Goal: Task Accomplishment & Management: Manage account settings

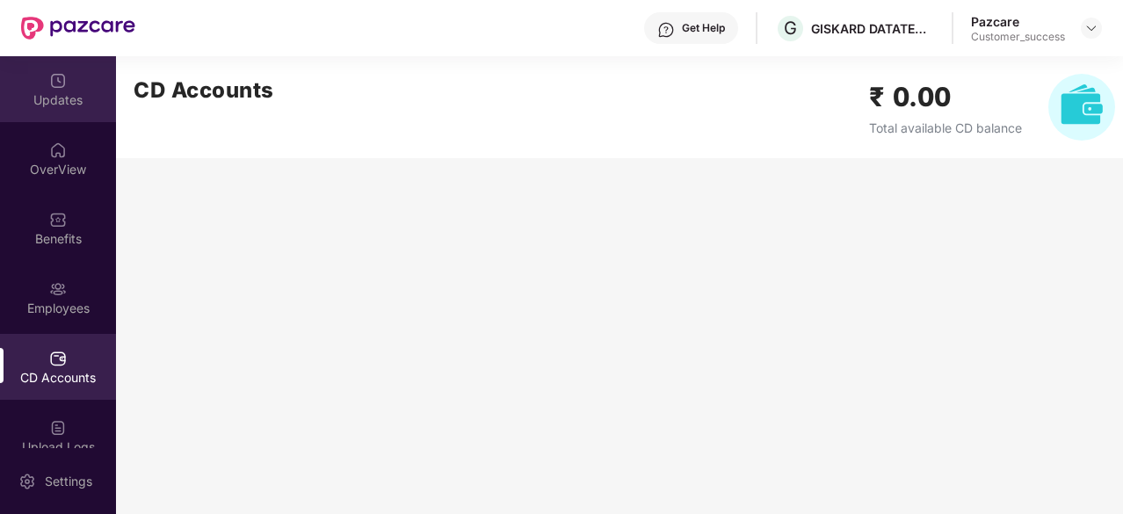
click at [58, 95] on div "Updates" at bounding box center [58, 100] width 116 height 18
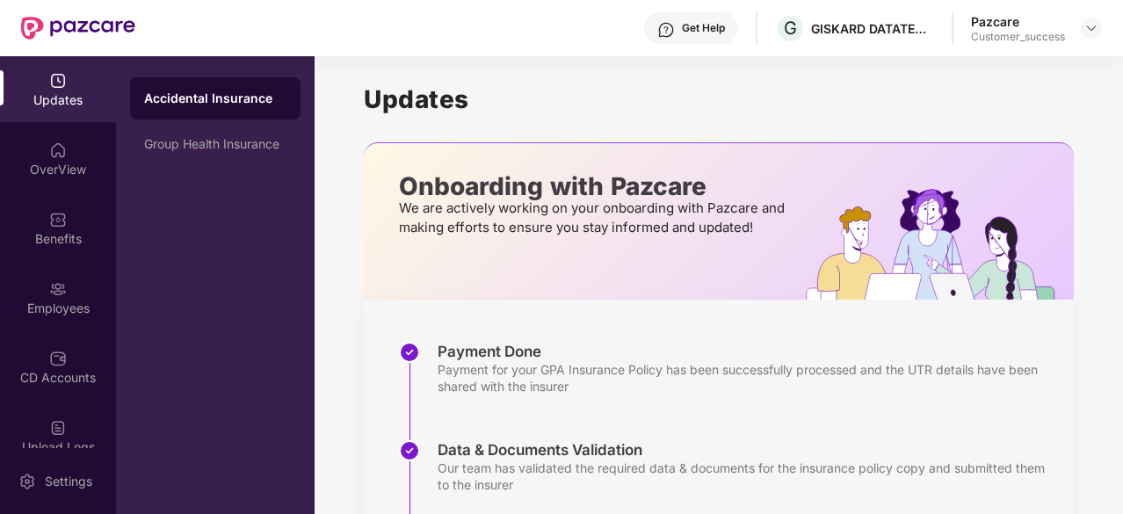
click at [686, 105] on h1 "Updates" at bounding box center [719, 99] width 710 height 30
click at [222, 159] on div "Group Health Insurance" at bounding box center [215, 144] width 171 height 42
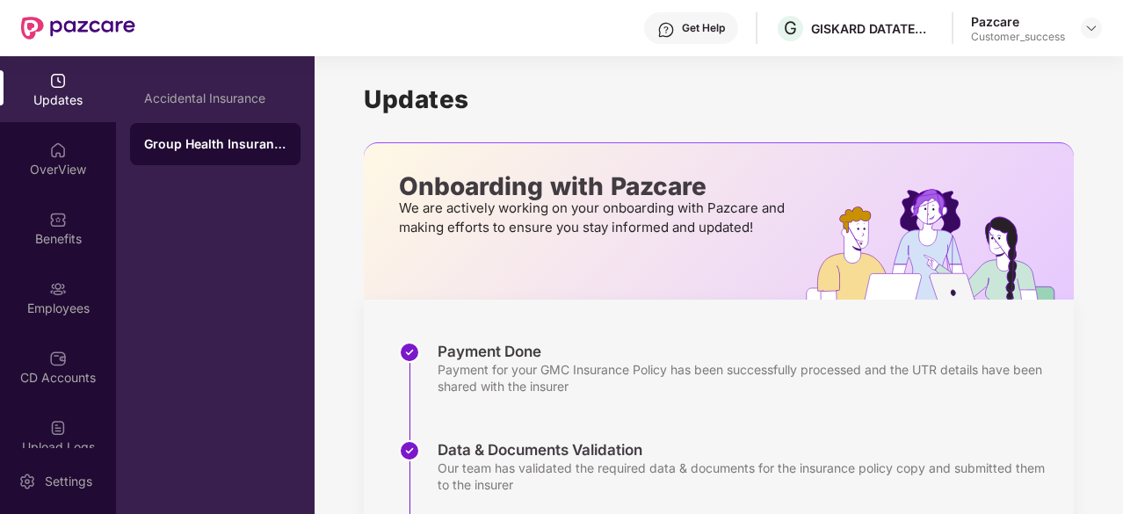
scroll to position [436, 0]
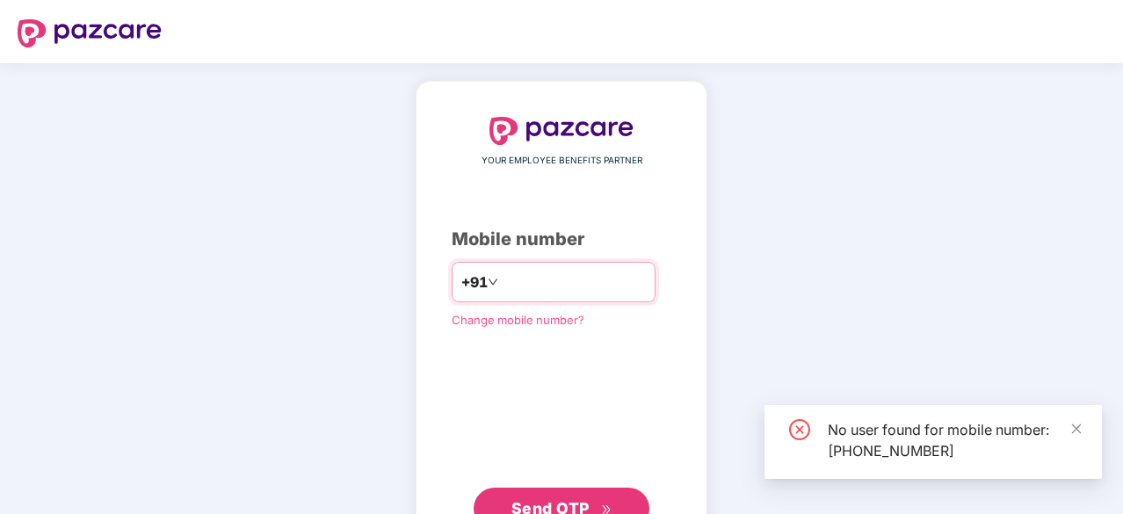
click at [528, 276] on input "**********" at bounding box center [574, 282] width 144 height 28
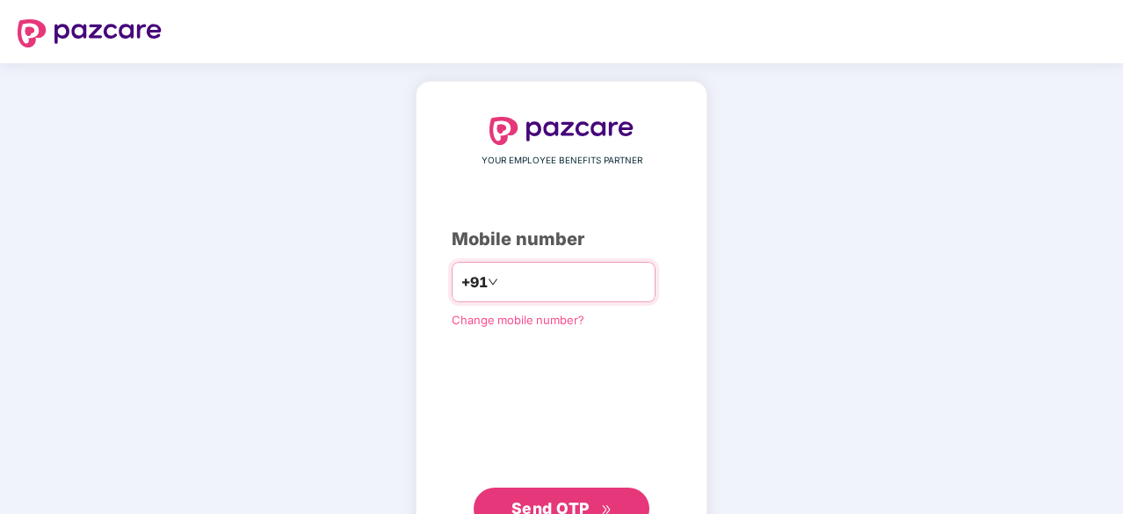
type input "**********"
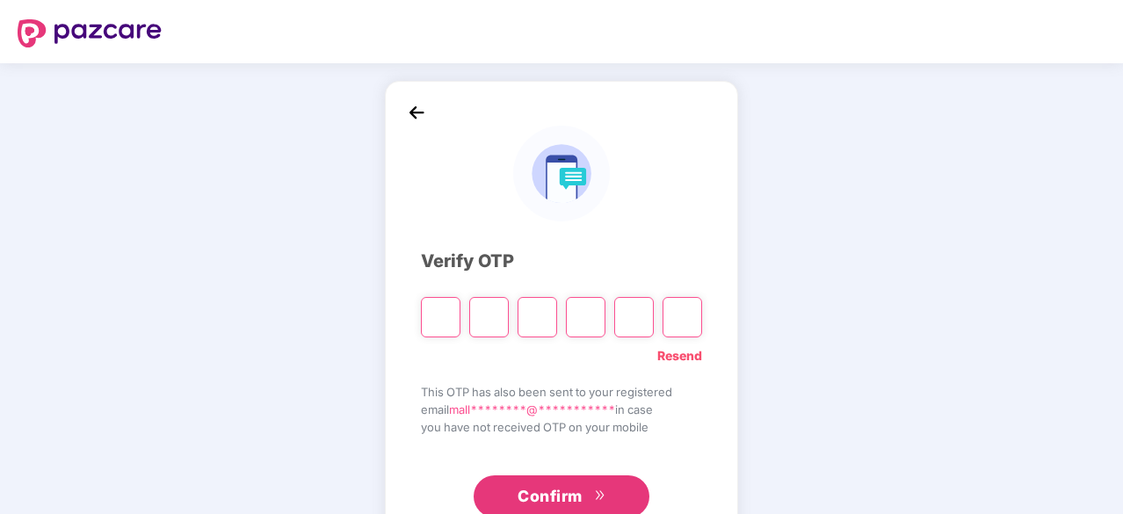
type input "*"
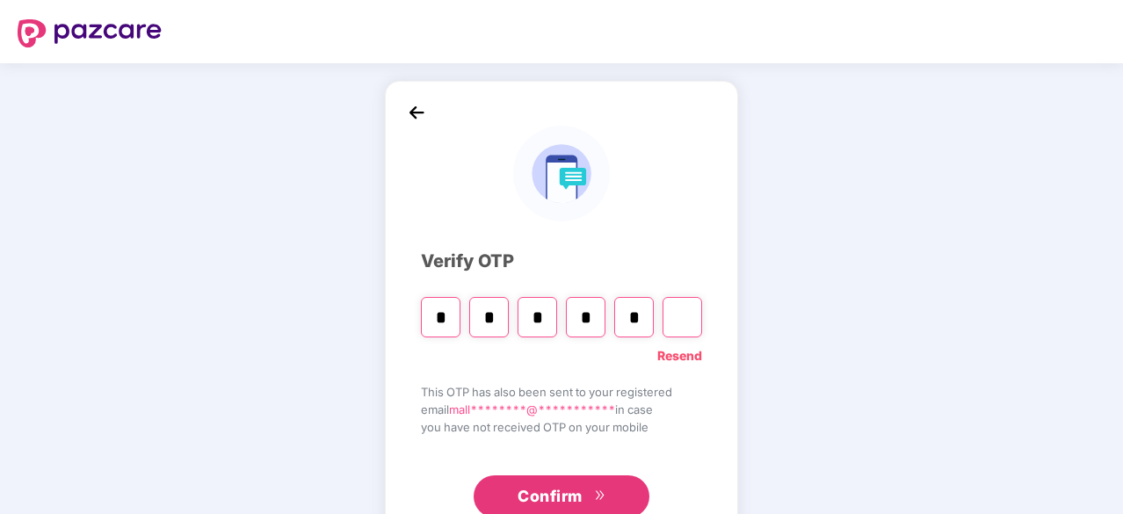
type input "*"
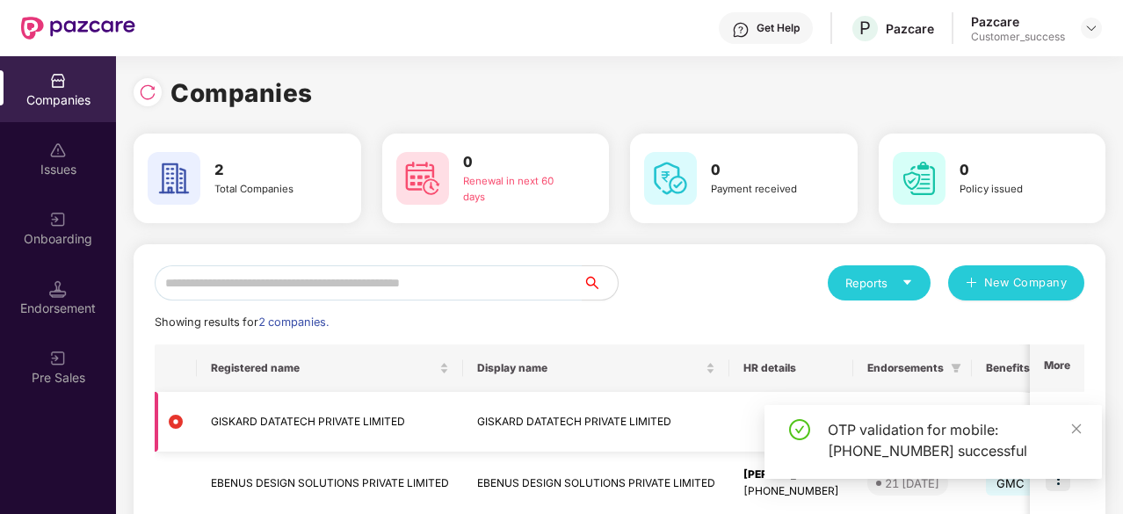
click at [635, 413] on td "GISKARD DATATECH PRIVATE LIMITED" at bounding box center [596, 422] width 266 height 61
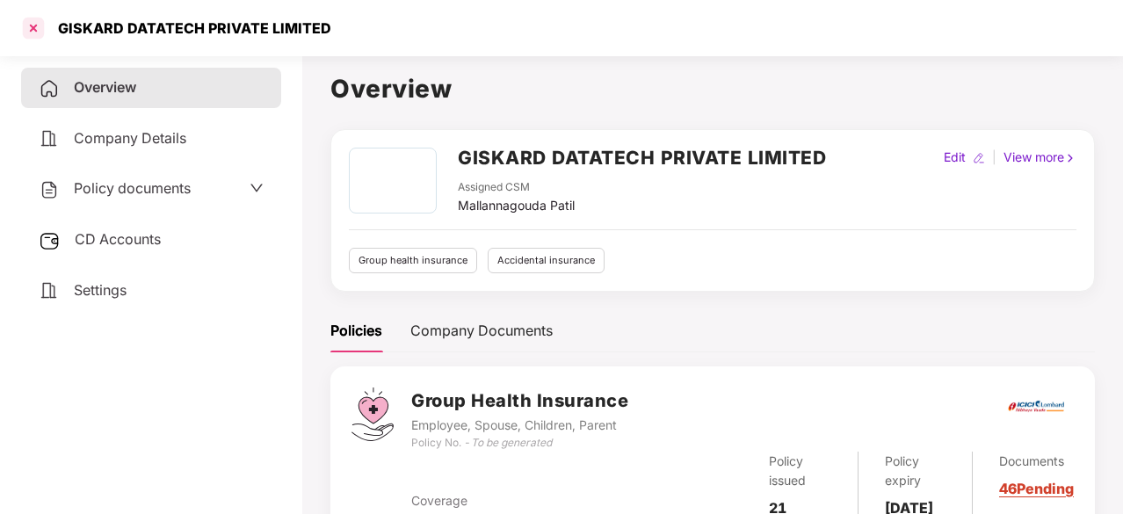
click at [28, 18] on div at bounding box center [33, 28] width 28 height 28
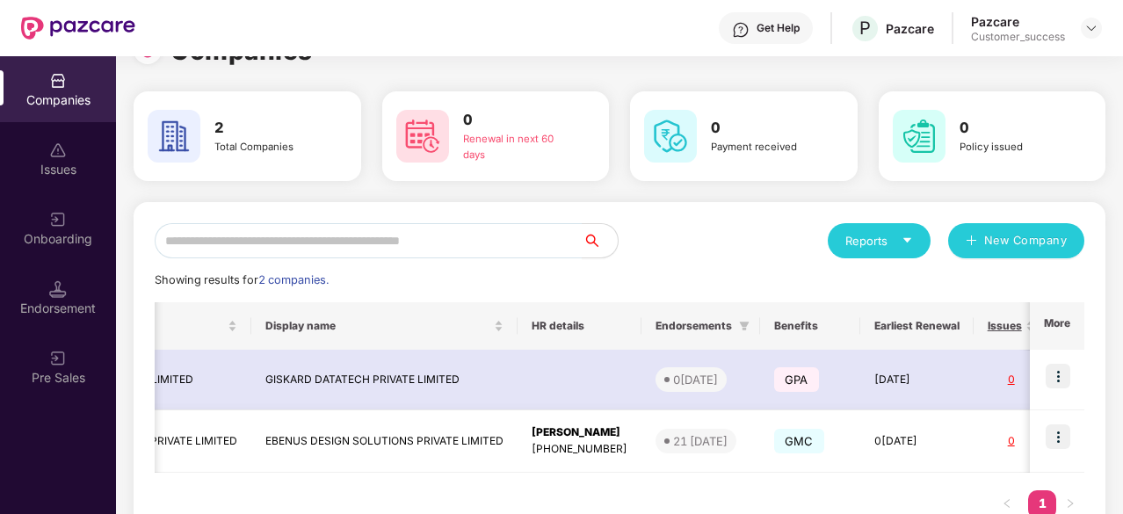
scroll to position [0, 211]
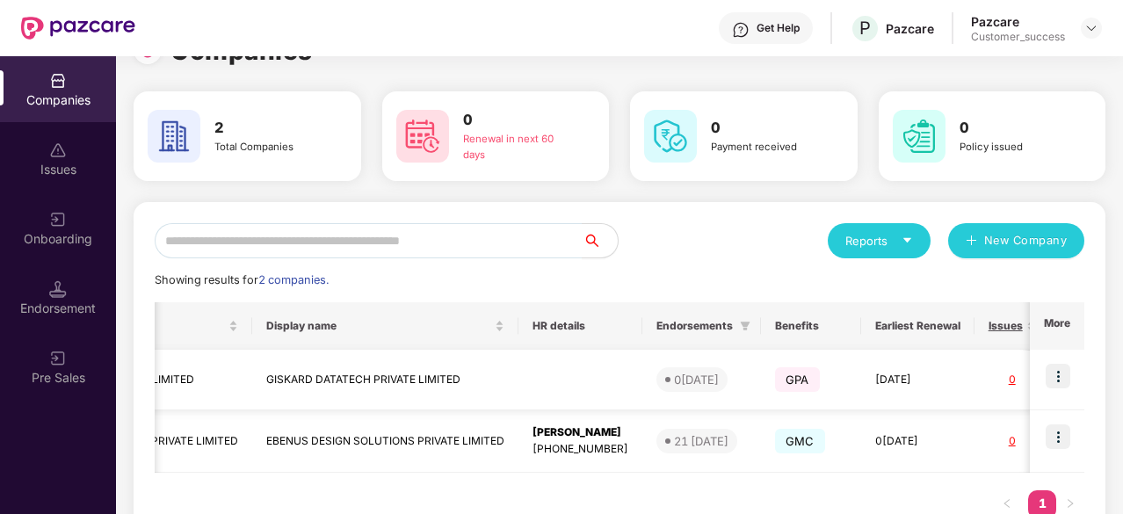
click at [1060, 372] on img at bounding box center [1058, 376] width 25 height 25
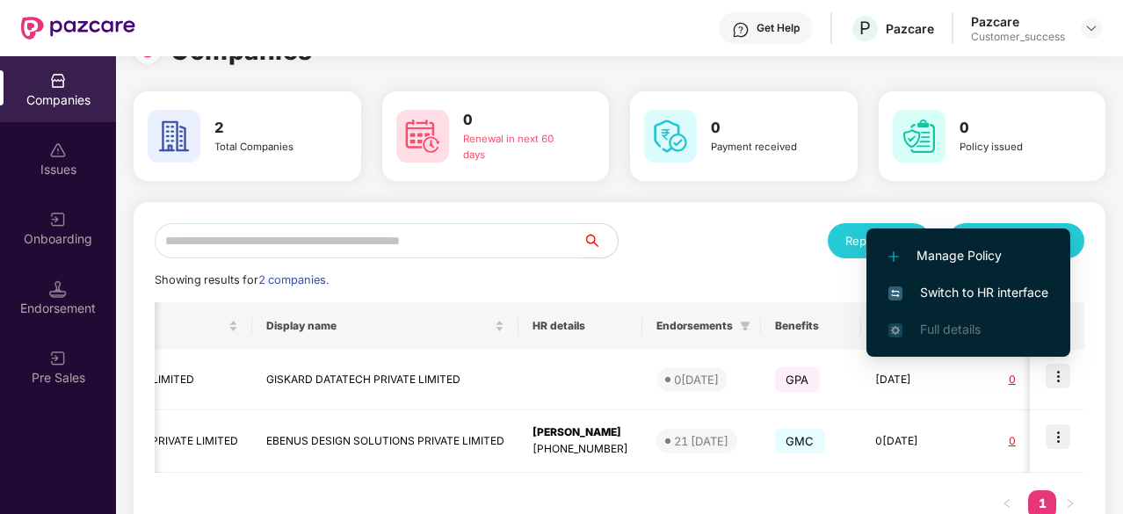
click at [992, 294] on span "Switch to HR interface" at bounding box center [969, 292] width 160 height 19
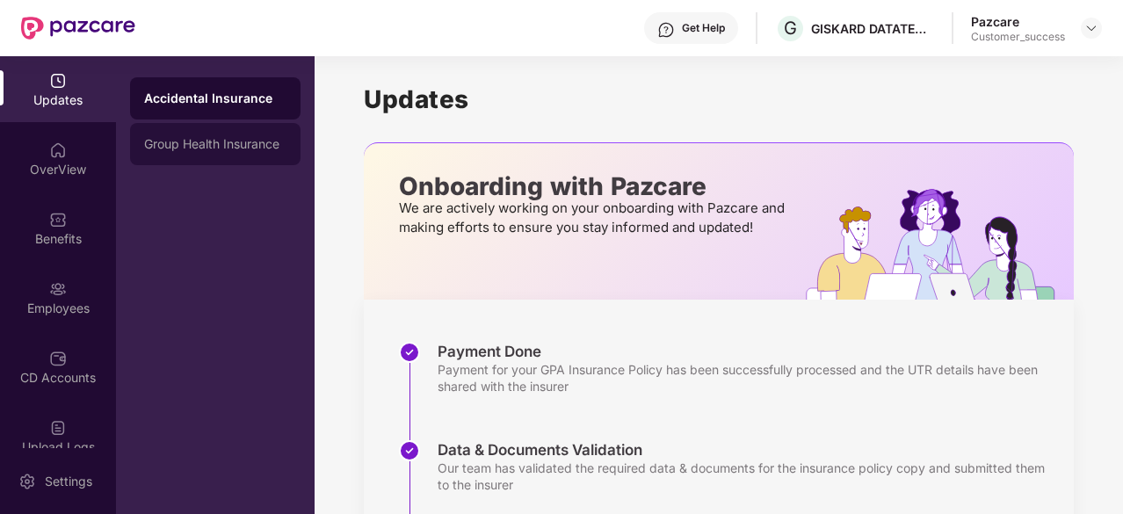
click at [184, 147] on div "Group Health Insurance" at bounding box center [215, 144] width 142 height 14
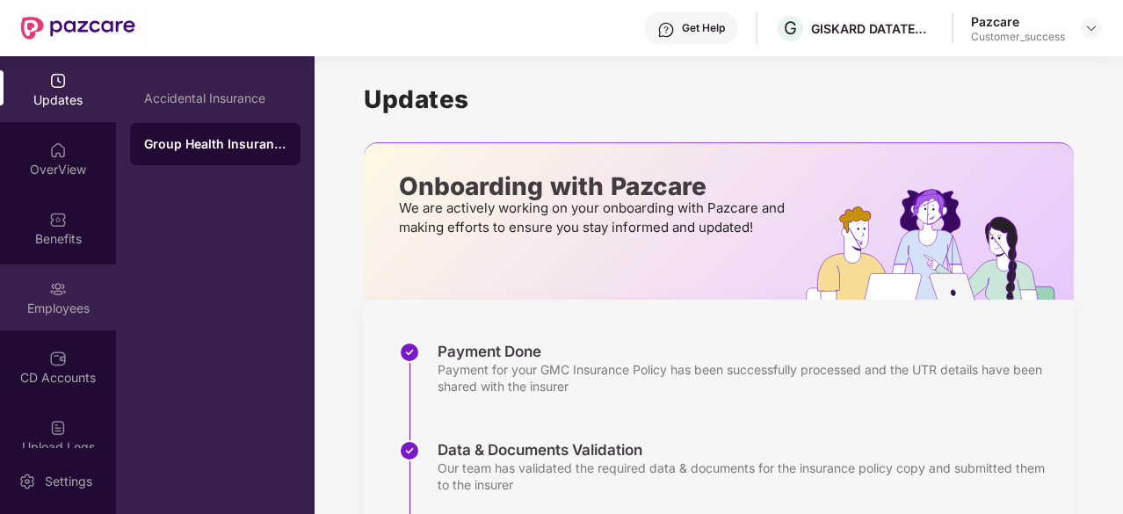
click at [24, 303] on div "Employees" at bounding box center [58, 309] width 116 height 18
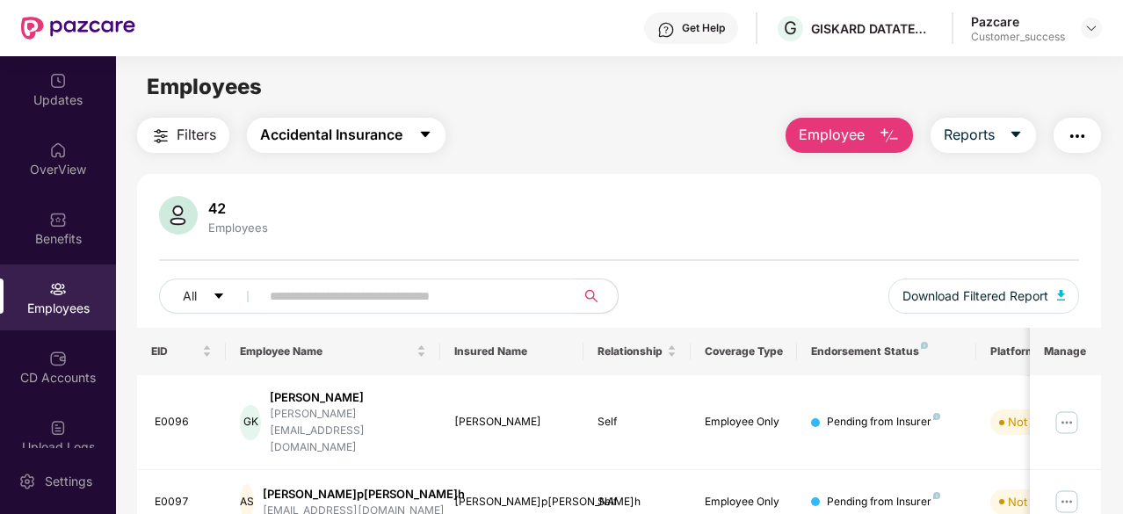
click at [407, 131] on button "Accidental Insurance" at bounding box center [346, 135] width 199 height 35
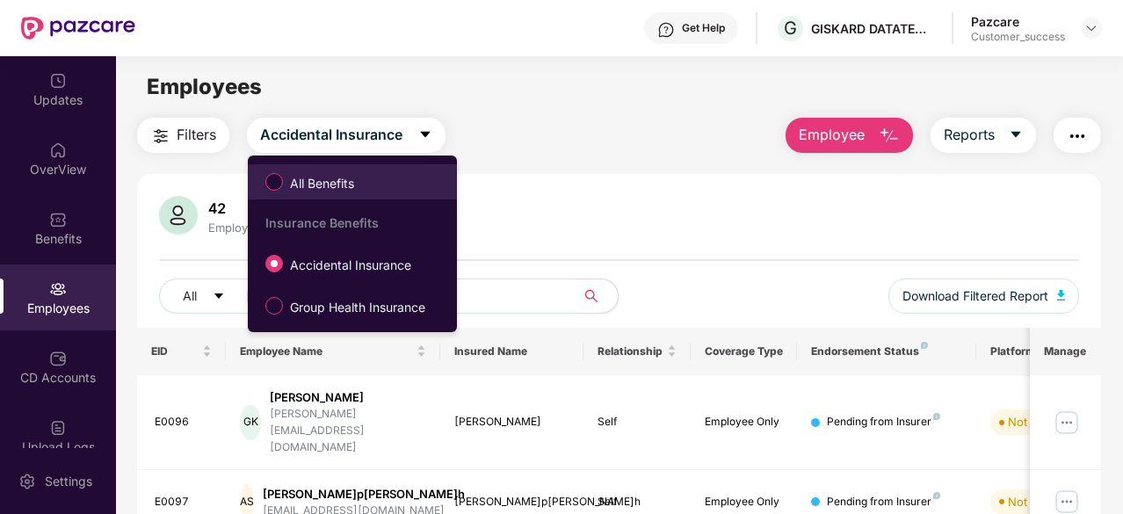
click at [325, 179] on span "All Benefits" at bounding box center [322, 183] width 78 height 19
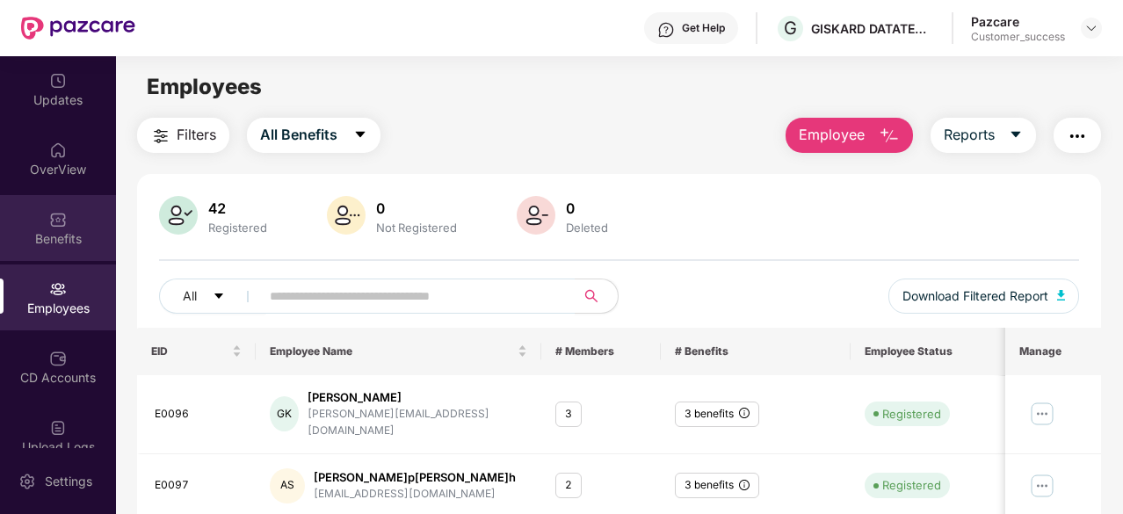
click at [37, 238] on div "Benefits" at bounding box center [58, 239] width 116 height 18
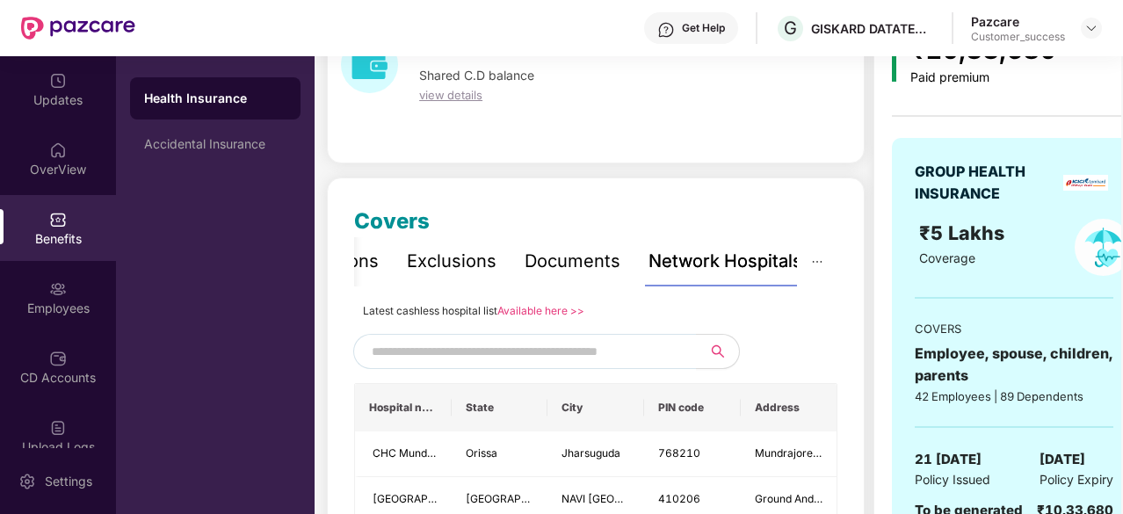
scroll to position [0, 20]
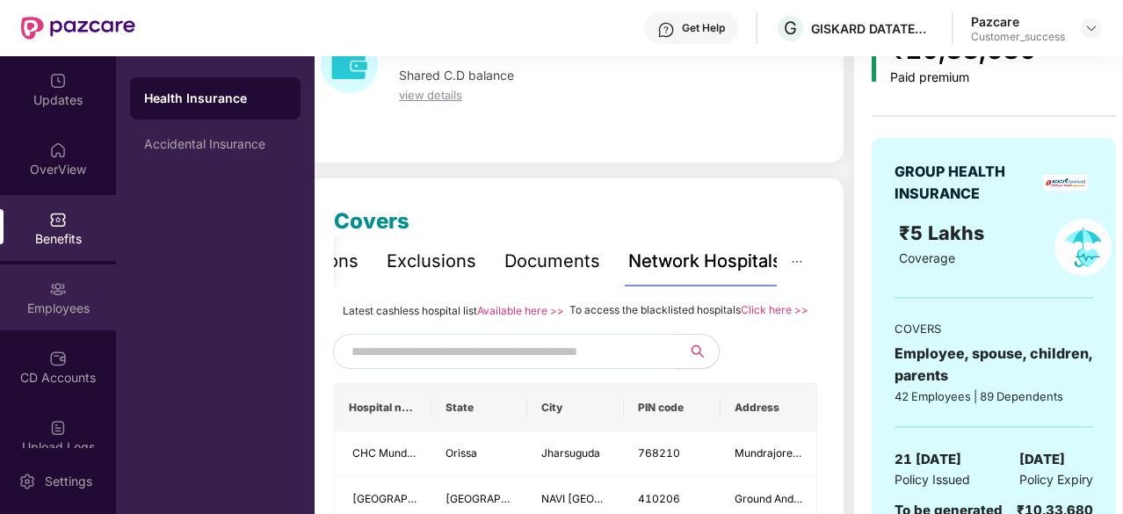
click at [49, 290] on img at bounding box center [58, 289] width 18 height 18
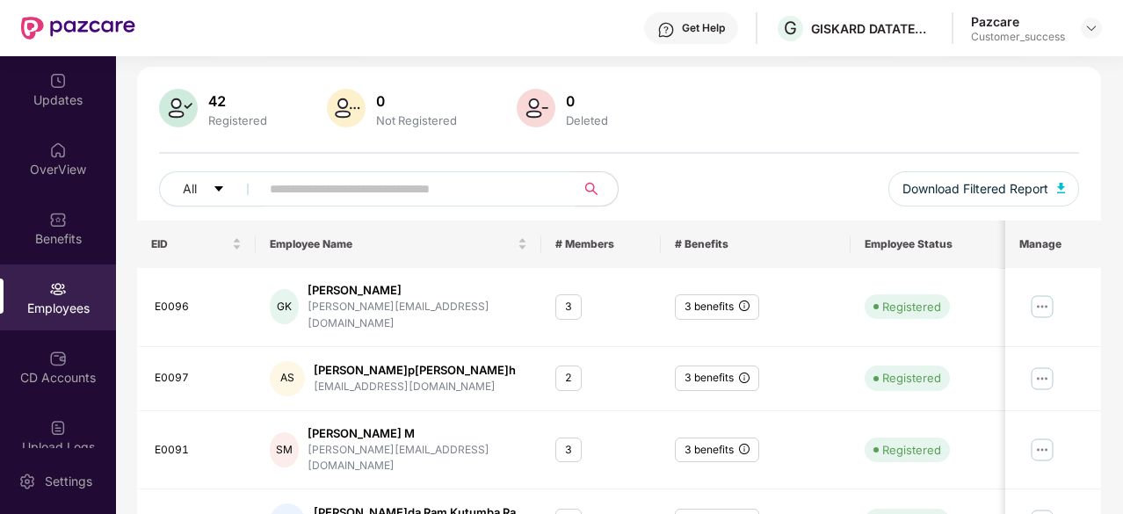
scroll to position [0, 0]
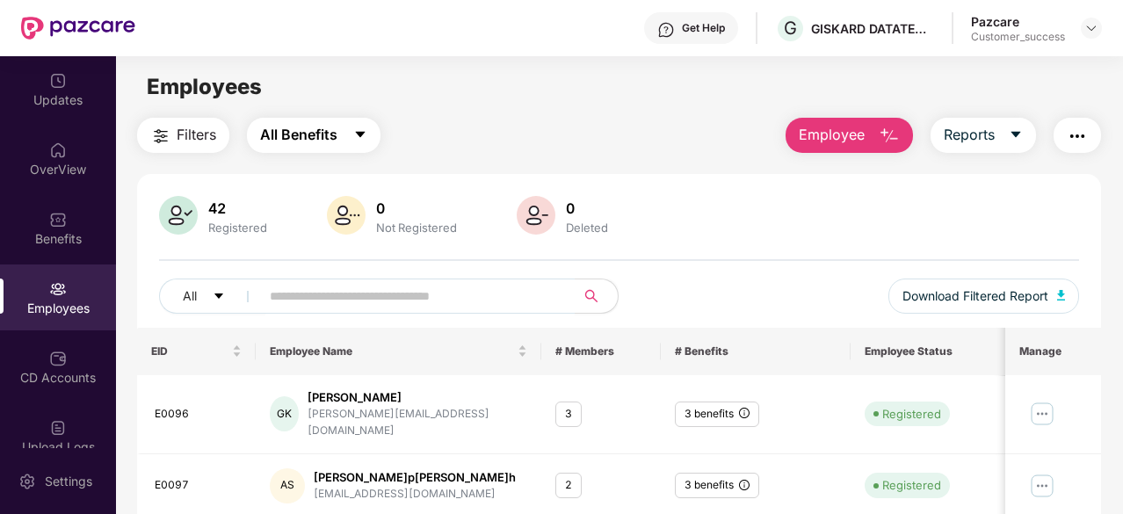
click at [345, 134] on button "All Benefits" at bounding box center [314, 135] width 134 height 35
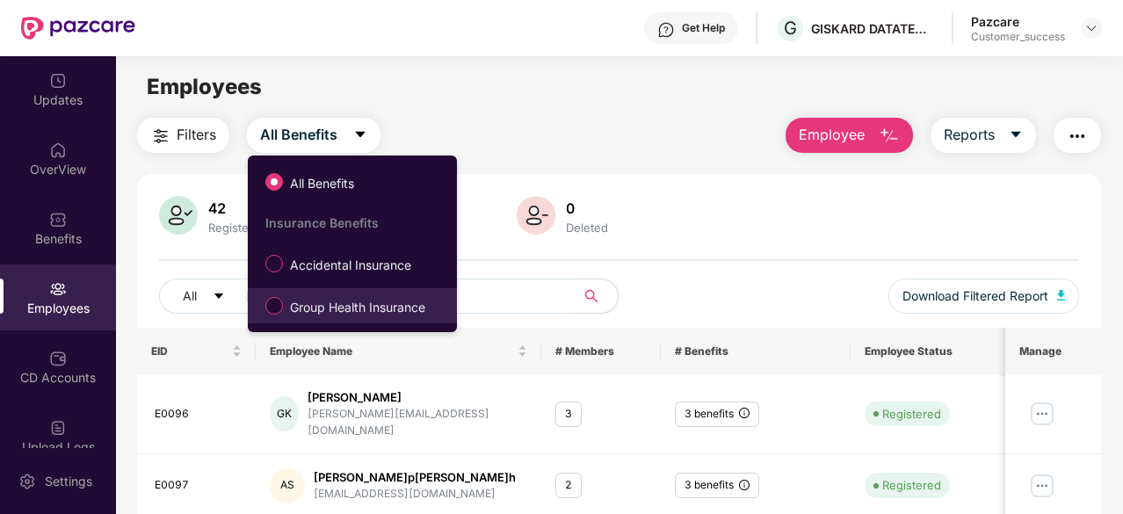
click at [297, 308] on span "Group Health Insurance" at bounding box center [357, 307] width 149 height 19
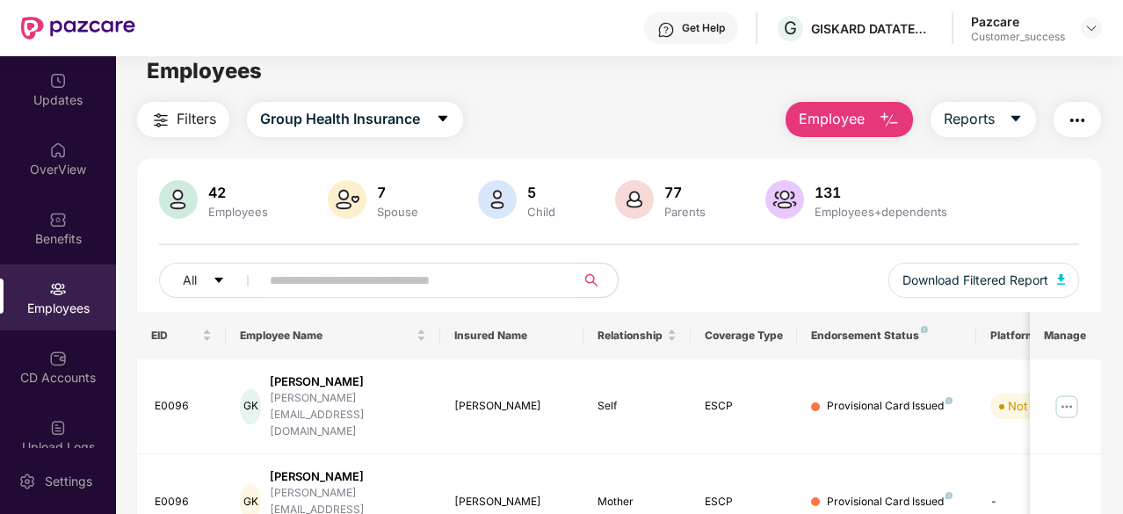
scroll to position [11, 0]
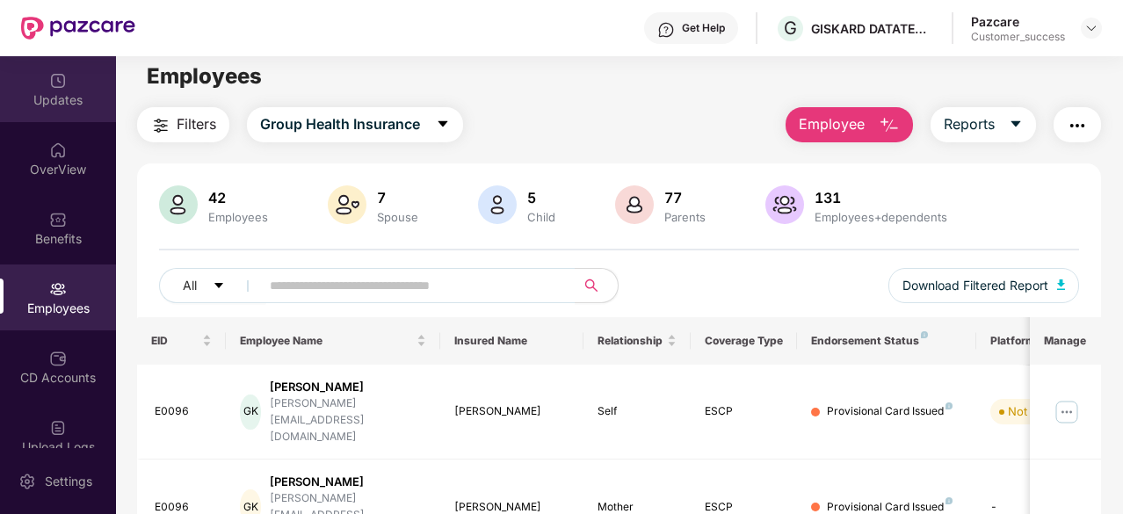
click at [17, 81] on div "Updates" at bounding box center [58, 89] width 116 height 66
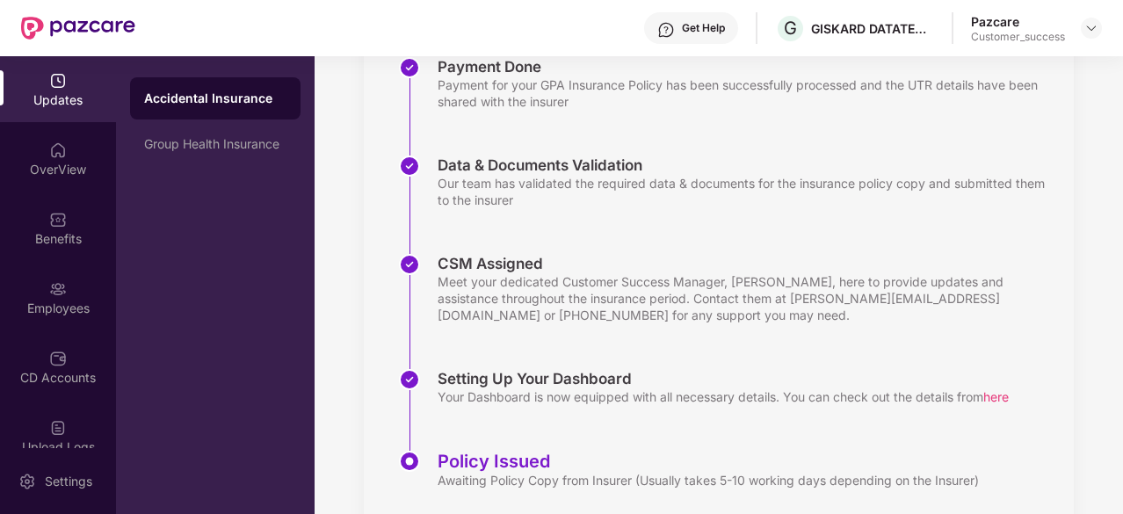
scroll to position [338, 0]
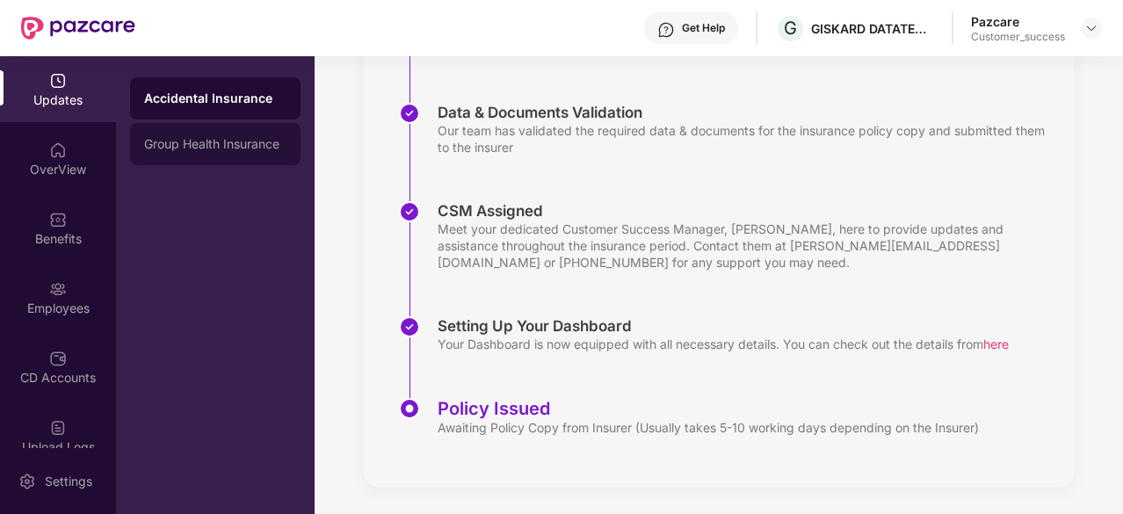
click at [217, 152] on div "Group Health Insurance" at bounding box center [215, 144] width 171 height 42
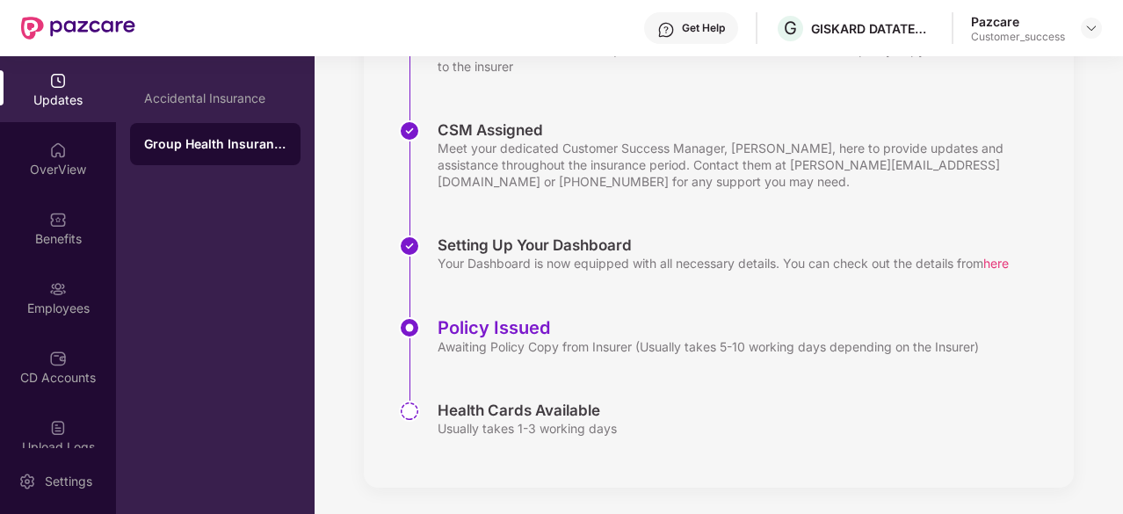
scroll to position [419, 0]
click at [53, 165] on div "OverView" at bounding box center [58, 170] width 116 height 18
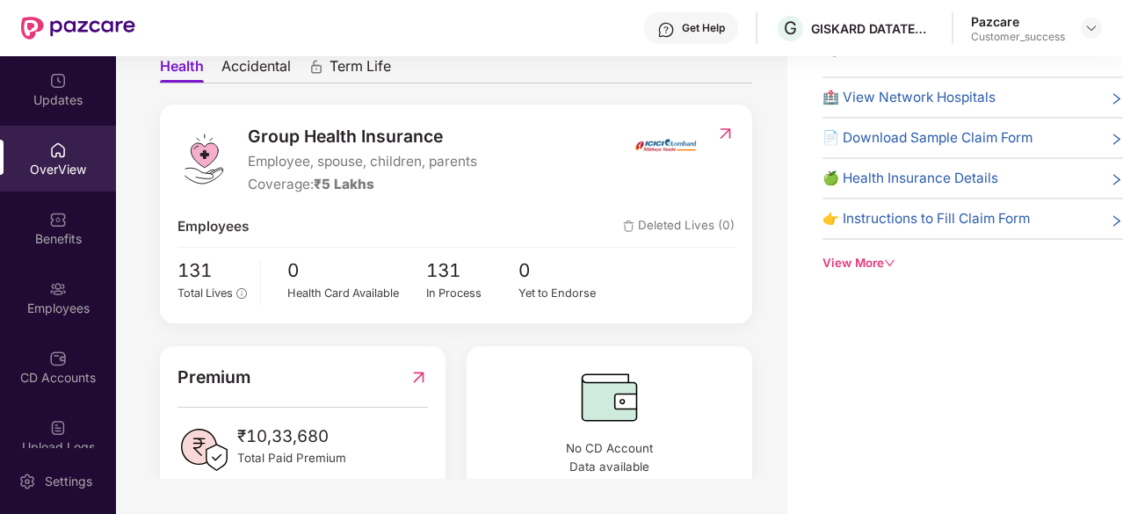
scroll to position [0, 0]
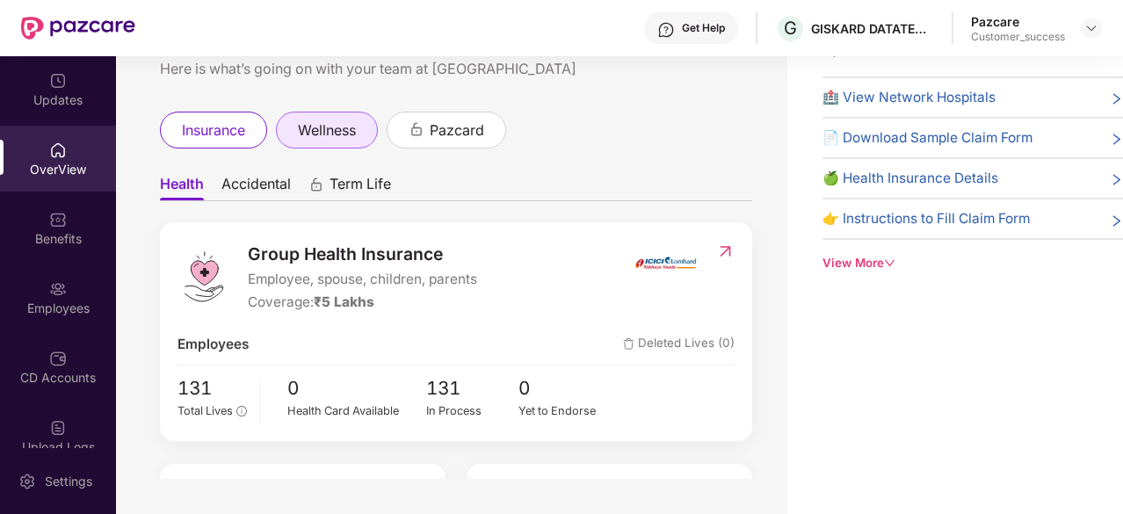
click at [316, 134] on span "wellness" at bounding box center [327, 131] width 58 height 22
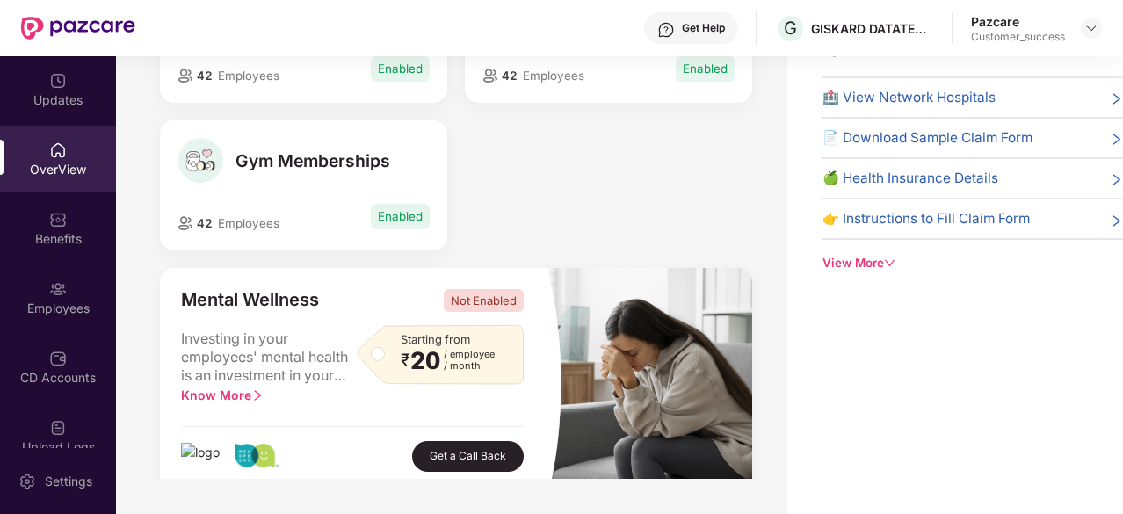
scroll to position [248, 0]
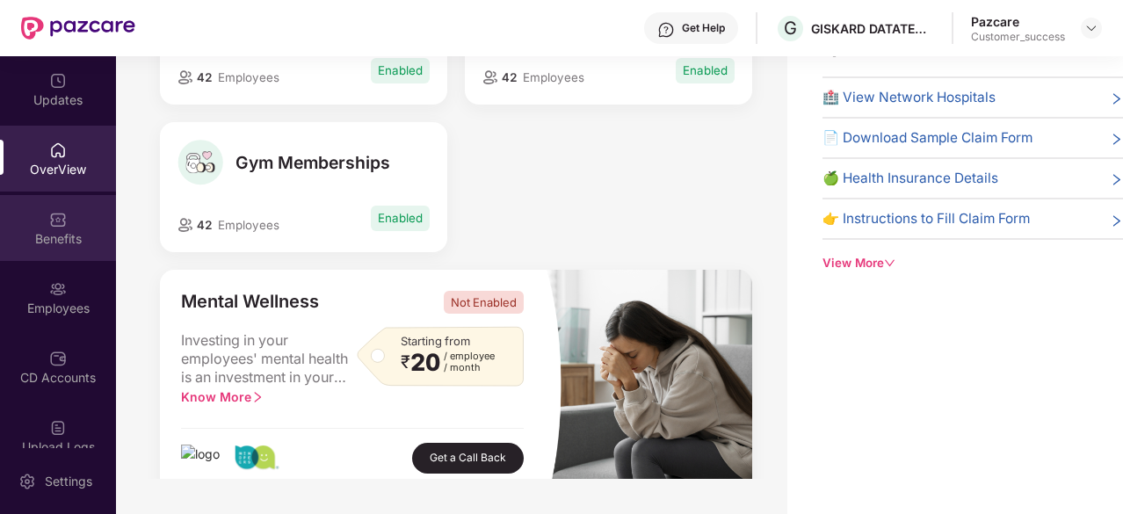
click at [46, 231] on div "Benefits" at bounding box center [58, 239] width 116 height 18
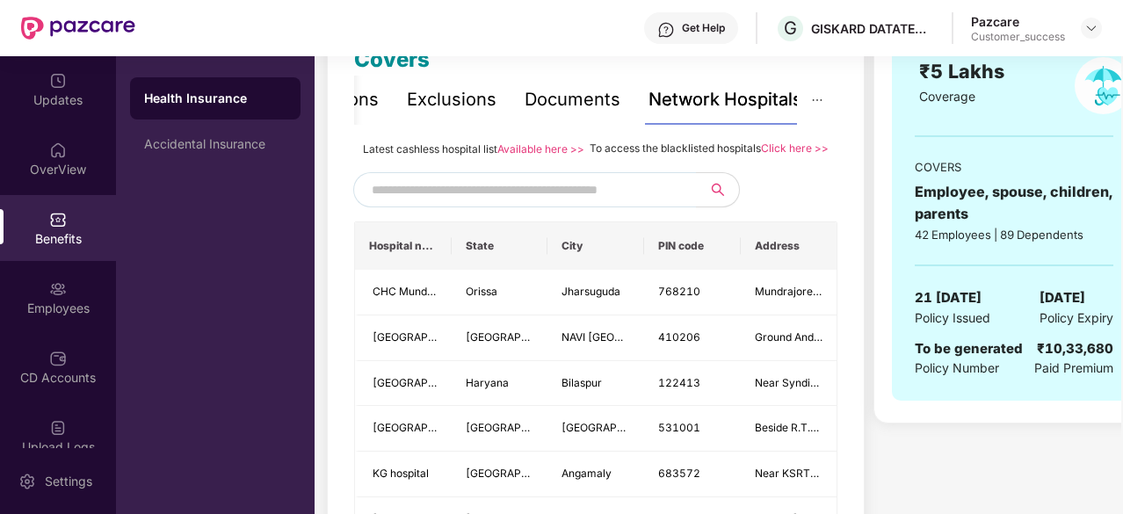
scroll to position [0, 21]
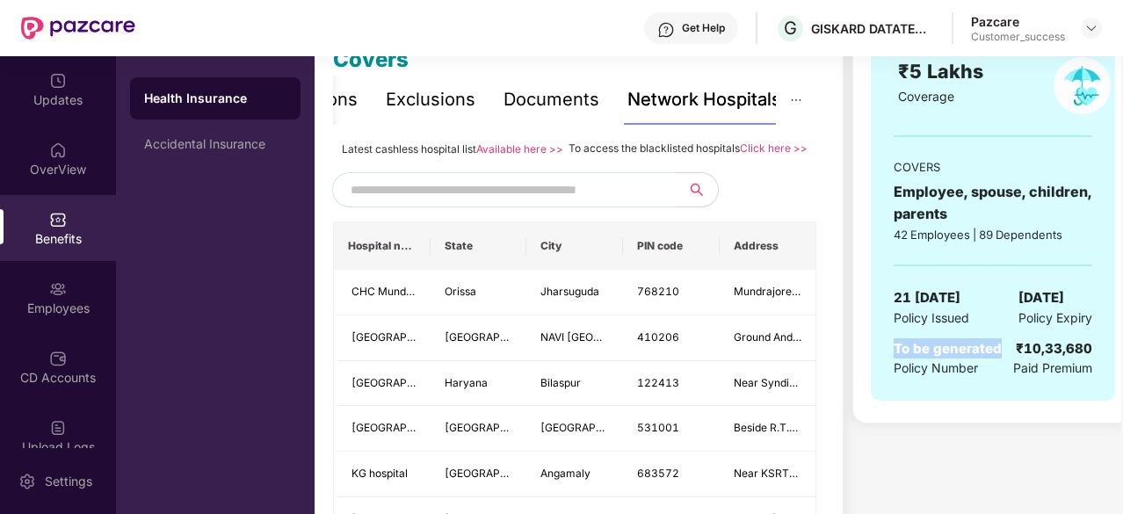
drag, startPoint x: 885, startPoint y: 345, endPoint x: 1002, endPoint y: 349, distance: 117.0
click at [1002, 349] on div "GROUP HEALTH INSURANCE ₹5 Lakhs Coverage COVERS Employee, spouse, children, par…" at bounding box center [993, 188] width 244 height 425
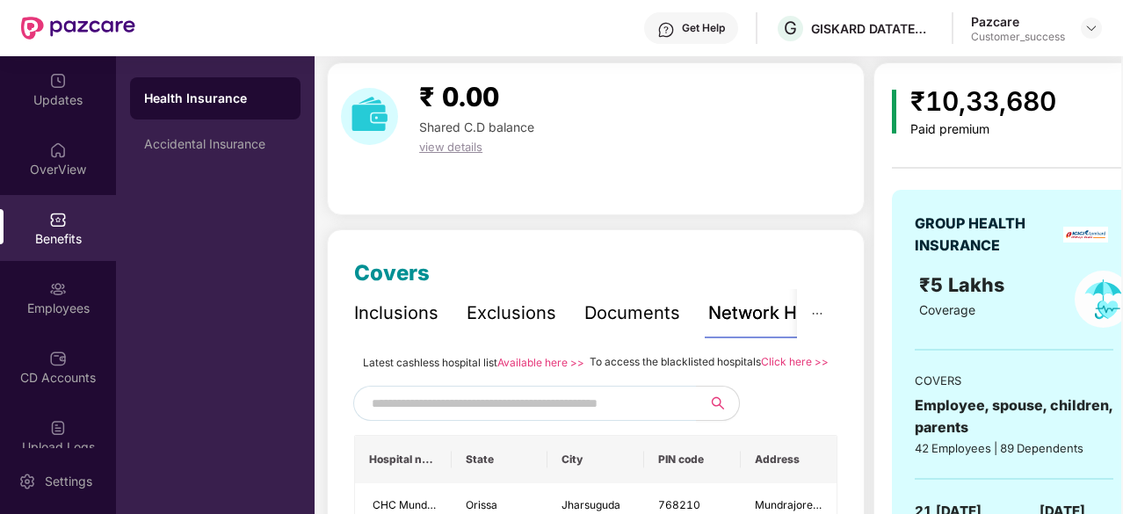
scroll to position [85, 0]
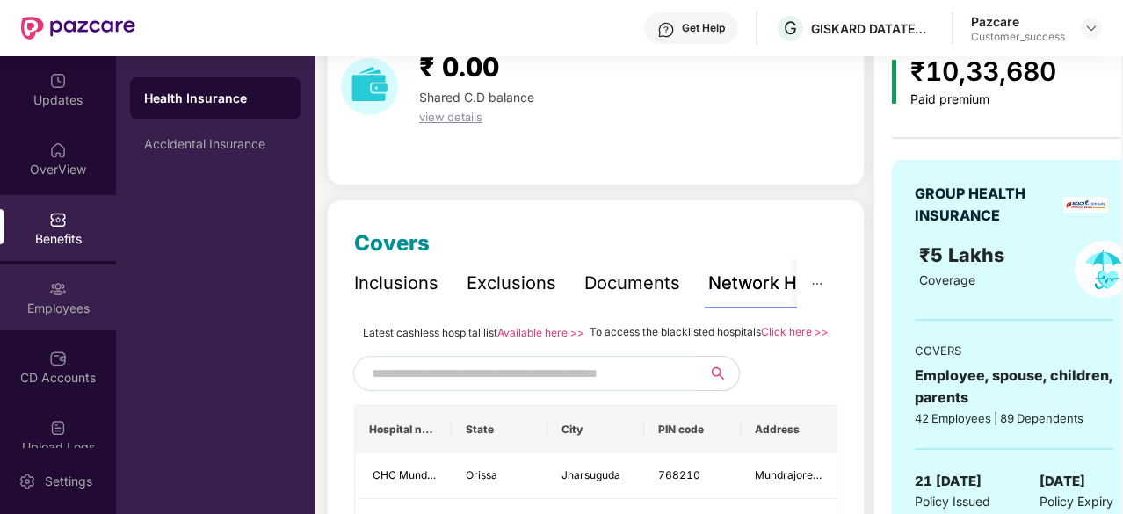
click at [47, 314] on div "Employees" at bounding box center [58, 309] width 116 height 18
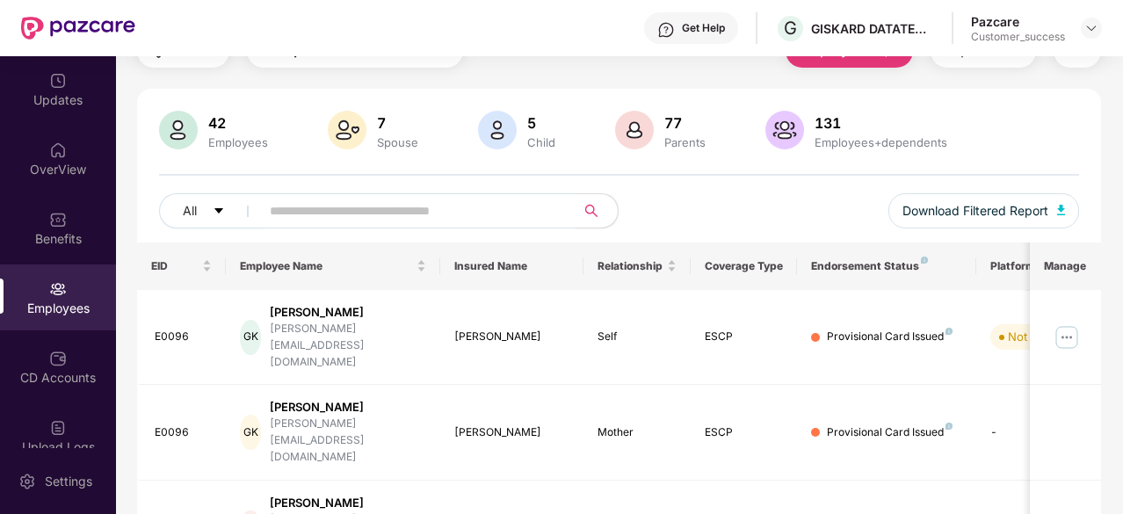
click at [317, 210] on input "text" at bounding box center [411, 211] width 282 height 26
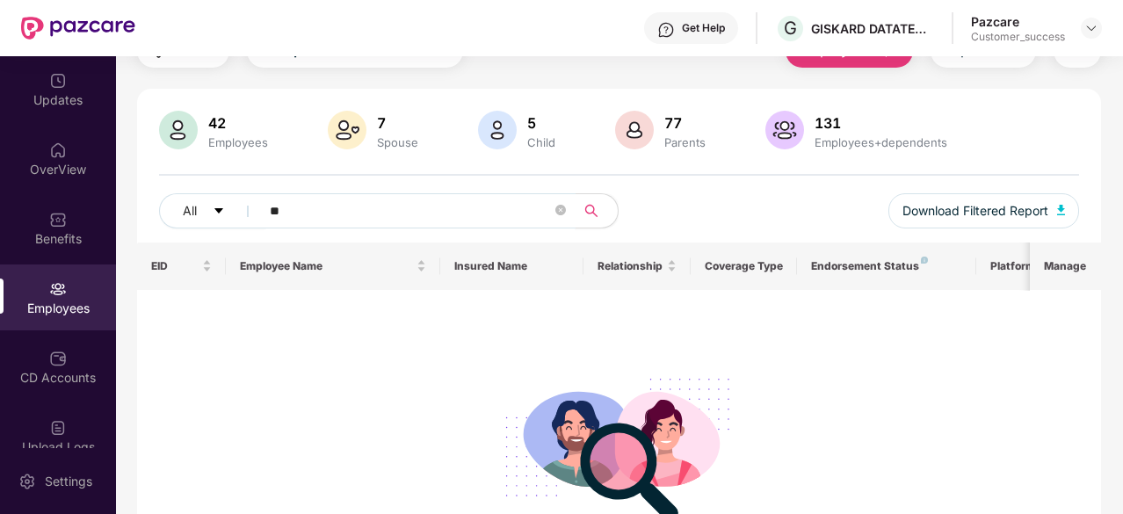
type input "*"
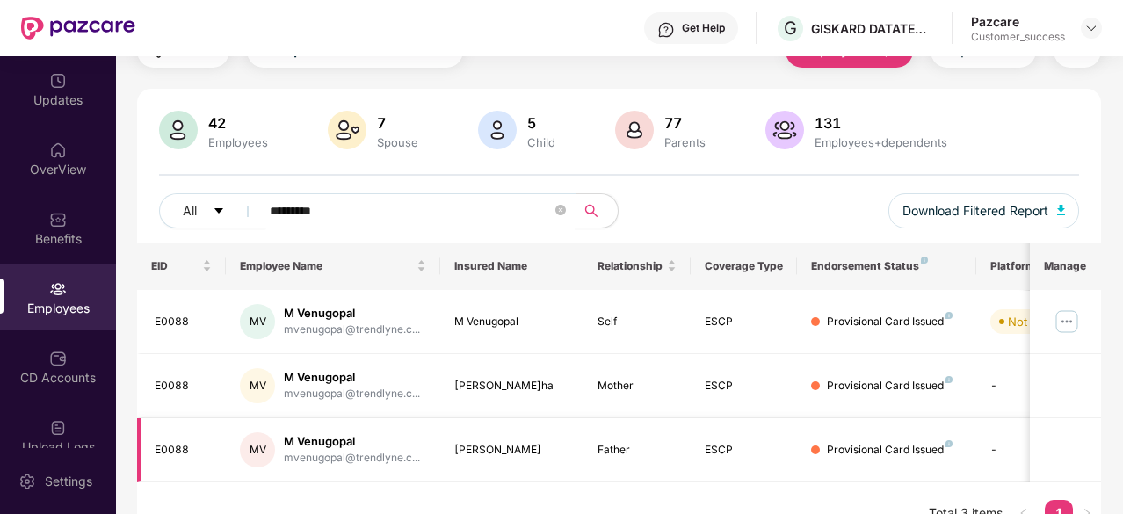
scroll to position [114, 0]
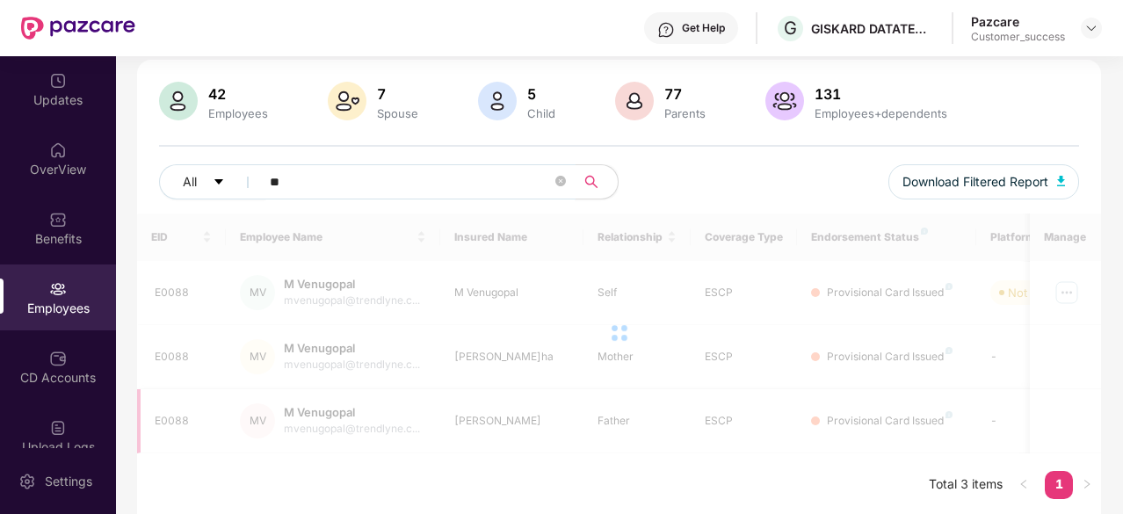
type input "*"
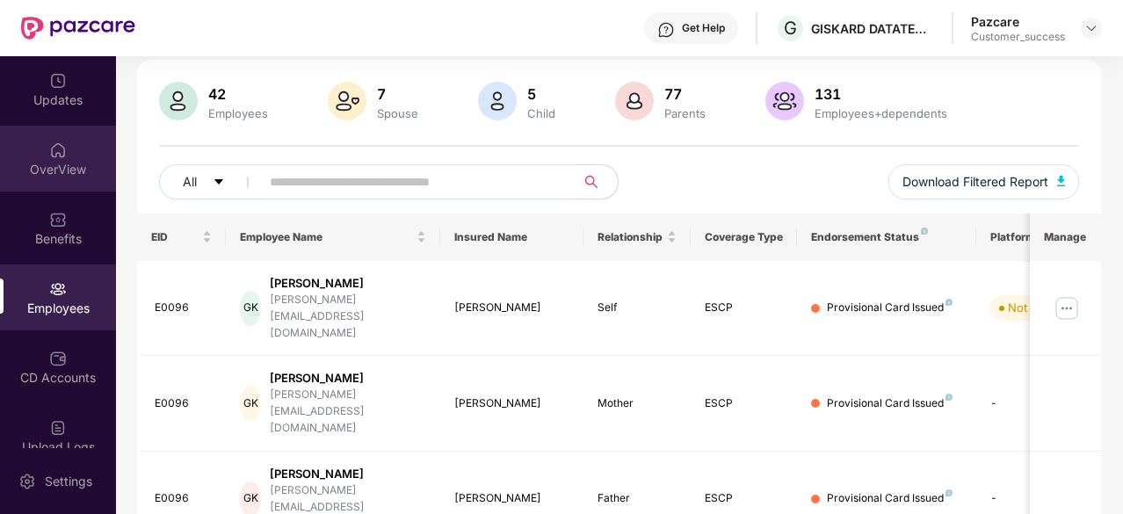
click at [58, 163] on div "OverView" at bounding box center [58, 170] width 116 height 18
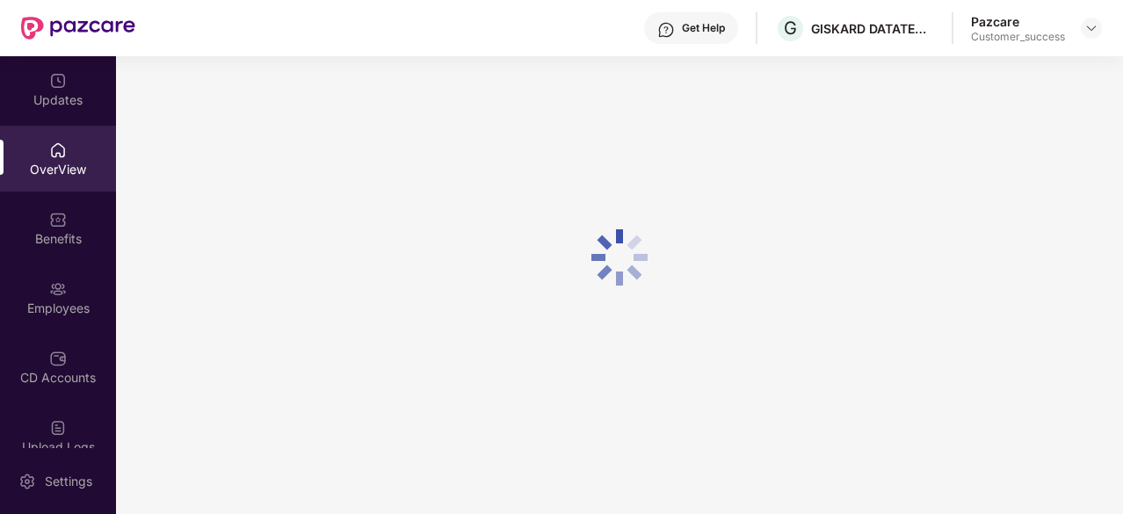
scroll to position [56, 0]
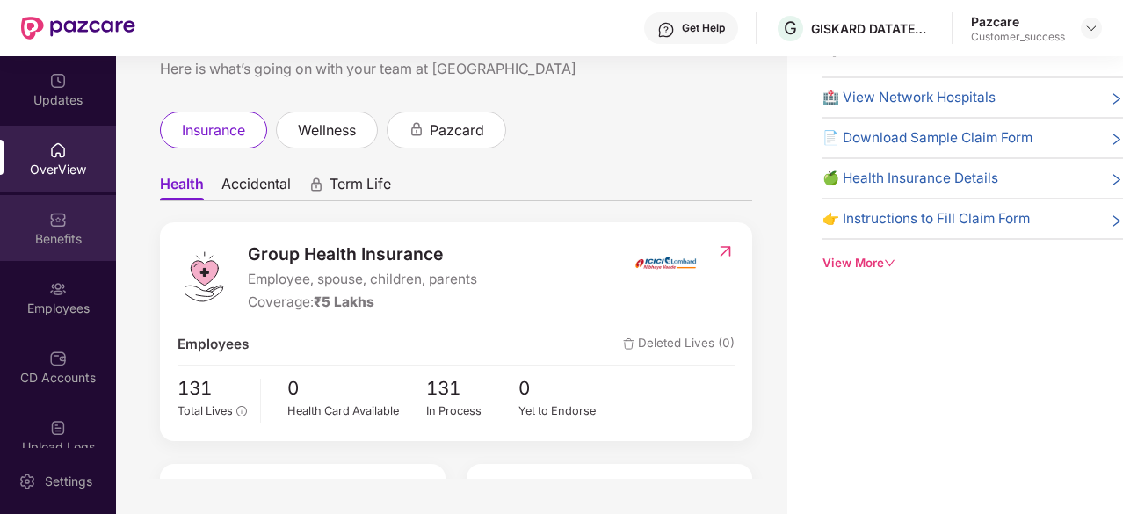
click at [69, 245] on div "Benefits" at bounding box center [58, 239] width 116 height 18
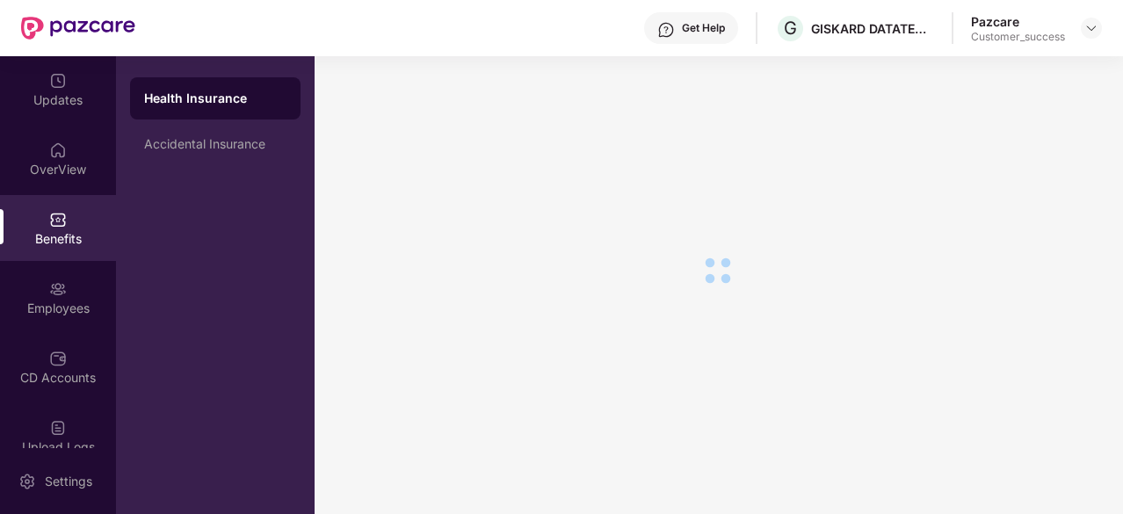
scroll to position [114, 0]
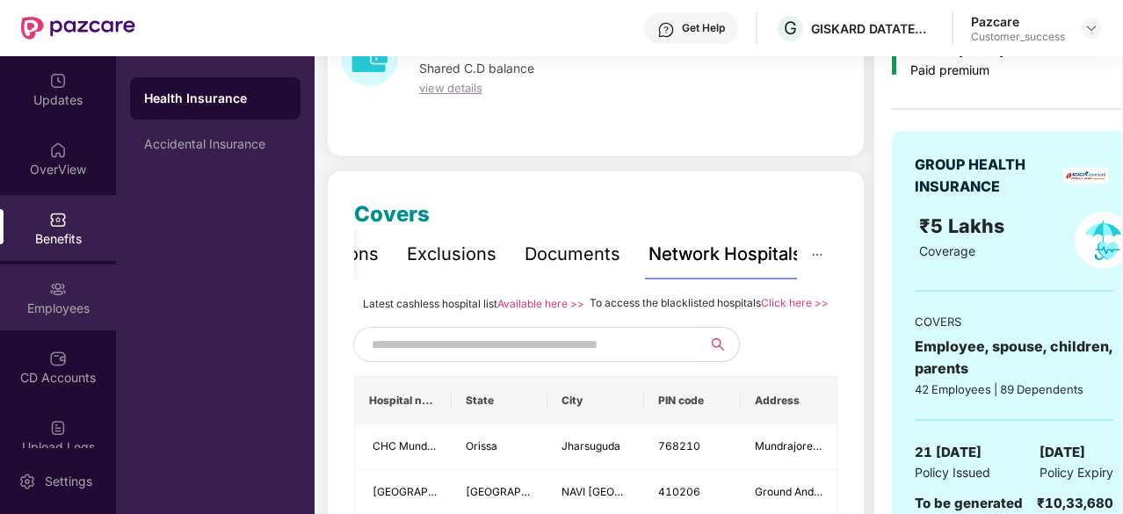
click at [62, 310] on div "Employees" at bounding box center [58, 309] width 116 height 18
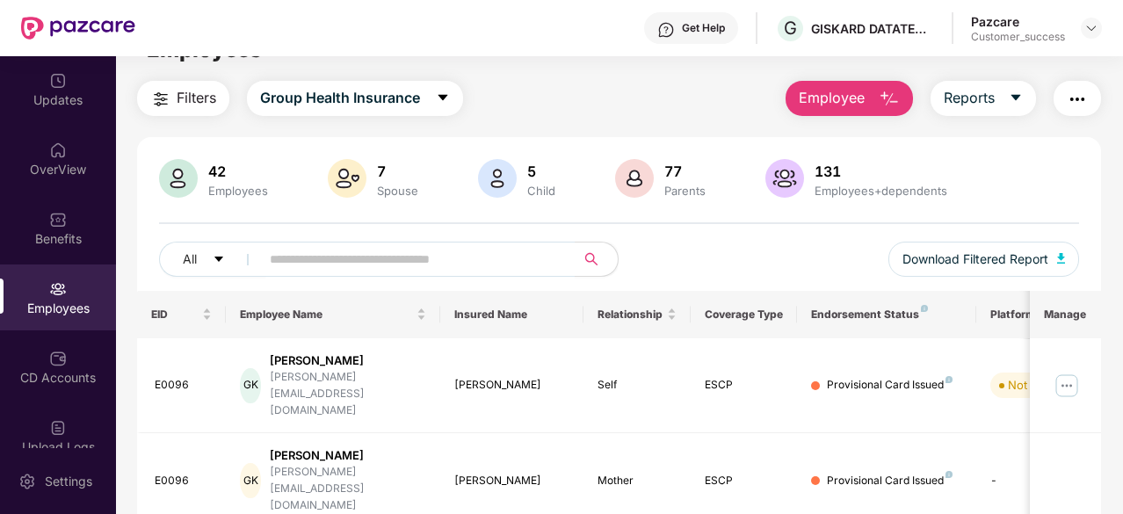
scroll to position [0, 0]
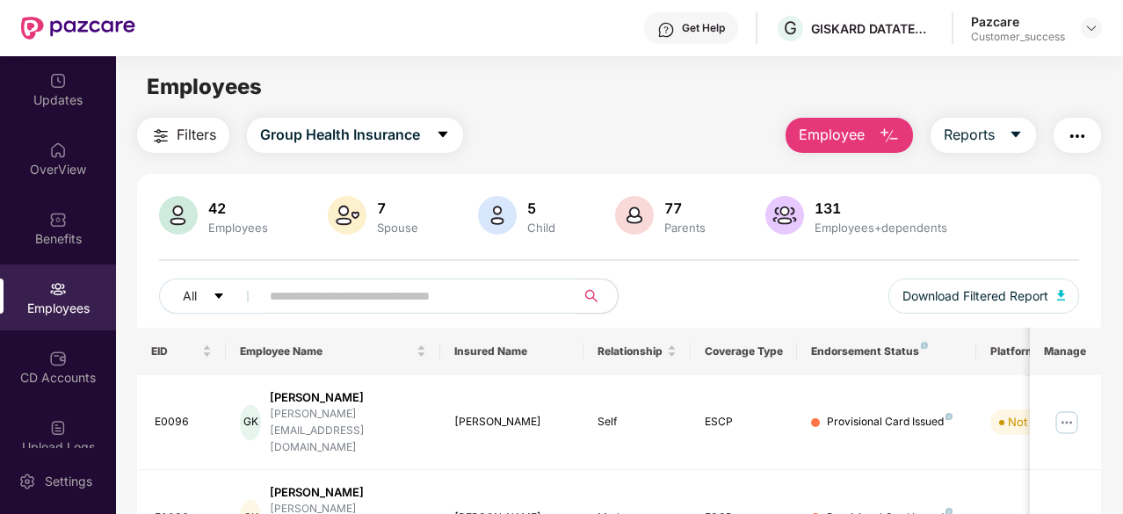
click at [413, 294] on input "text" at bounding box center [411, 296] width 282 height 26
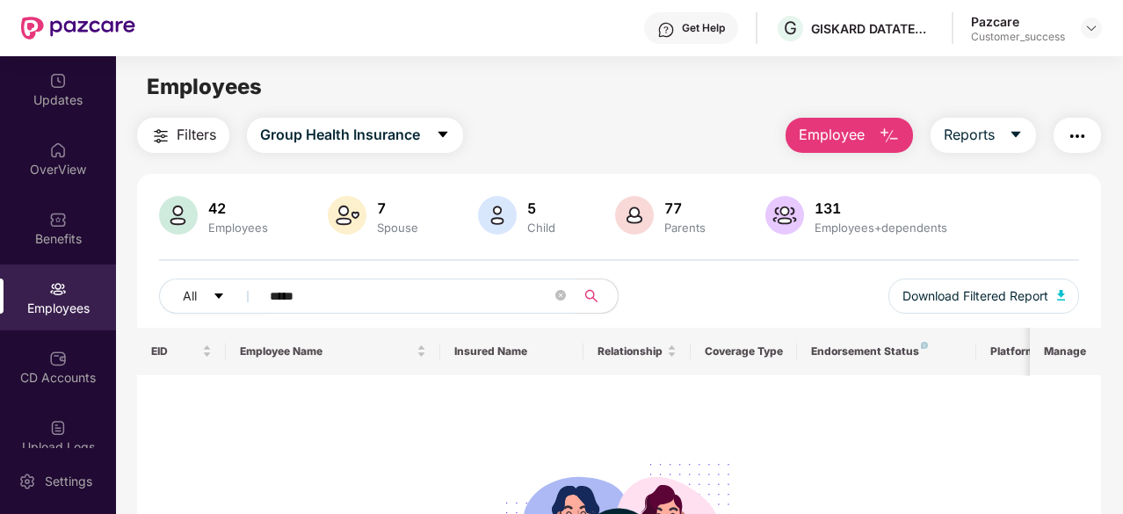
scroll to position [216, 0]
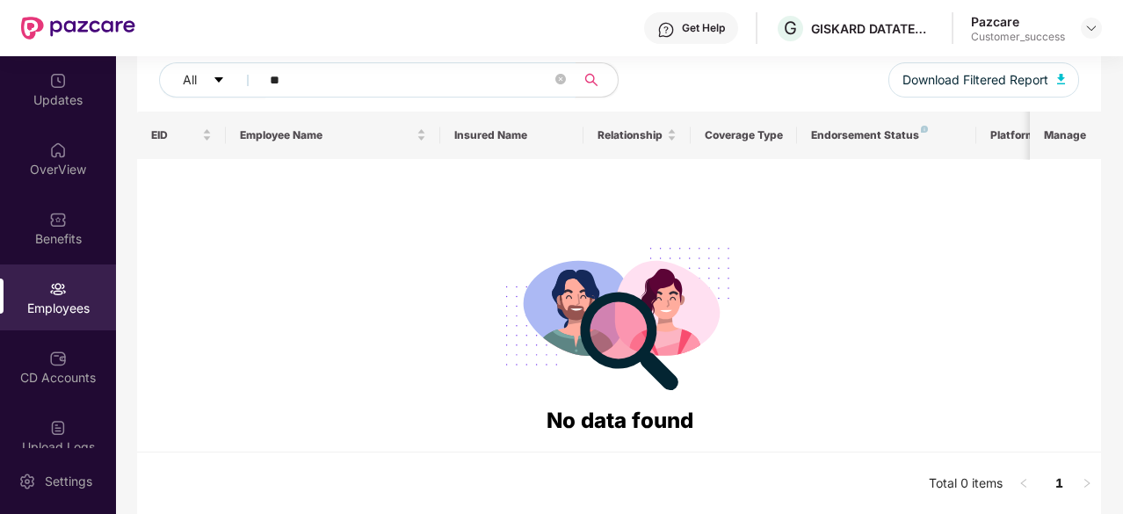
type input "*"
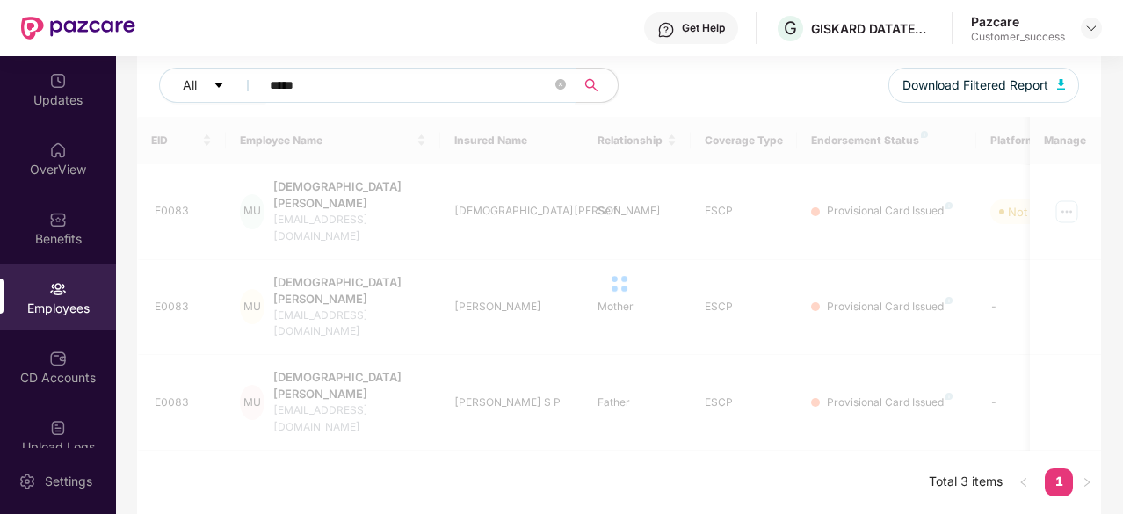
scroll to position [114, 0]
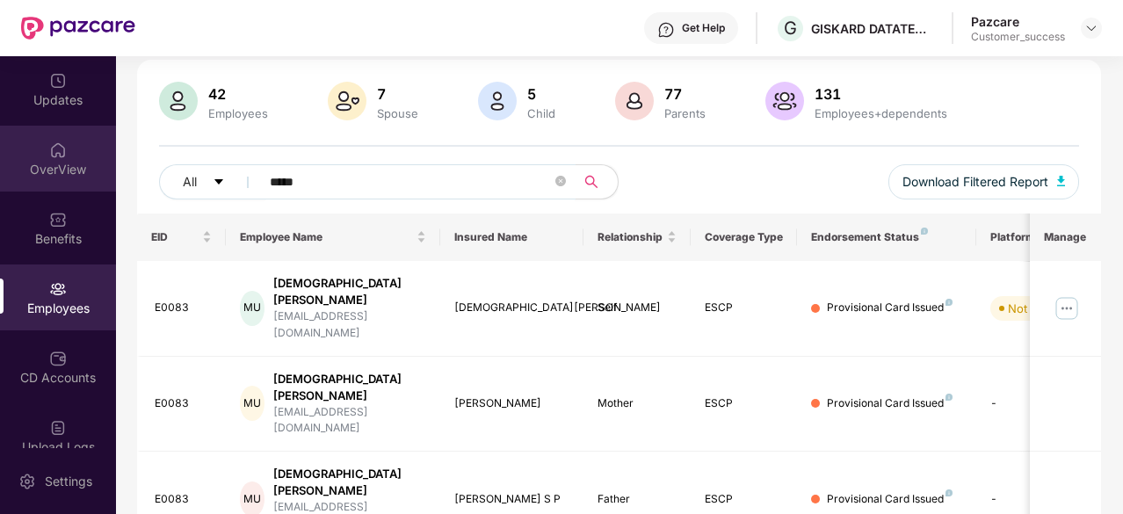
drag, startPoint x: 383, startPoint y: 189, endPoint x: 91, endPoint y: 163, distance: 293.0
click at [91, 163] on div "Updates OverView Benefits Employees CD Accounts Upload Logs Claims 1 Endorsemen…" at bounding box center [561, 285] width 1123 height 458
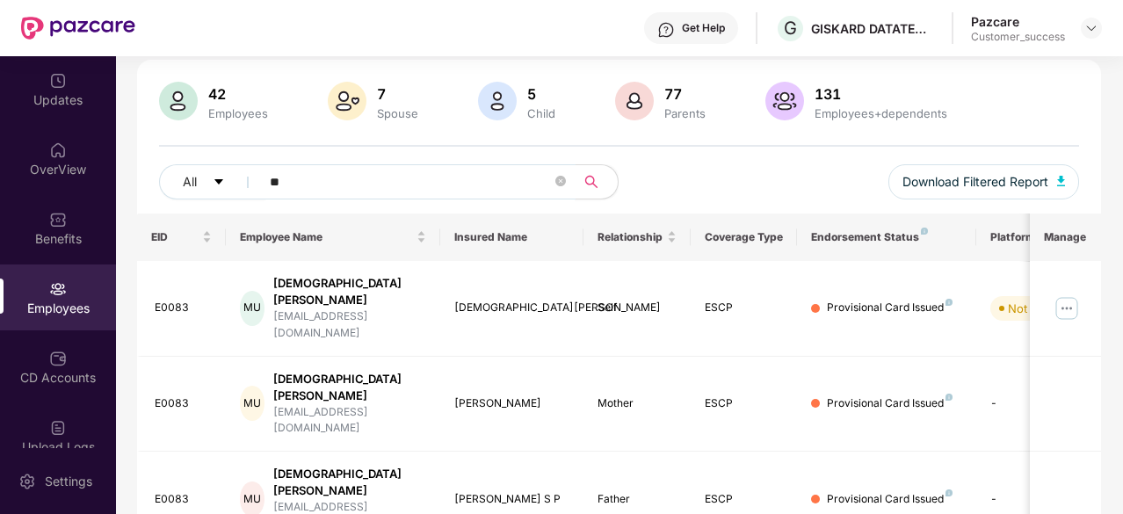
type input "*"
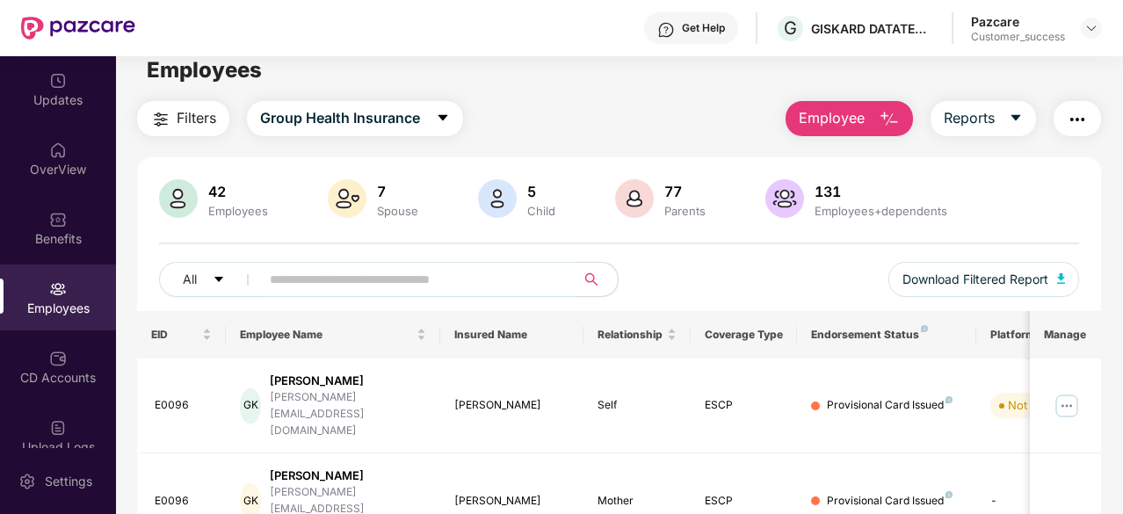
scroll to position [0, 0]
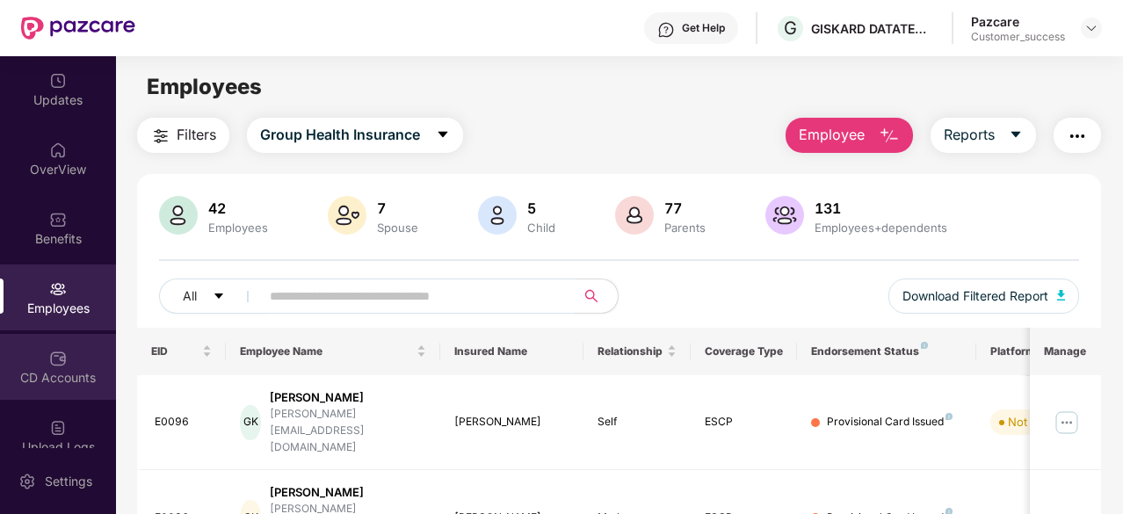
click at [77, 382] on div "CD Accounts" at bounding box center [58, 378] width 116 height 18
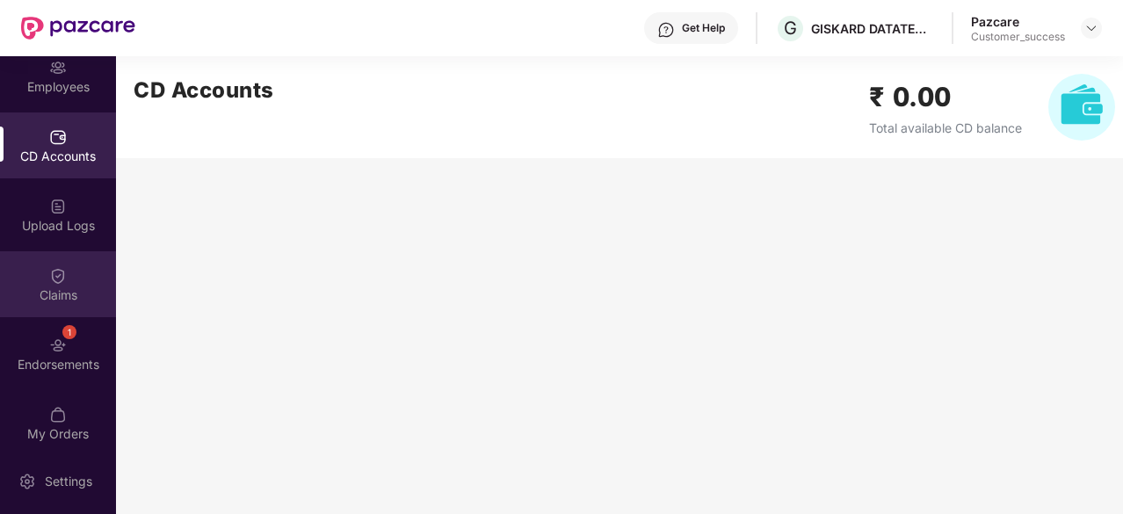
scroll to position [232, 0]
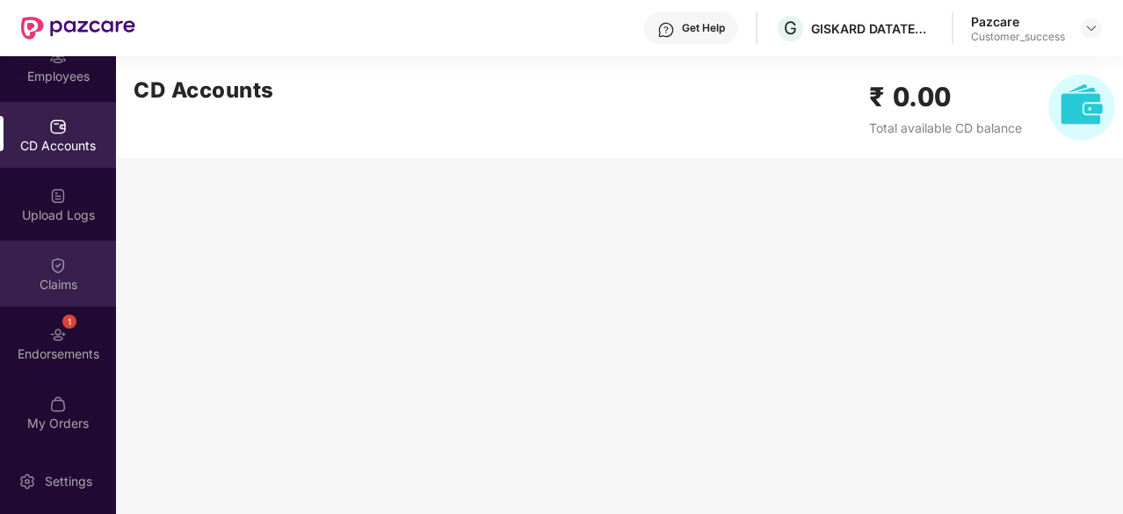
click at [65, 258] on div "Claims" at bounding box center [58, 274] width 116 height 66
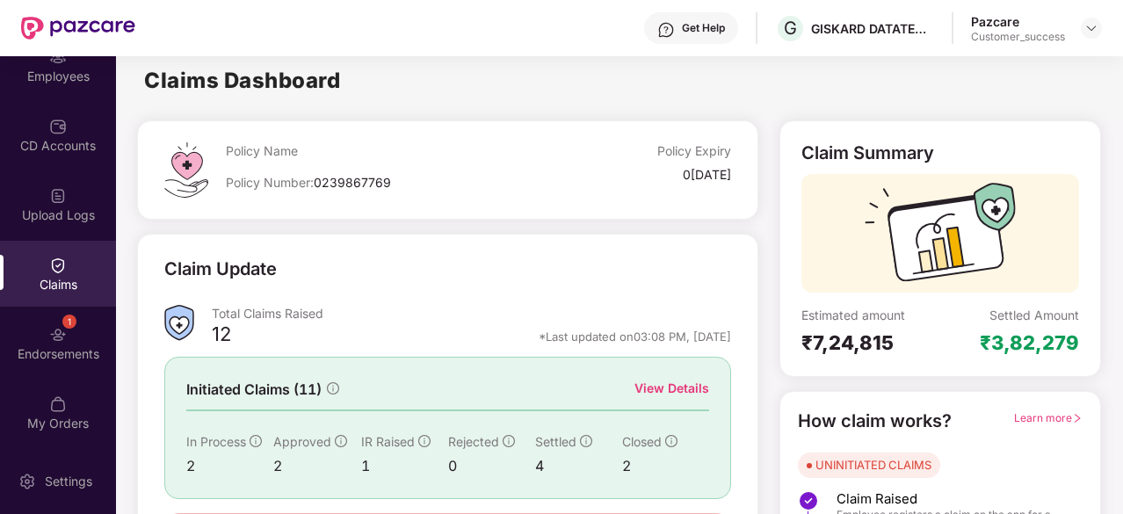
scroll to position [0, 0]
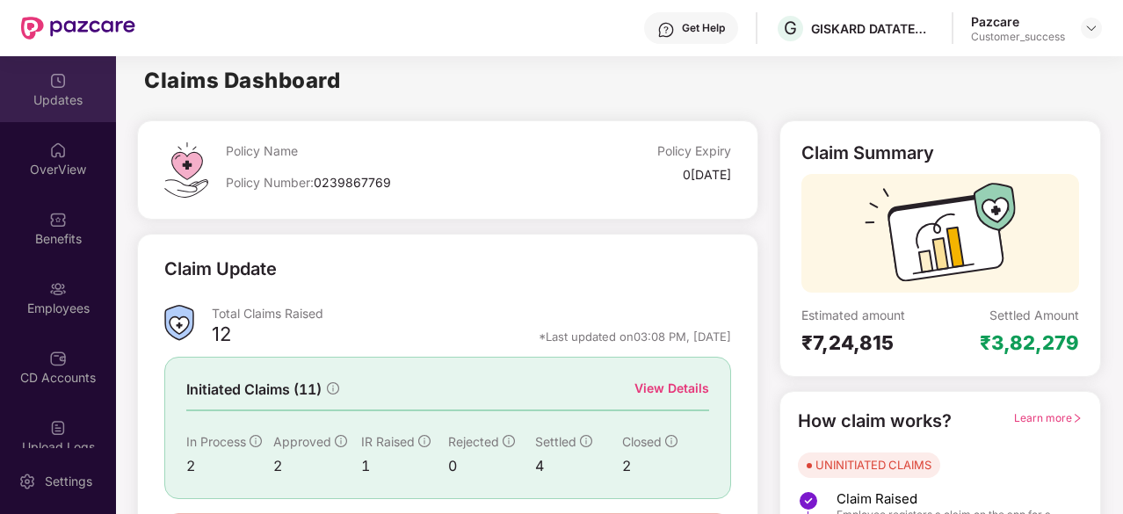
click at [77, 75] on div "Updates" at bounding box center [58, 89] width 116 height 66
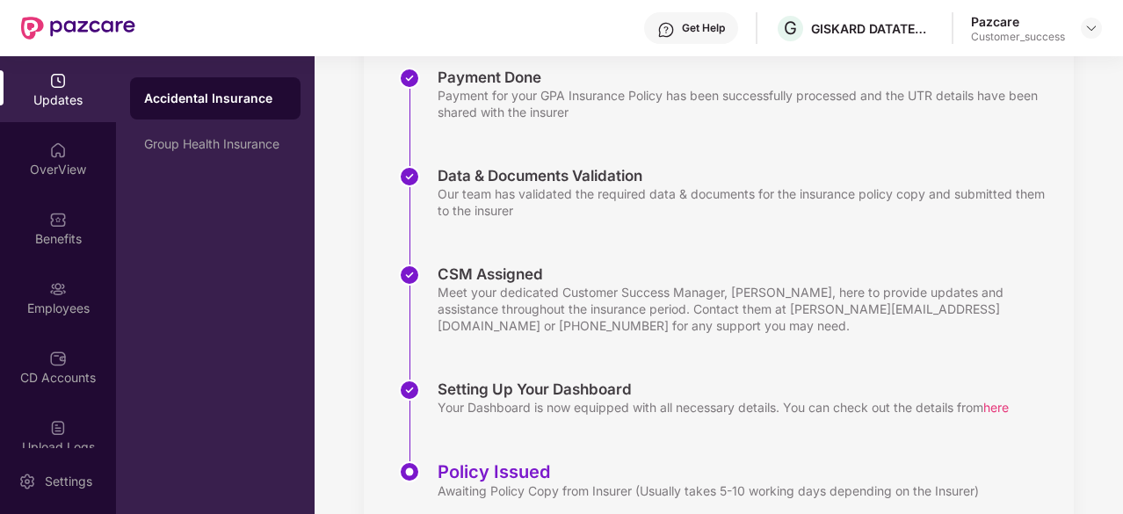
scroll to position [338, 0]
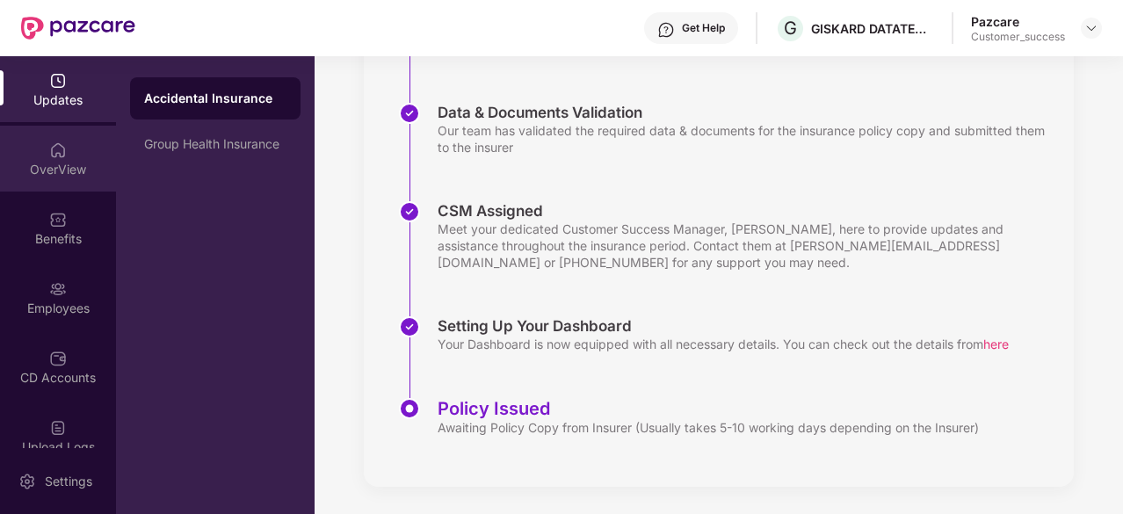
click at [42, 137] on div "OverView" at bounding box center [58, 159] width 116 height 66
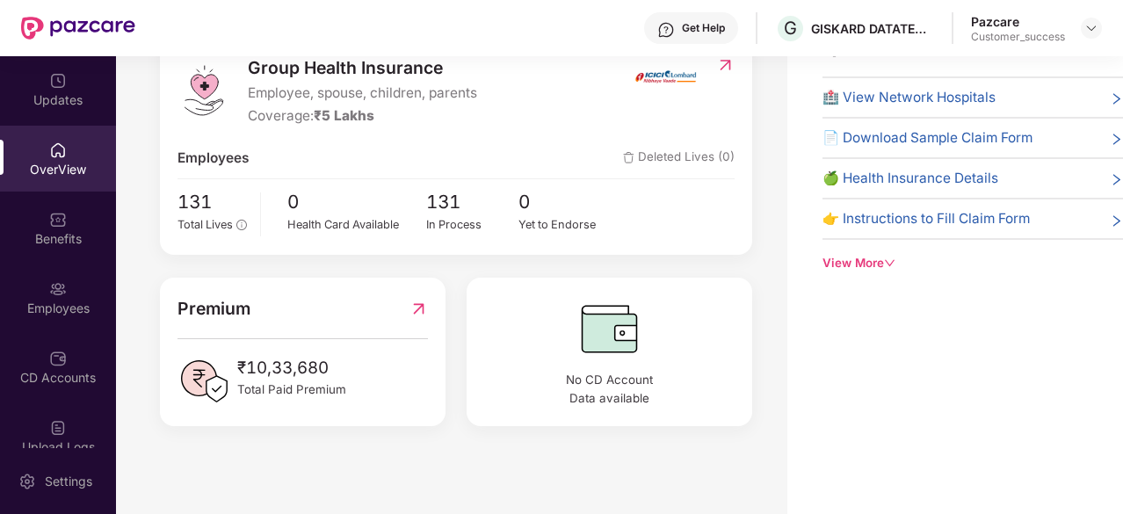
scroll to position [0, 0]
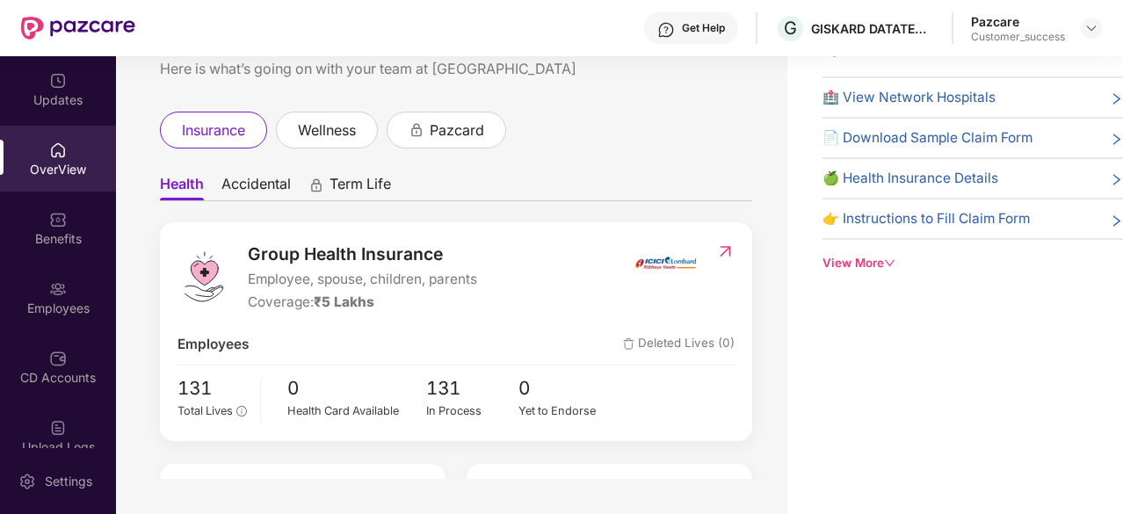
click at [265, 192] on span "Accidental" at bounding box center [256, 187] width 69 height 25
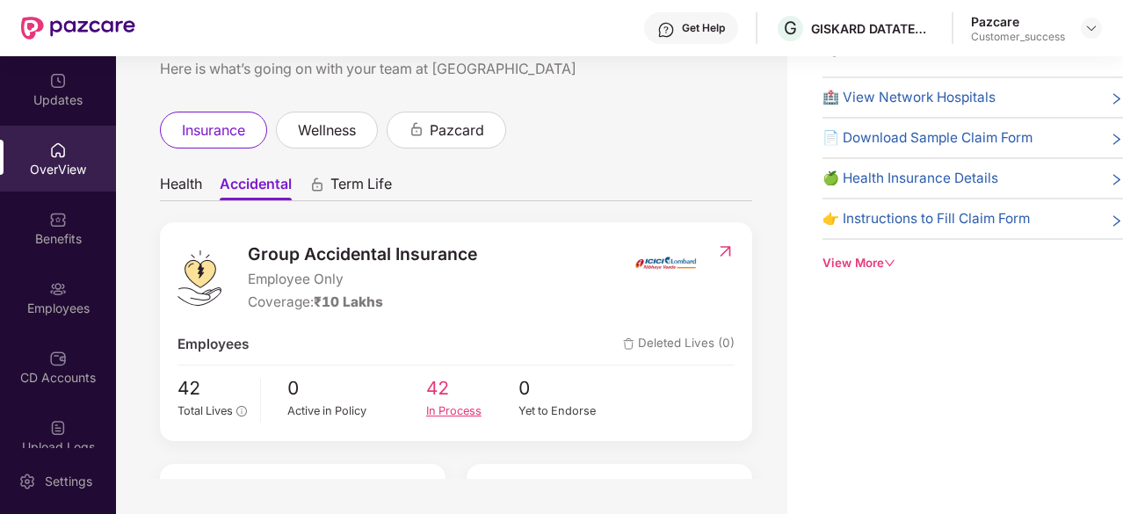
scroll to position [9, 0]
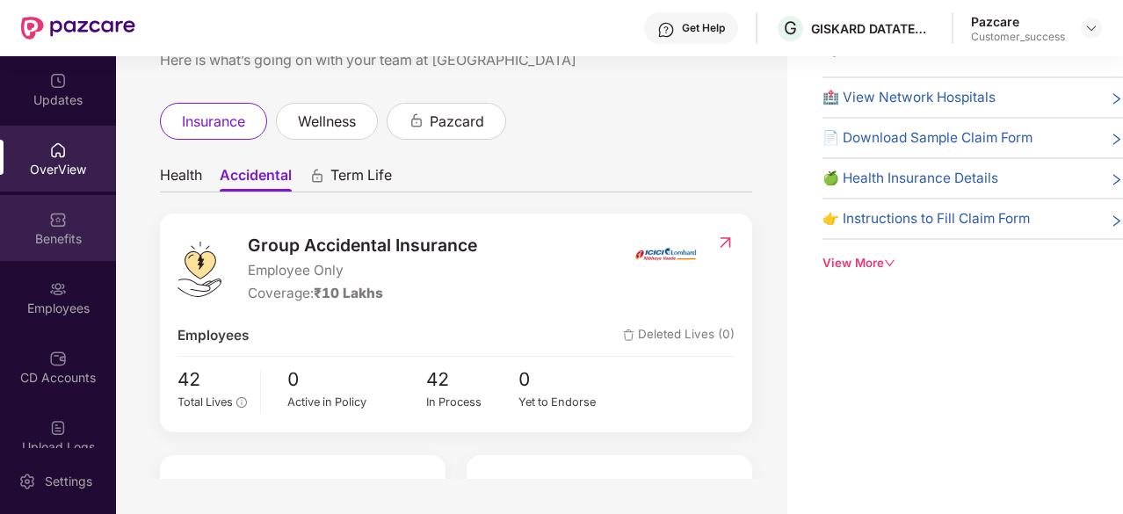
click at [51, 219] on img at bounding box center [58, 220] width 18 height 18
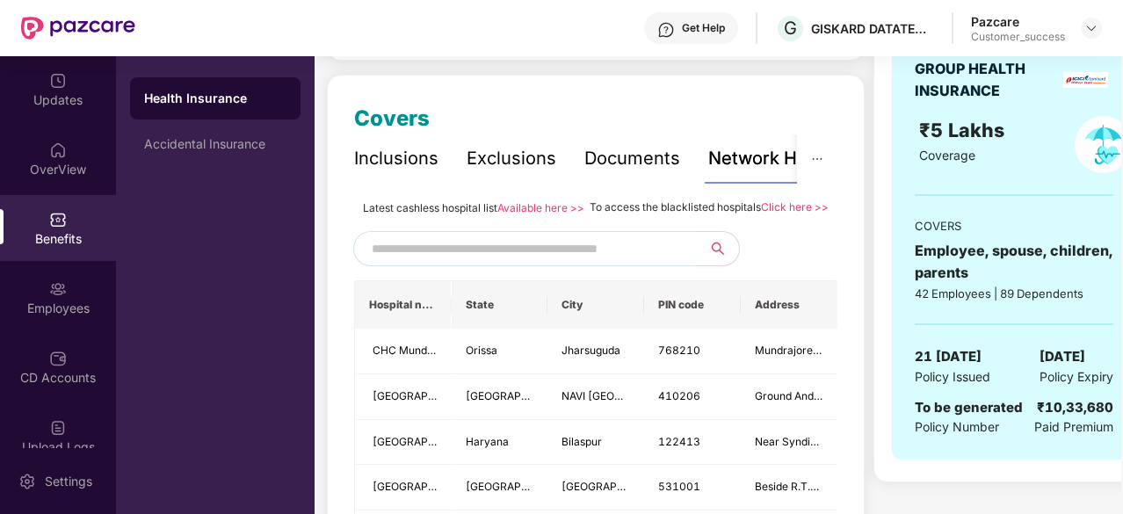
scroll to position [213, 0]
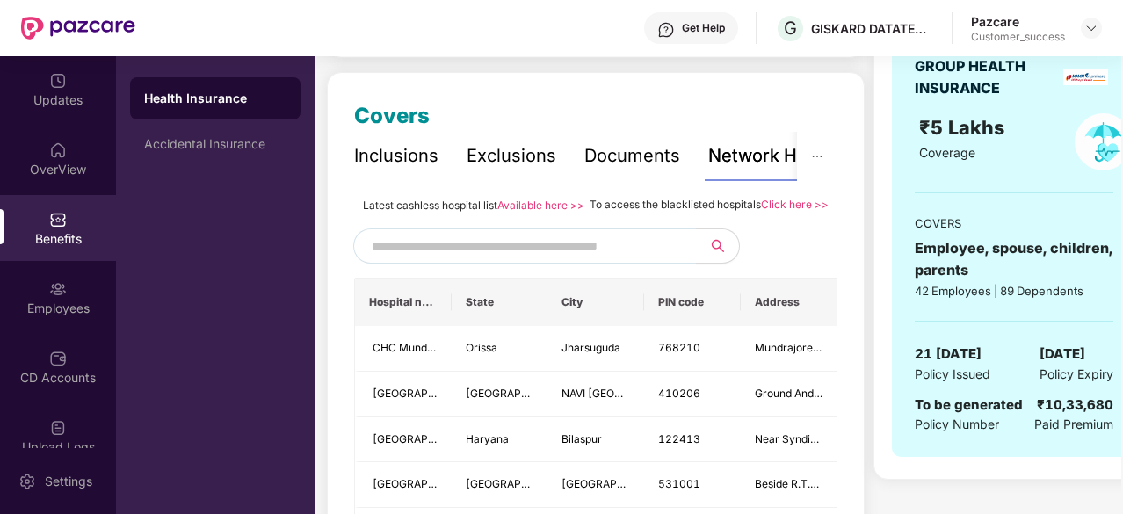
click at [401, 156] on div "Inclusions" at bounding box center [396, 155] width 84 height 27
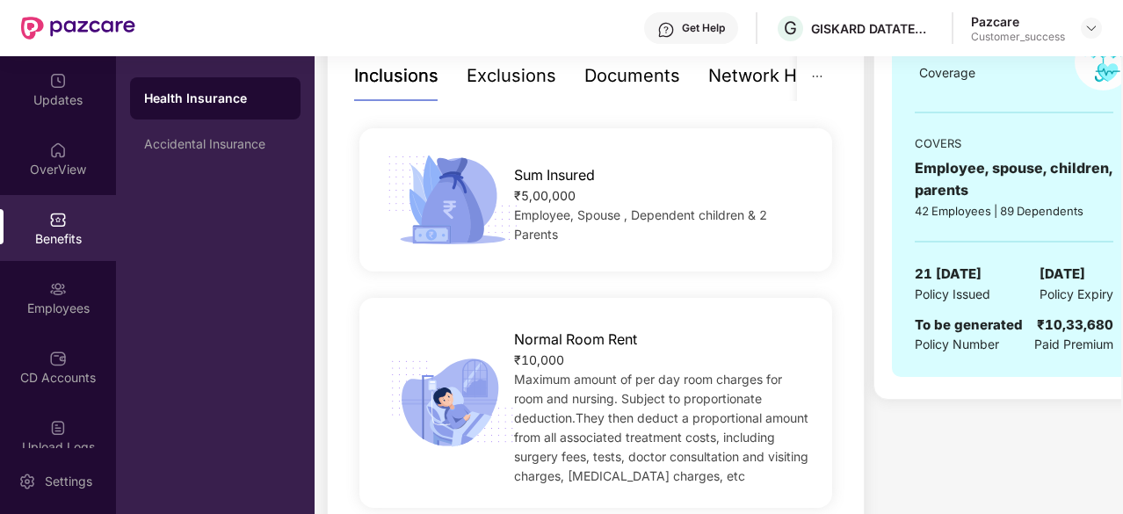
scroll to position [294, 0]
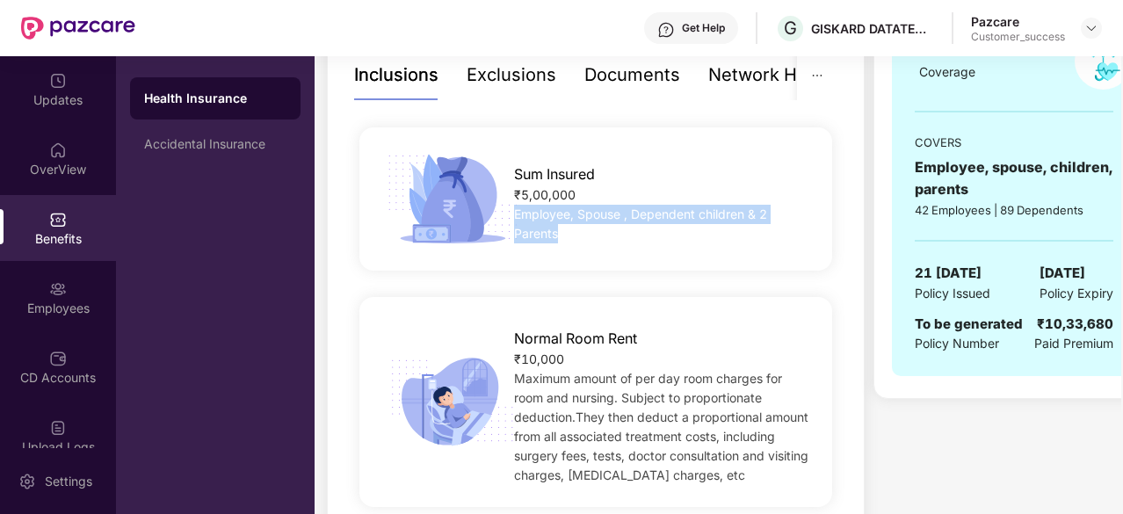
drag, startPoint x: 515, startPoint y: 214, endPoint x: 582, endPoint y: 236, distance: 70.3
click at [582, 236] on div "Employee, Spouse , Dependent children & 2 Parents" at bounding box center [662, 224] width 296 height 39
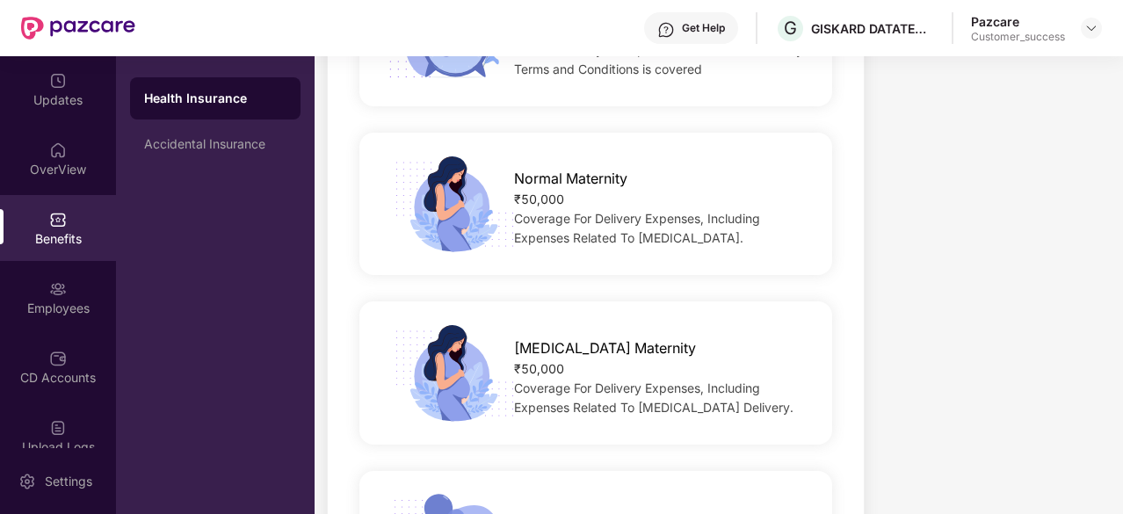
scroll to position [2114, 0]
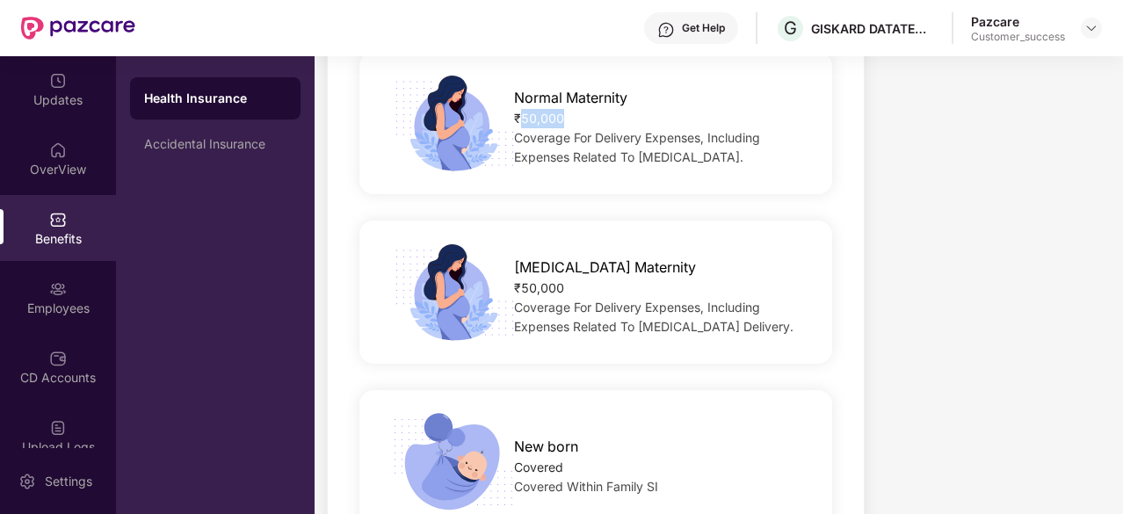
drag, startPoint x: 520, startPoint y: 110, endPoint x: 572, endPoint y: 117, distance: 53.2
click at [572, 117] on div "₹50,000" at bounding box center [662, 118] width 296 height 19
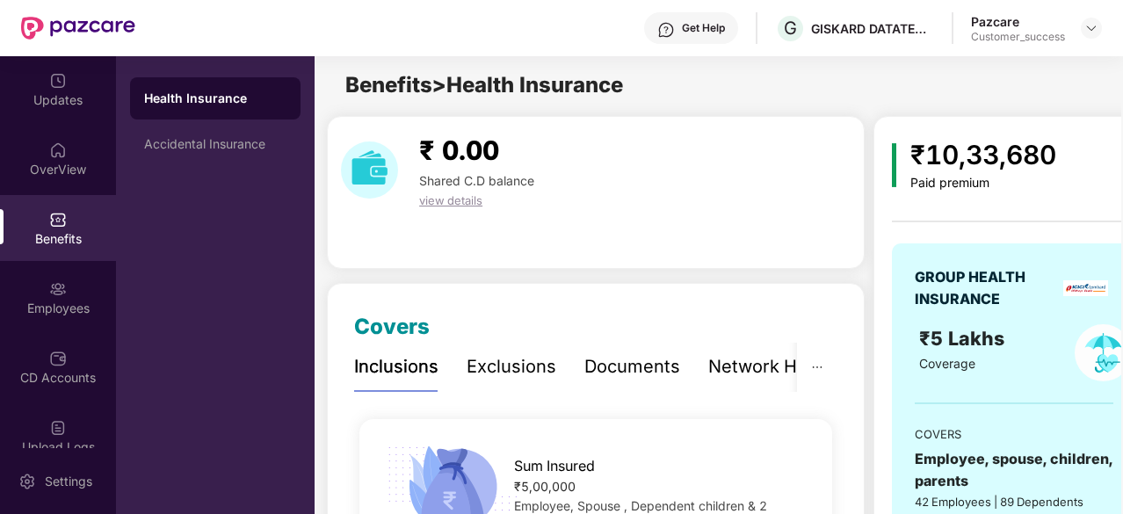
scroll to position [0, 0]
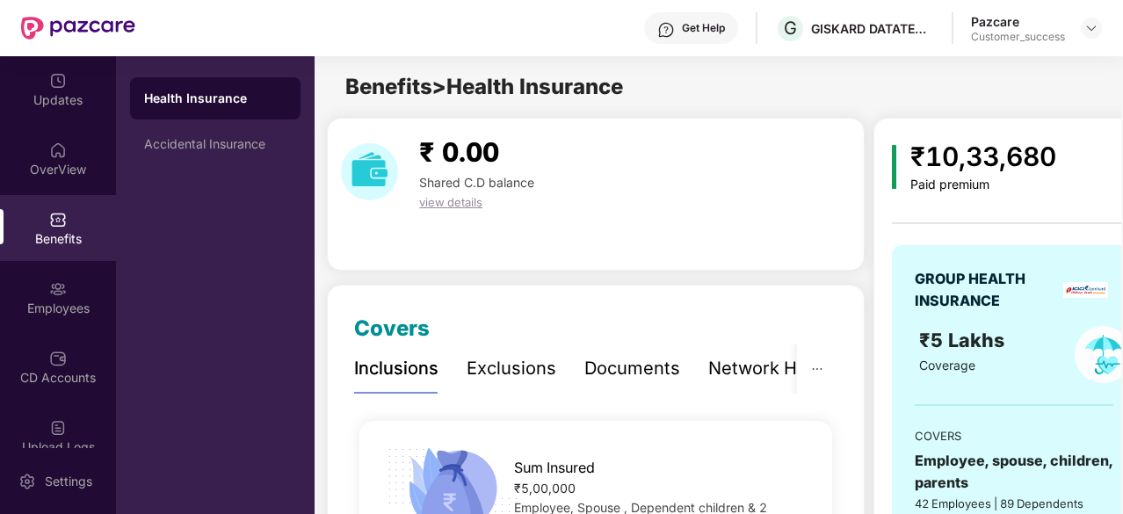
click at [519, 366] on div "Exclusions" at bounding box center [512, 368] width 90 height 27
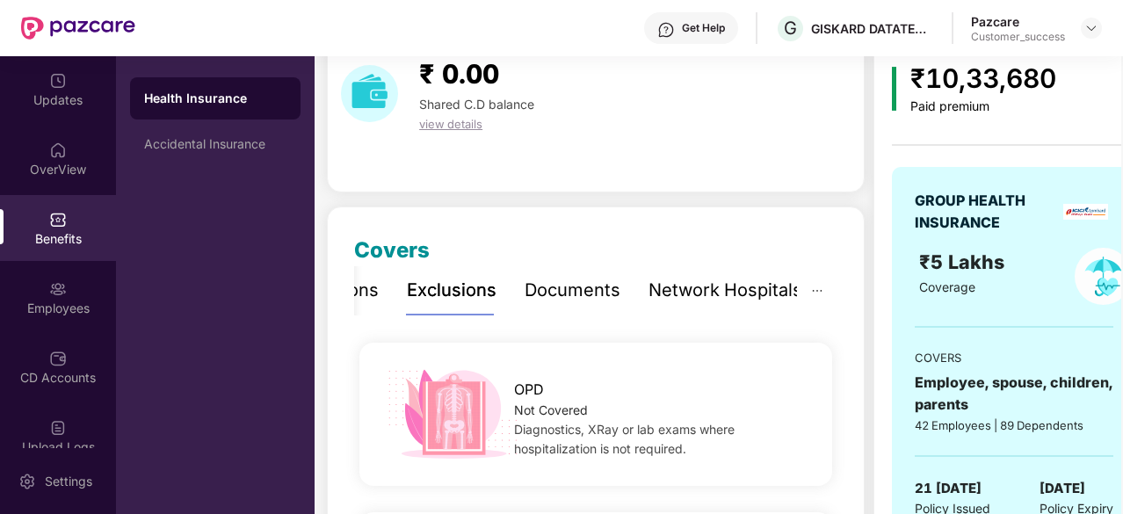
scroll to position [81, 0]
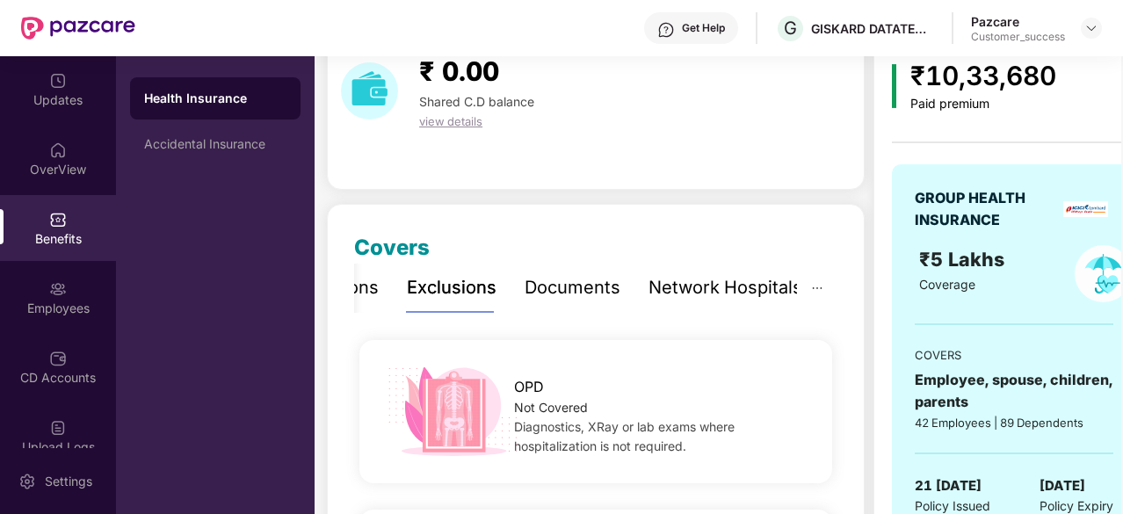
click at [566, 294] on div "Documents" at bounding box center [573, 287] width 96 height 27
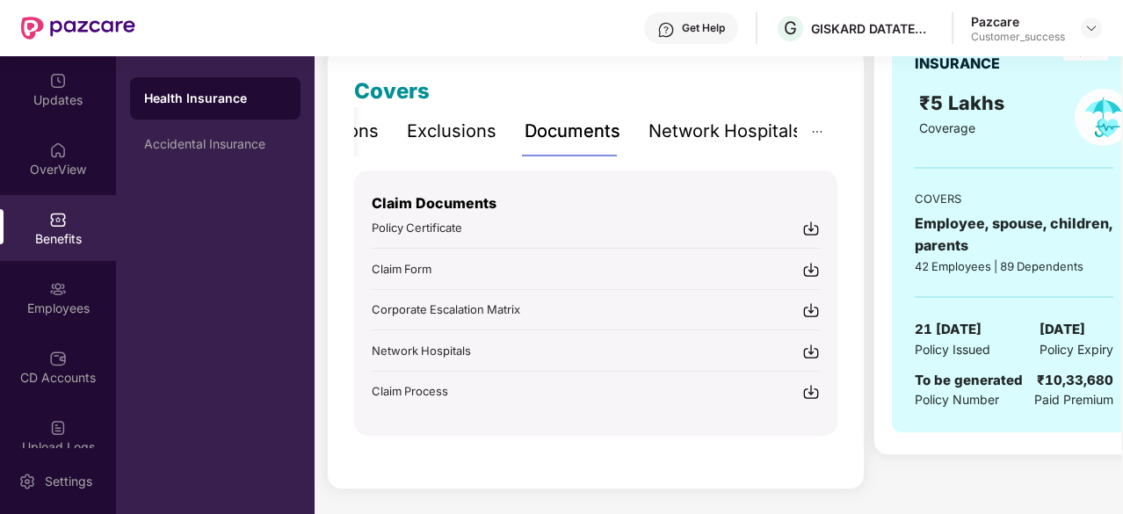
scroll to position [171, 0]
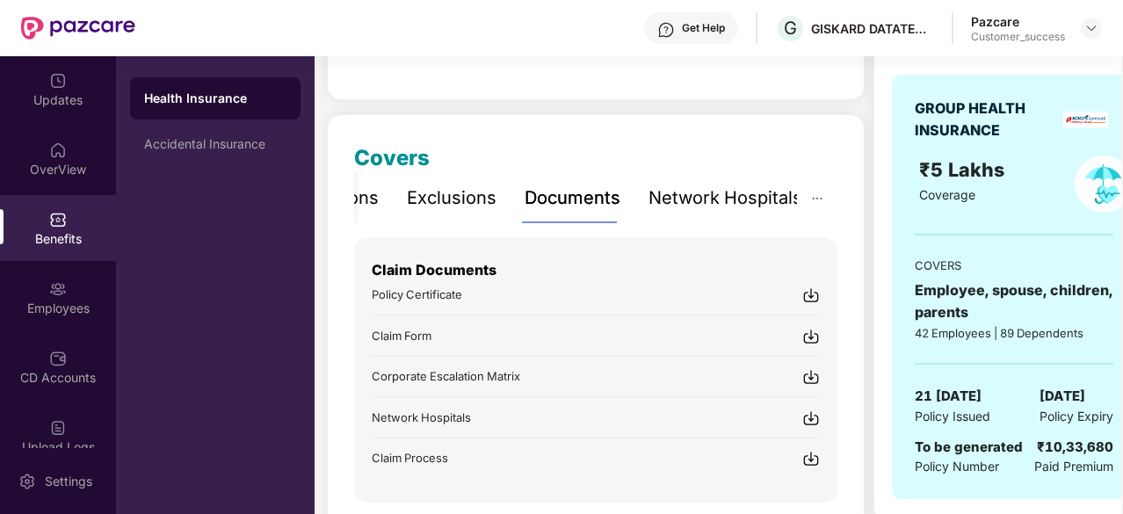
click at [730, 207] on div "Network Hospitals" at bounding box center [726, 198] width 154 height 27
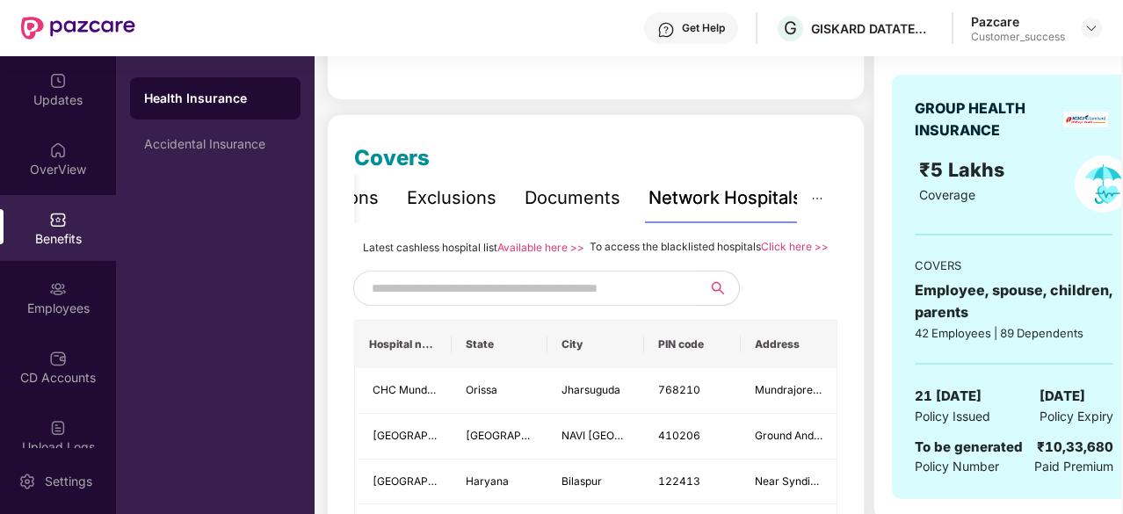
click at [501, 302] on input "text" at bounding box center [522, 288] width 301 height 26
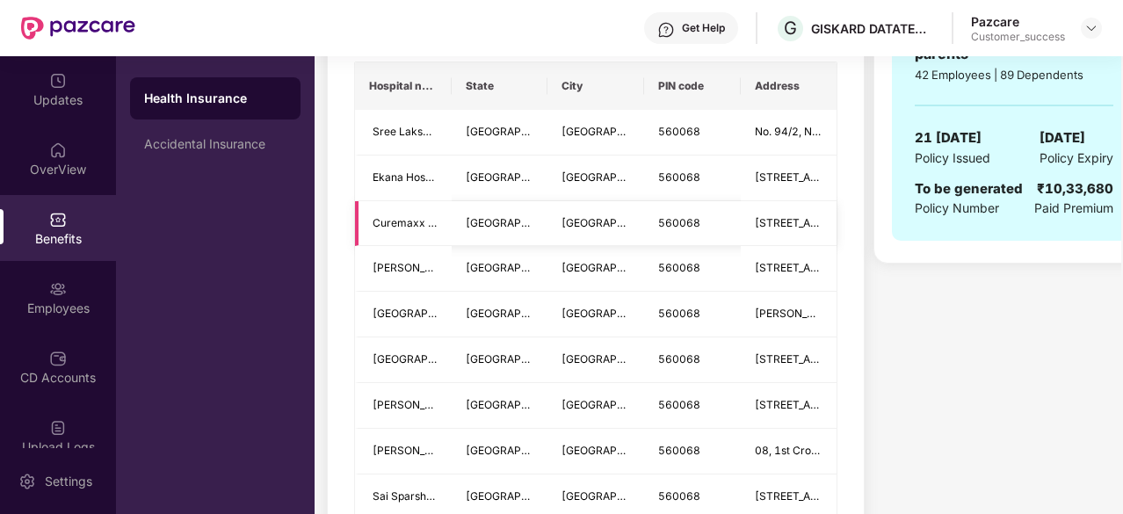
scroll to position [271, 0]
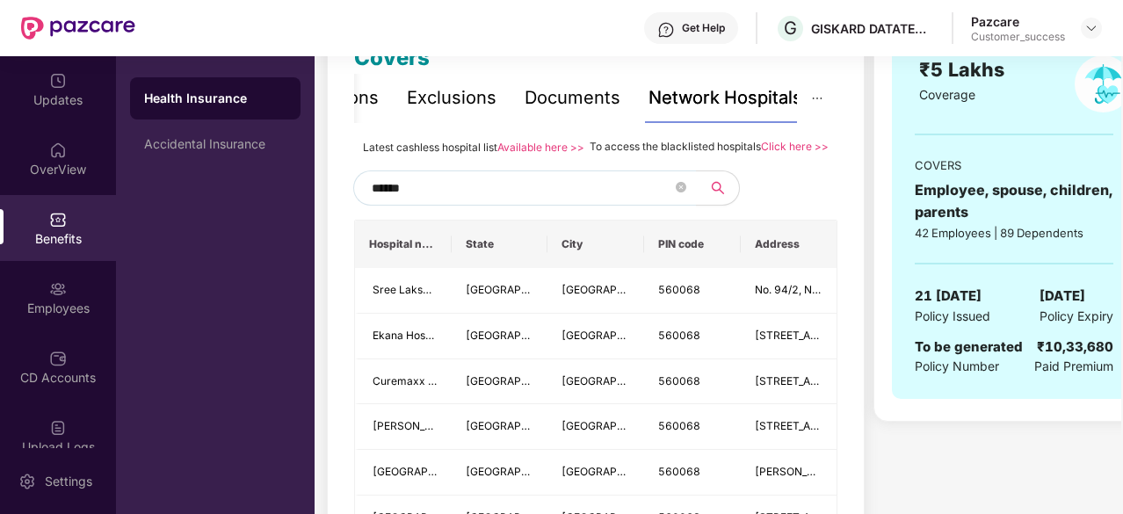
drag, startPoint x: 461, startPoint y: 205, endPoint x: 166, endPoint y: 237, distance: 296.3
click at [166, 237] on div "Updates OverView Benefits Employees CD Accounts Upload Logs Claims 1 Endorsemen…" at bounding box center [561, 285] width 1123 height 458
type input "*****"
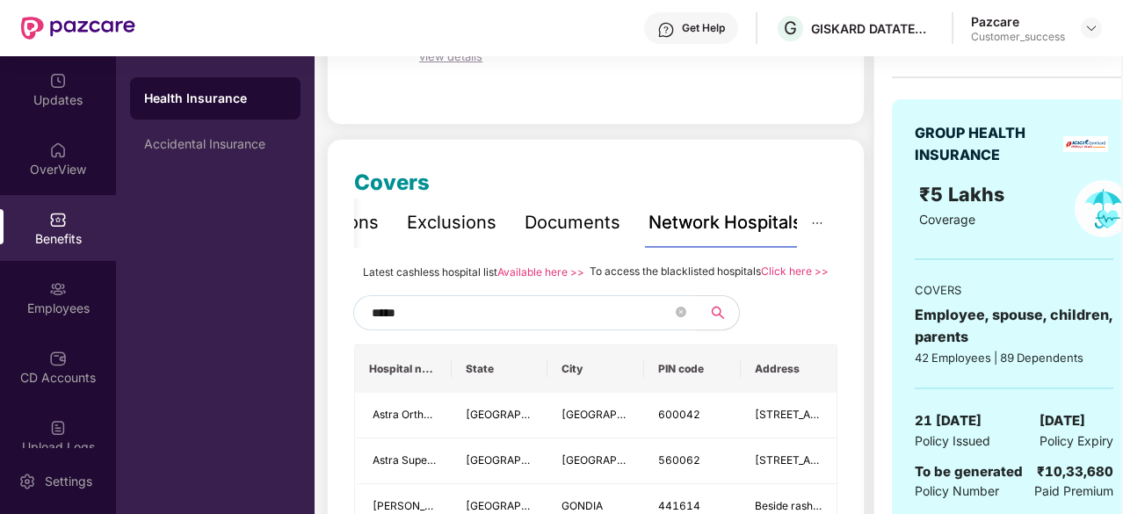
scroll to position [146, 0]
click at [677, 317] on icon "close-circle" at bounding box center [681, 312] width 11 height 11
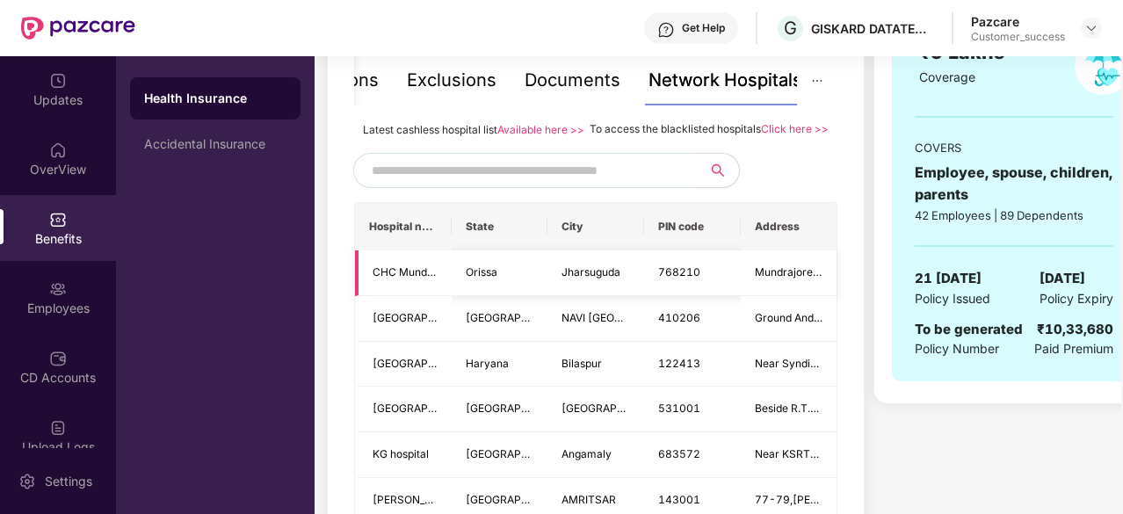
scroll to position [137, 0]
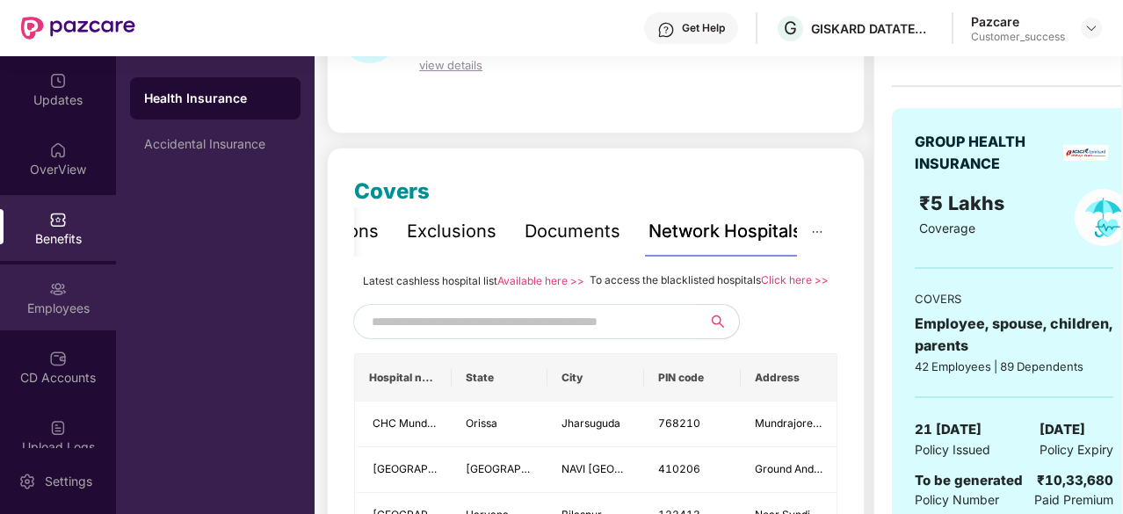
click at [60, 293] on img at bounding box center [58, 289] width 18 height 18
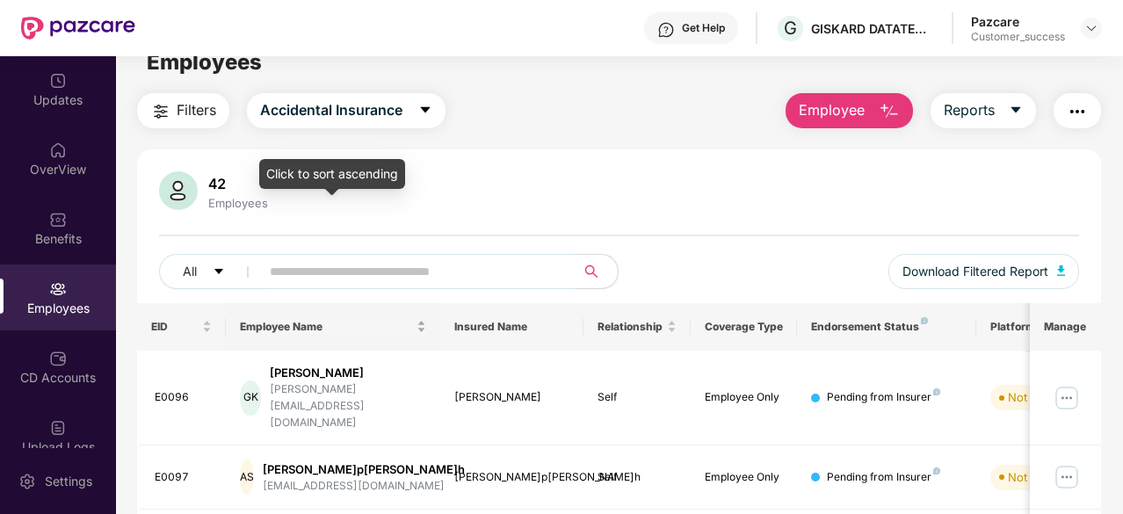
scroll to position [23, 0]
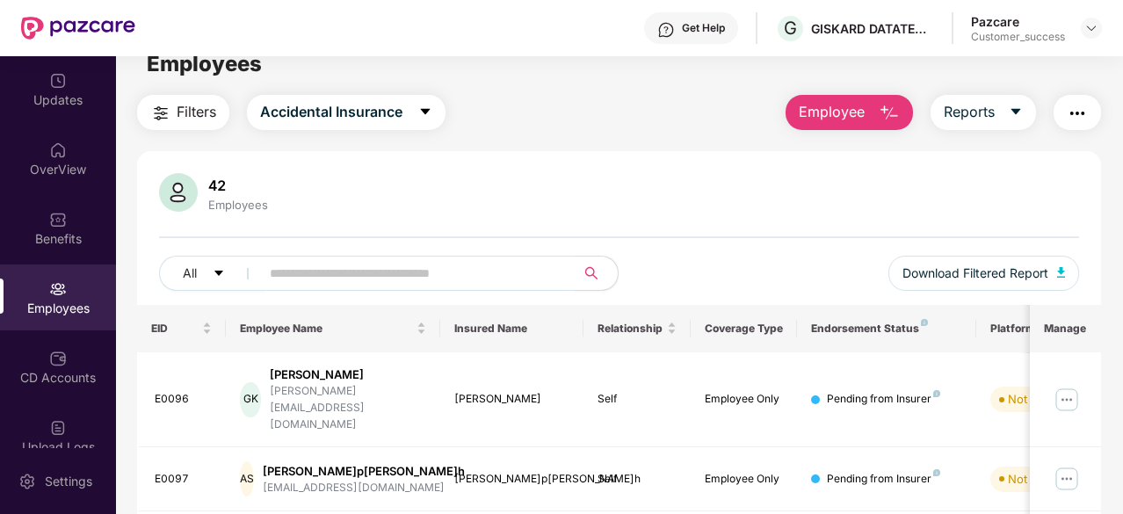
click at [1069, 113] on img "button" at bounding box center [1077, 113] width 21 height 21
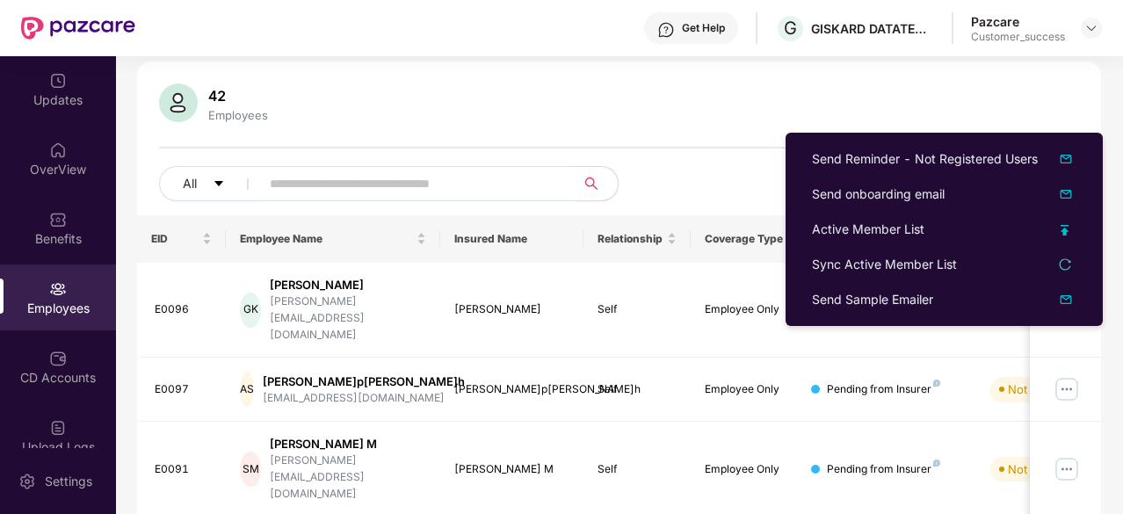
scroll to position [111, 0]
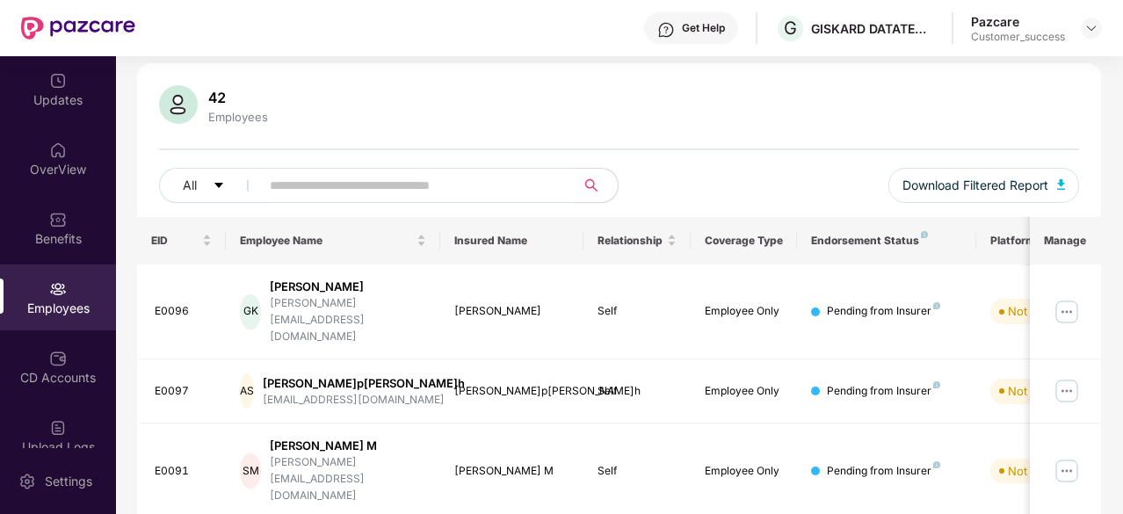
click at [714, 222] on th "Coverage Type" at bounding box center [744, 240] width 107 height 47
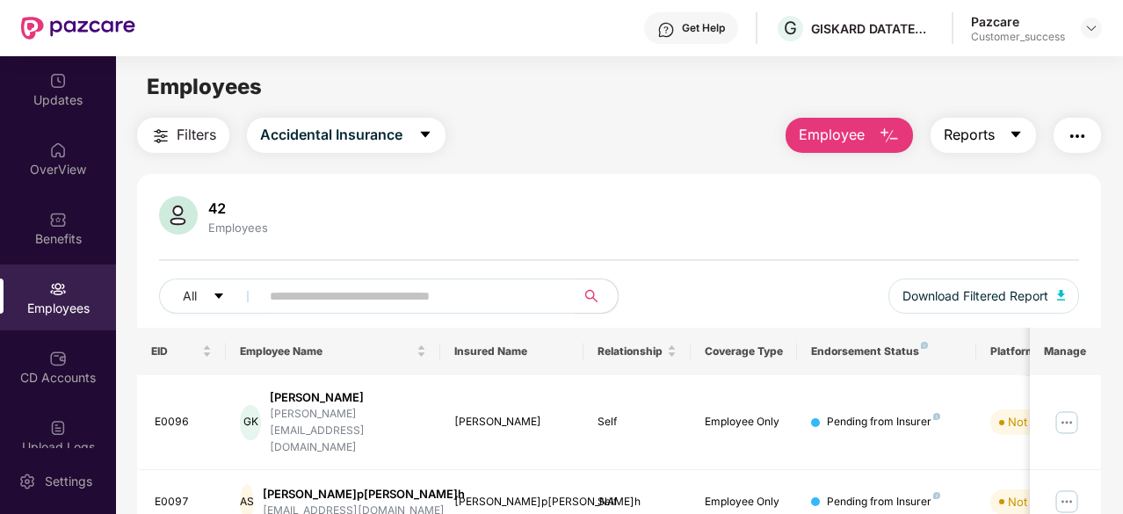
click at [995, 136] on span "Reports" at bounding box center [969, 135] width 51 height 22
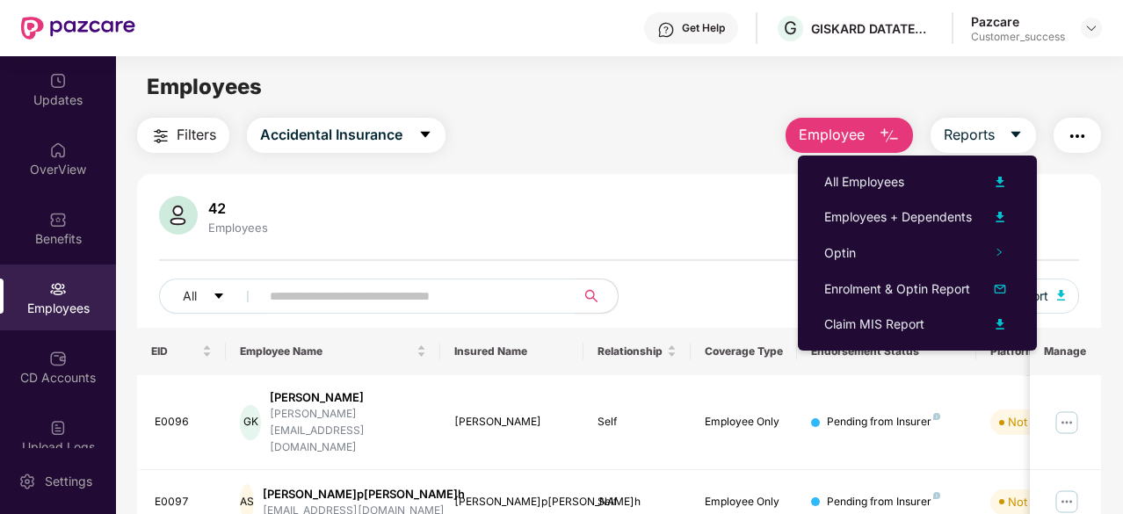
click at [687, 198] on div "42 Employees" at bounding box center [619, 217] width 920 height 42
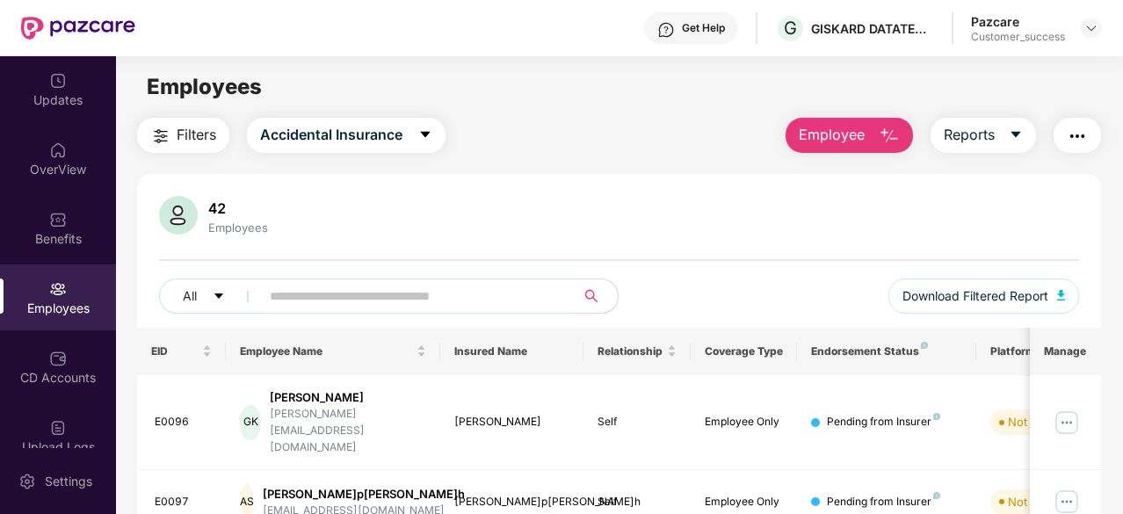
click at [884, 127] on img "button" at bounding box center [889, 136] width 21 height 21
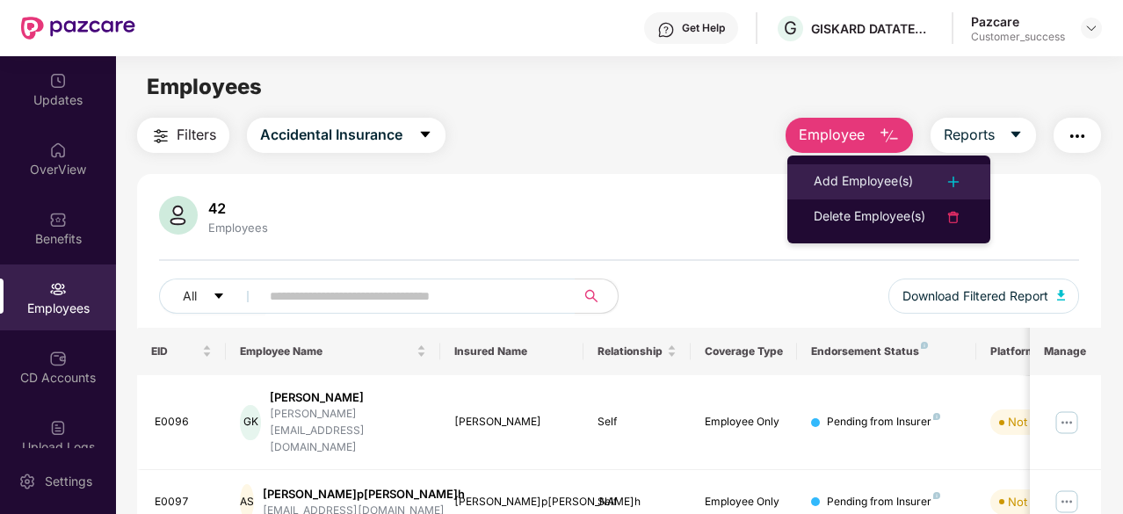
click at [940, 184] on div at bounding box center [945, 181] width 39 height 21
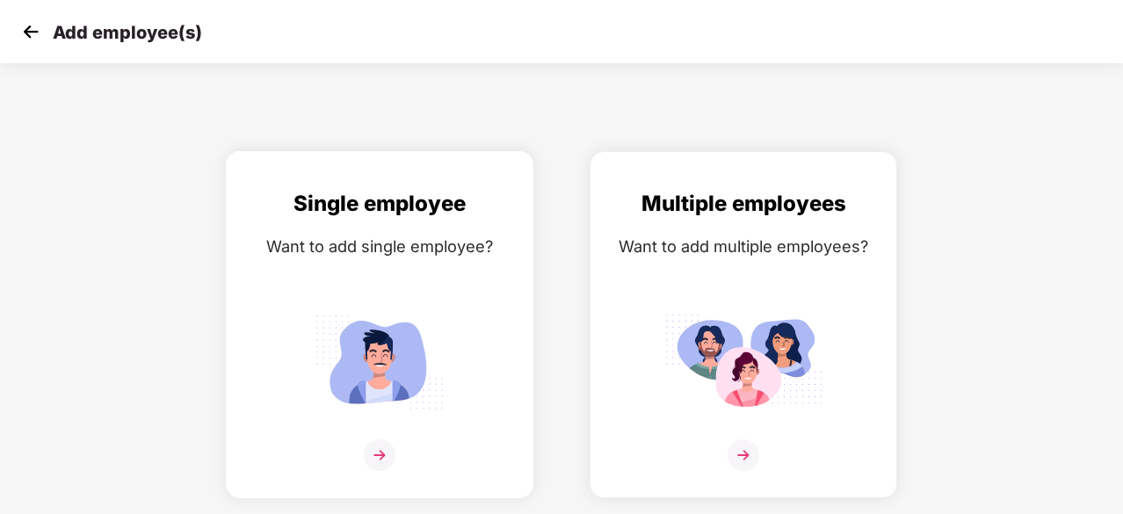
click at [378, 458] on img at bounding box center [380, 456] width 32 height 32
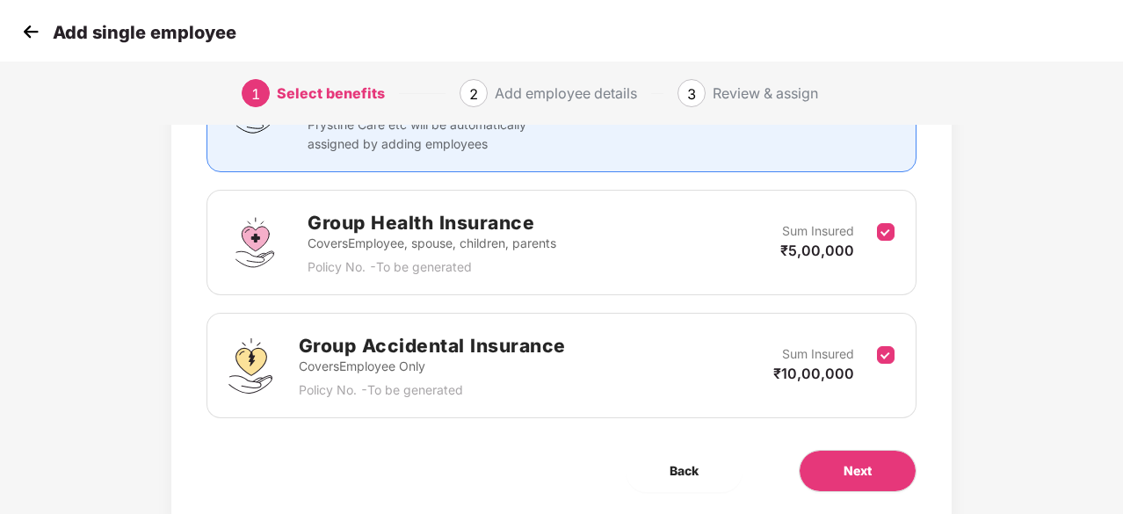
scroll to position [257, 0]
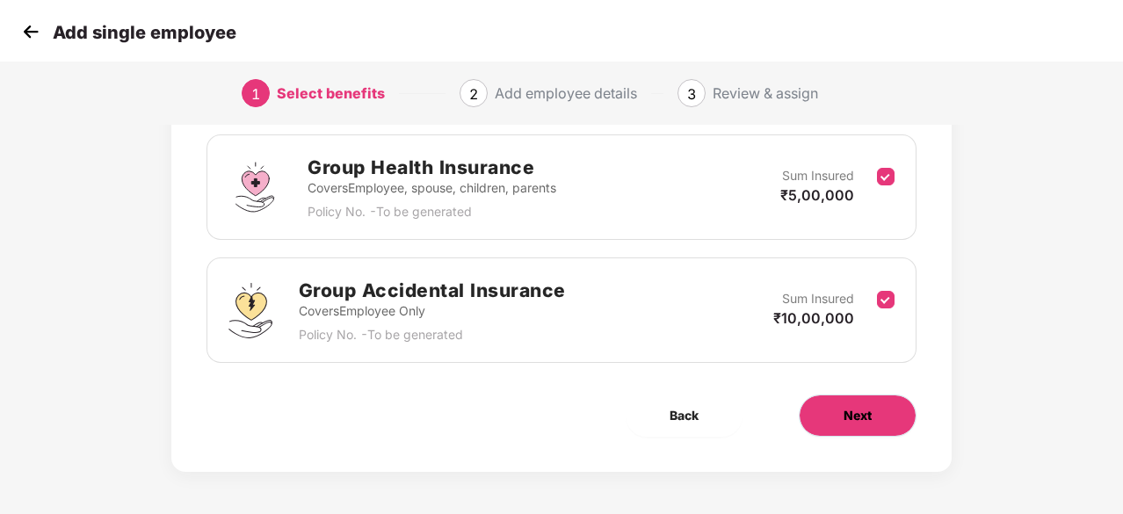
click at [872, 412] on button "Next" at bounding box center [858, 416] width 118 height 42
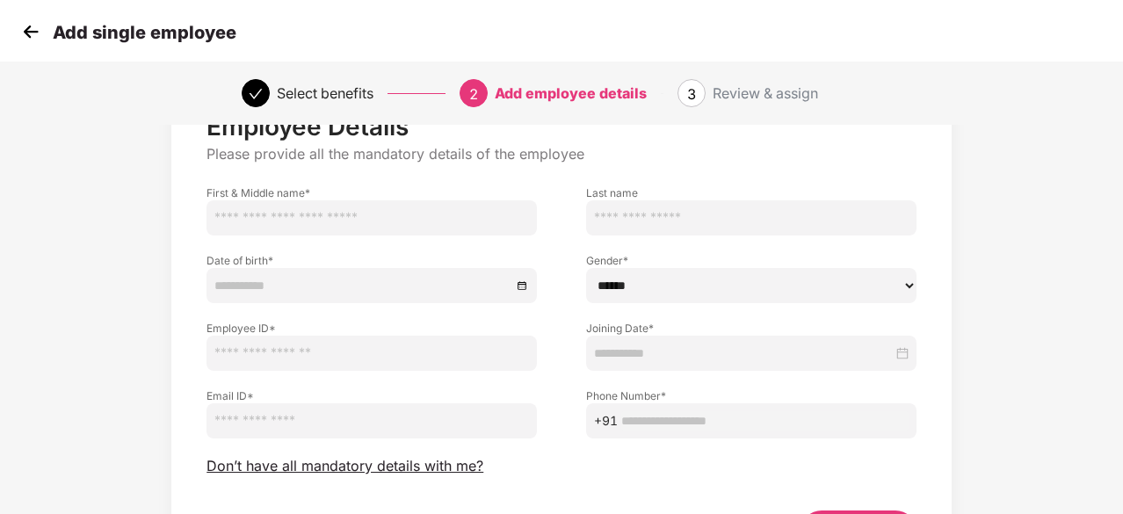
scroll to position [123, 0]
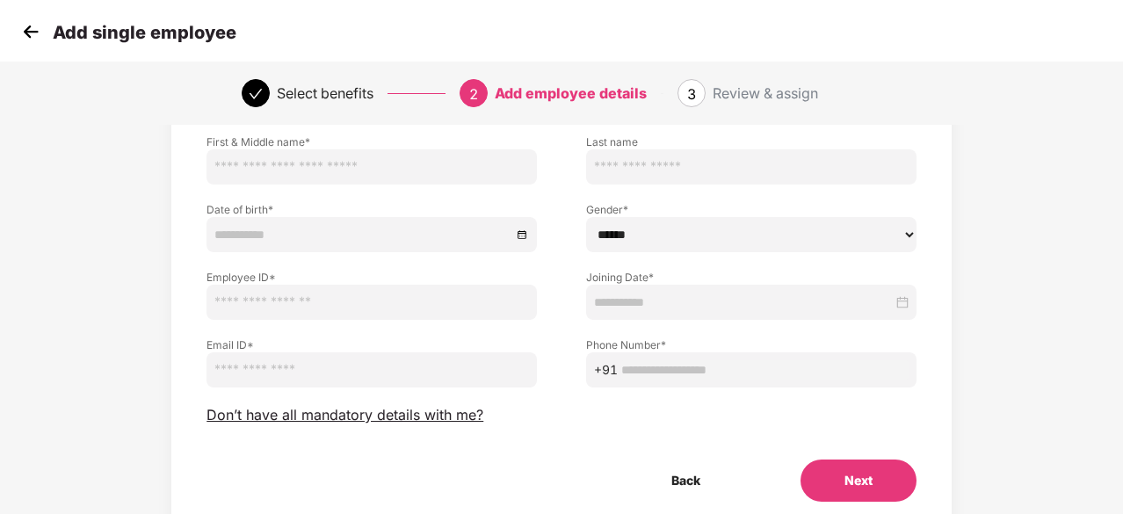
click at [20, 32] on img at bounding box center [31, 31] width 26 height 26
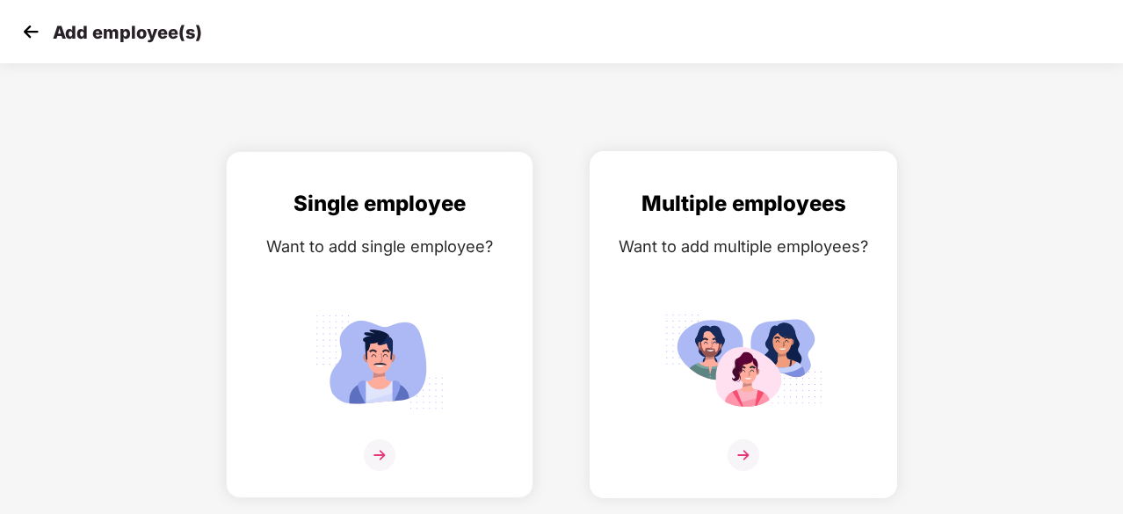
click at [747, 454] on img at bounding box center [744, 456] width 32 height 32
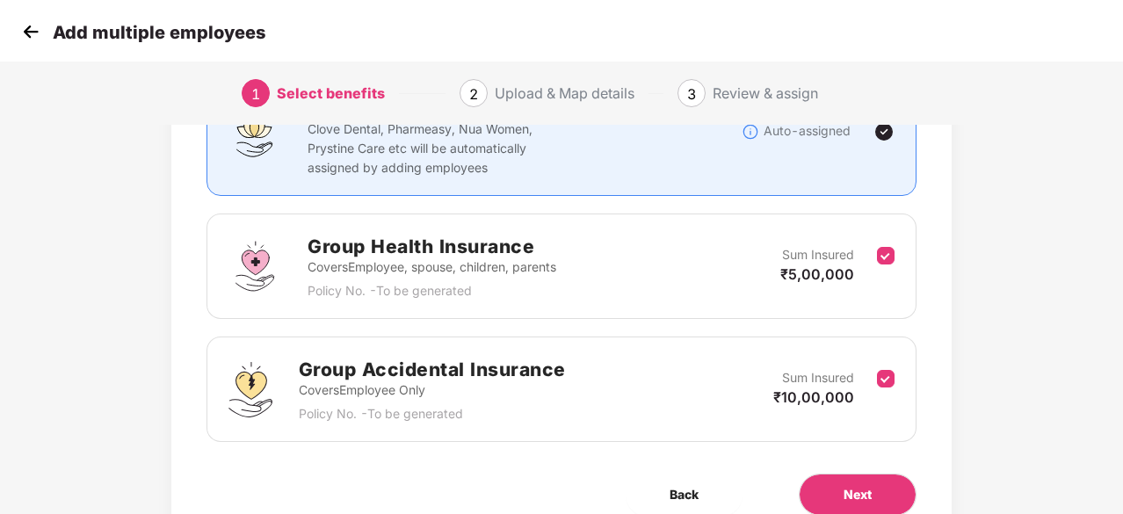
scroll to position [257, 0]
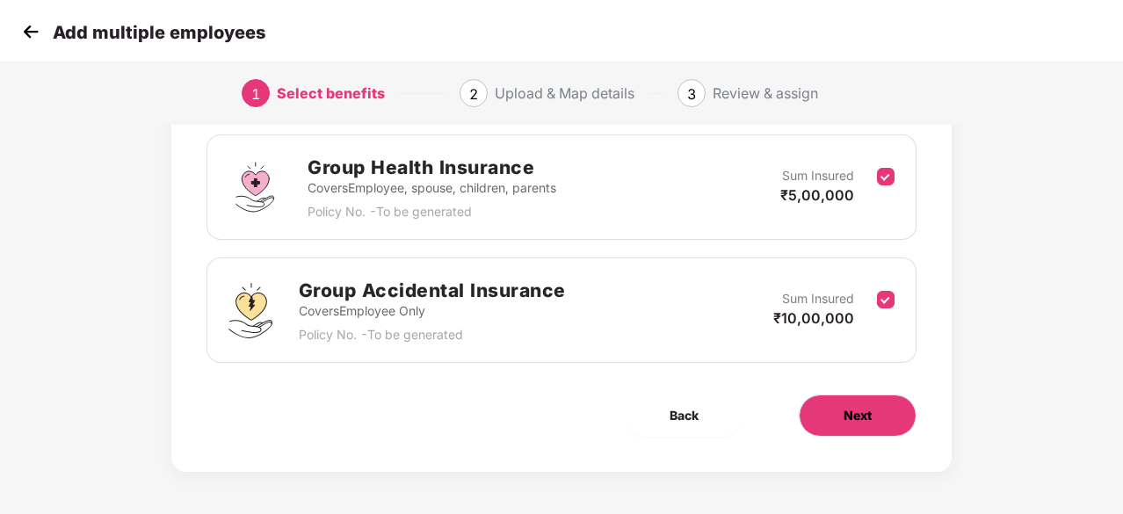
click at [886, 411] on button "Next" at bounding box center [858, 416] width 118 height 42
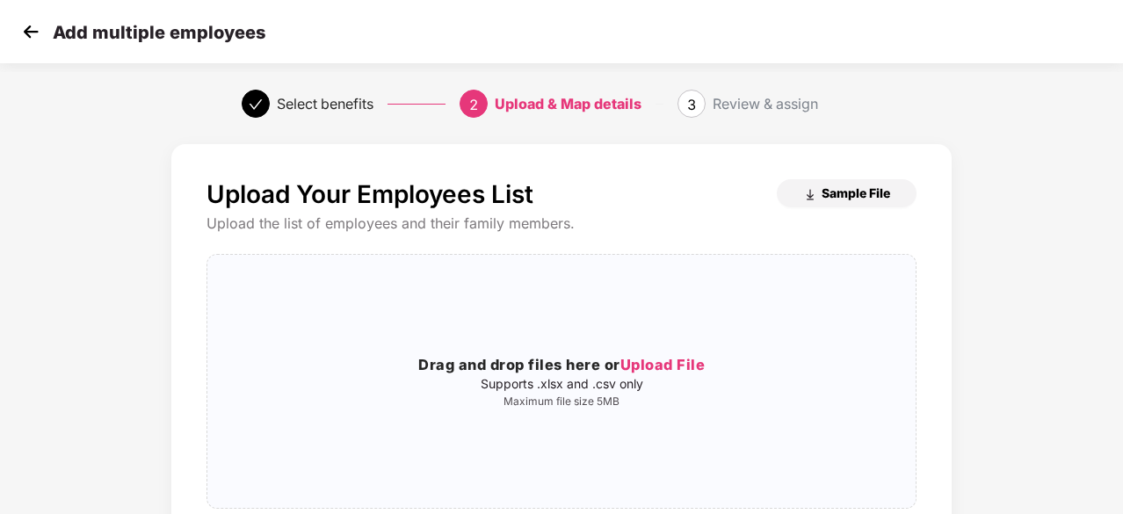
click at [845, 185] on span "Sample File" at bounding box center [856, 193] width 69 height 17
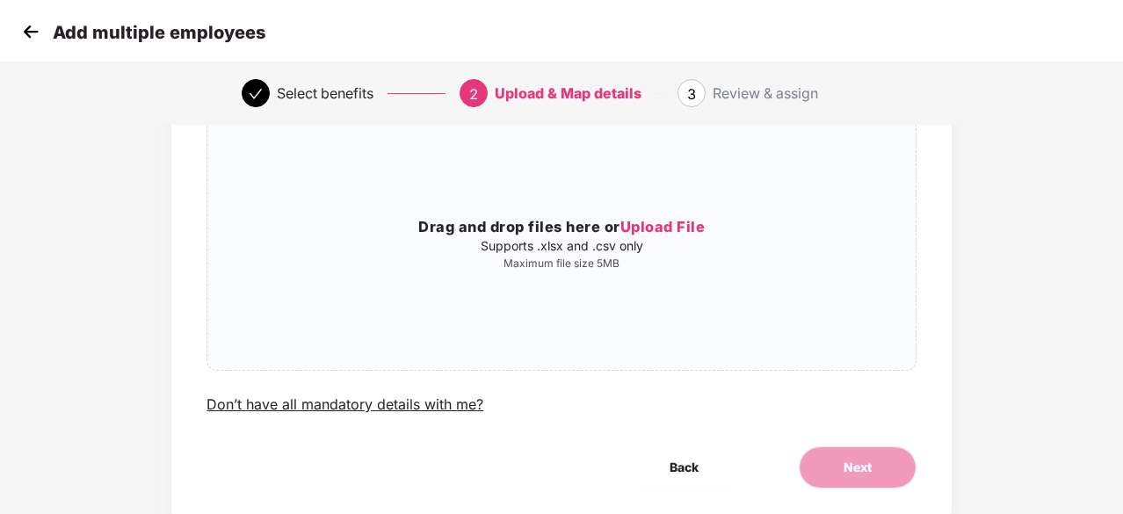
scroll to position [192, 0]
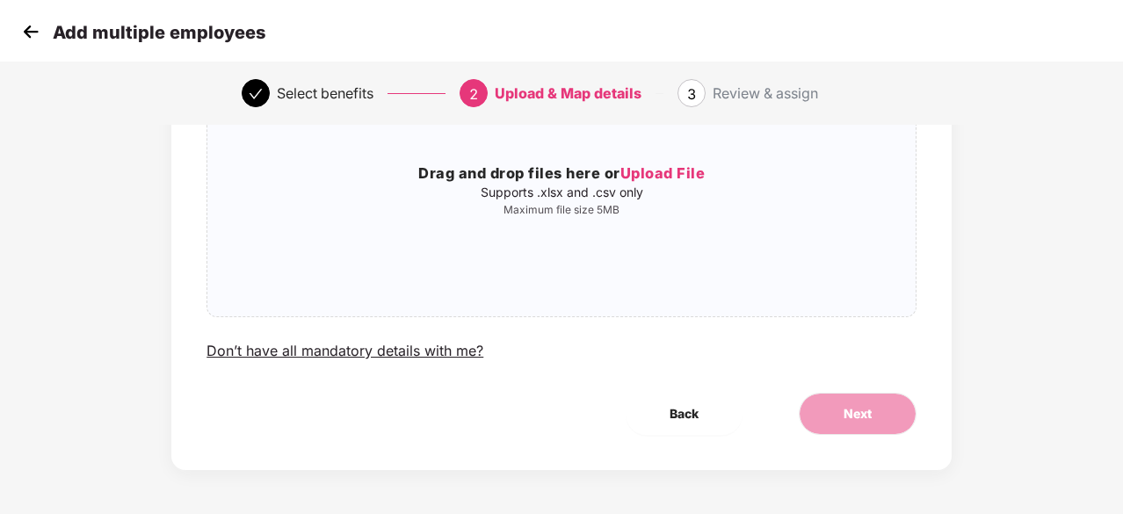
click at [22, 27] on img at bounding box center [31, 31] width 26 height 26
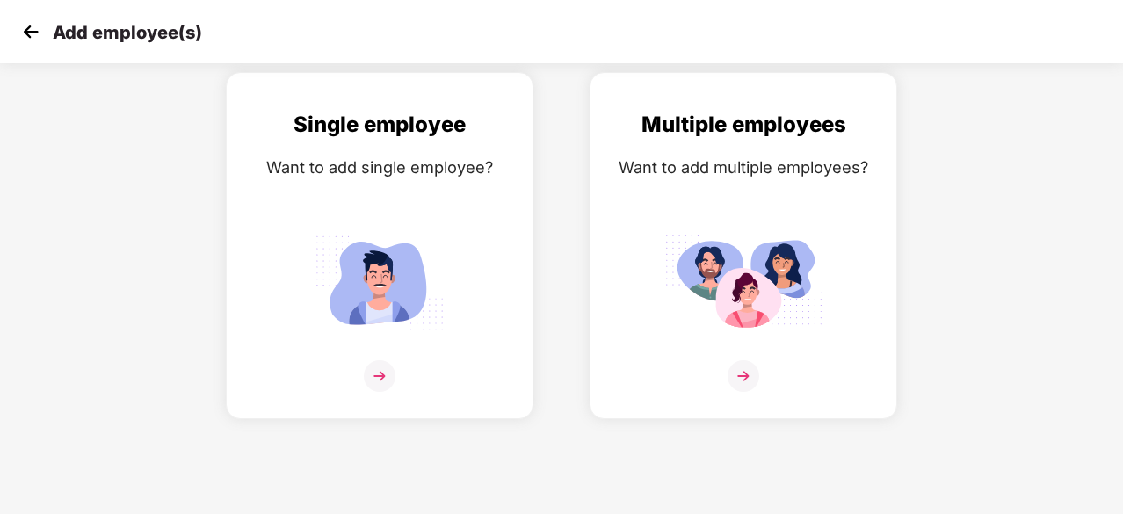
scroll to position [0, 0]
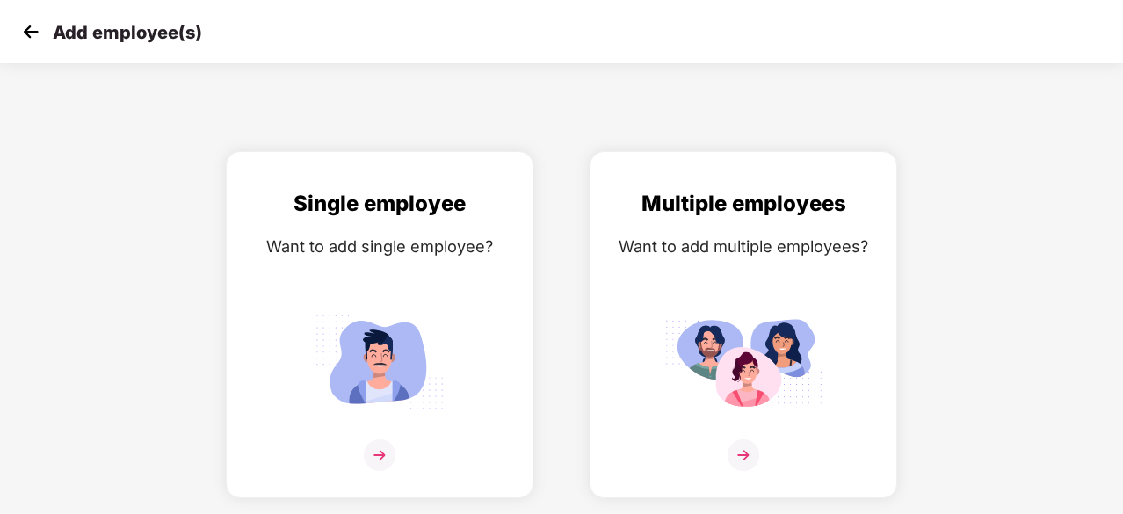
click at [26, 33] on img at bounding box center [31, 31] width 26 height 26
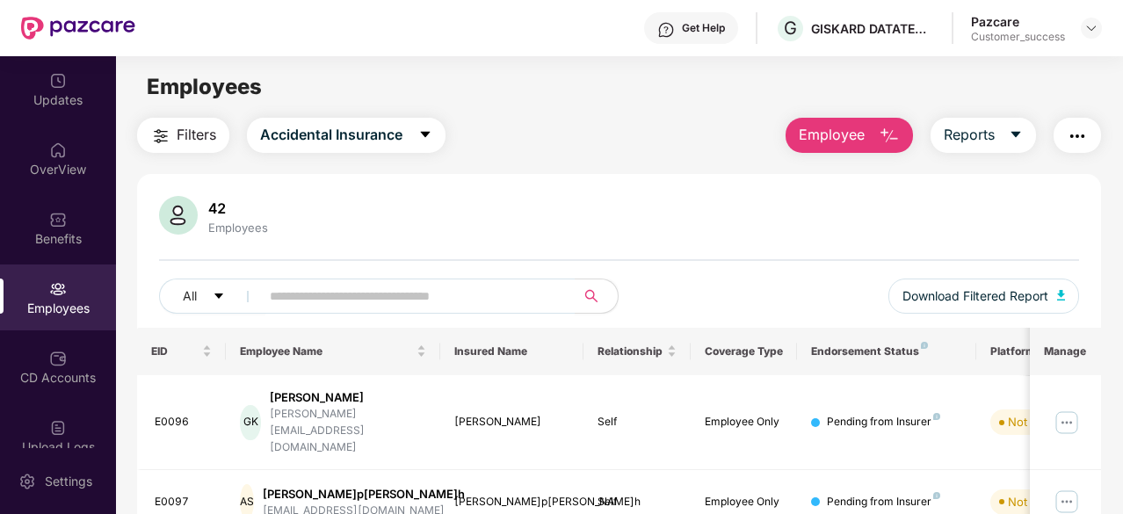
click at [888, 127] on img "button" at bounding box center [889, 136] width 21 height 21
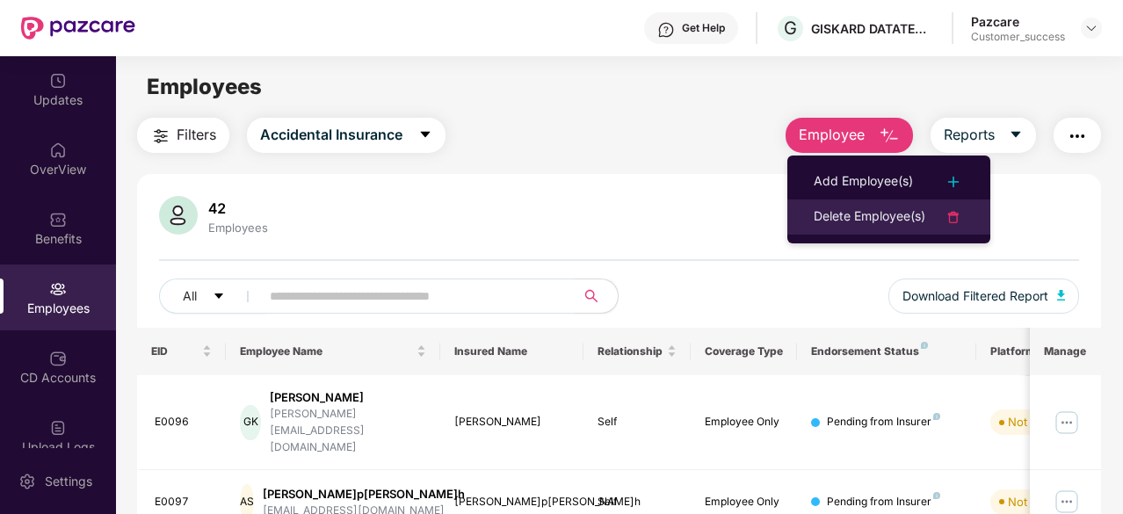
click at [902, 219] on div "Delete Employee(s)" at bounding box center [870, 217] width 112 height 21
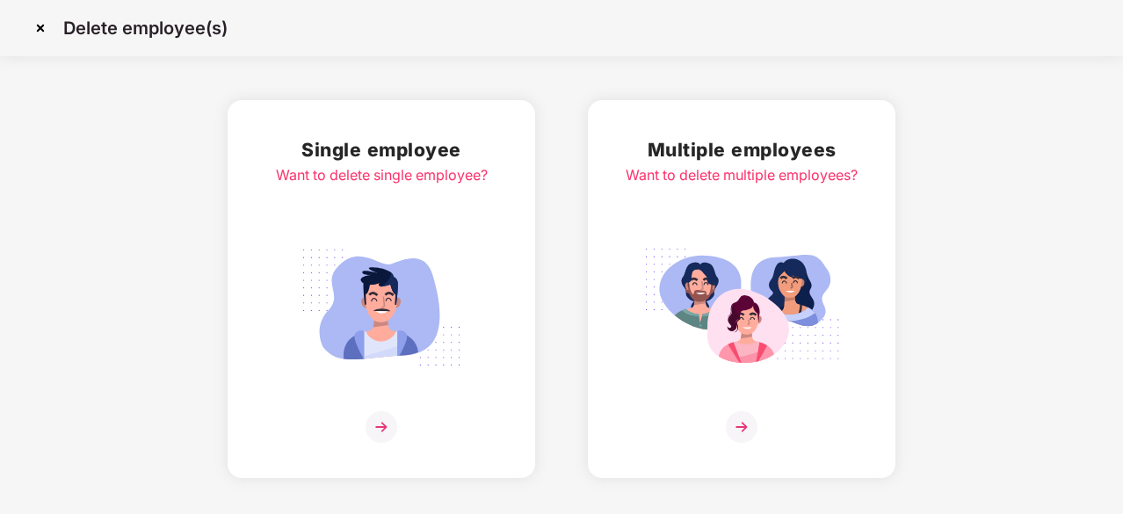
click at [375, 428] on img at bounding box center [382, 427] width 32 height 32
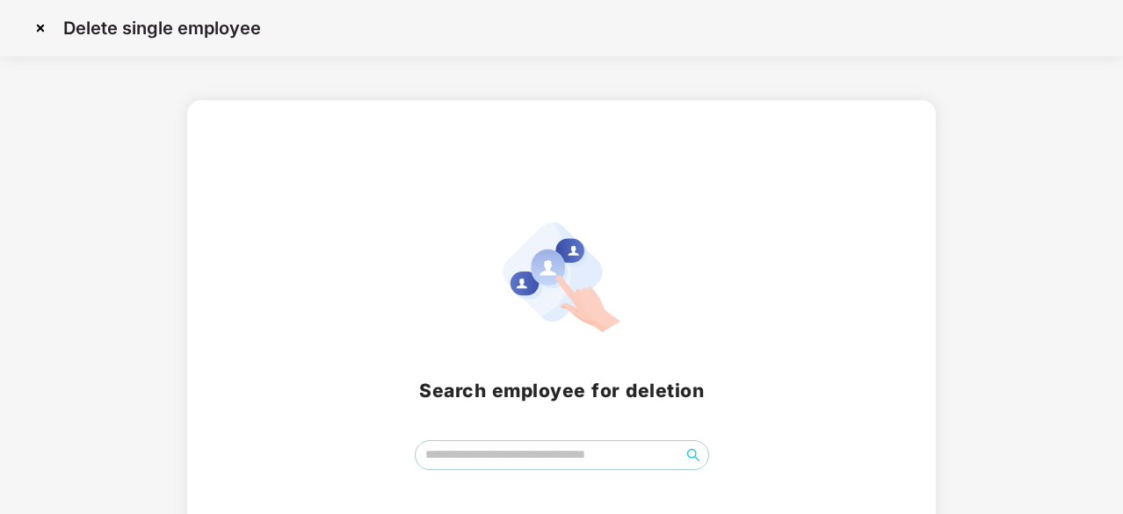
scroll to position [77, 0]
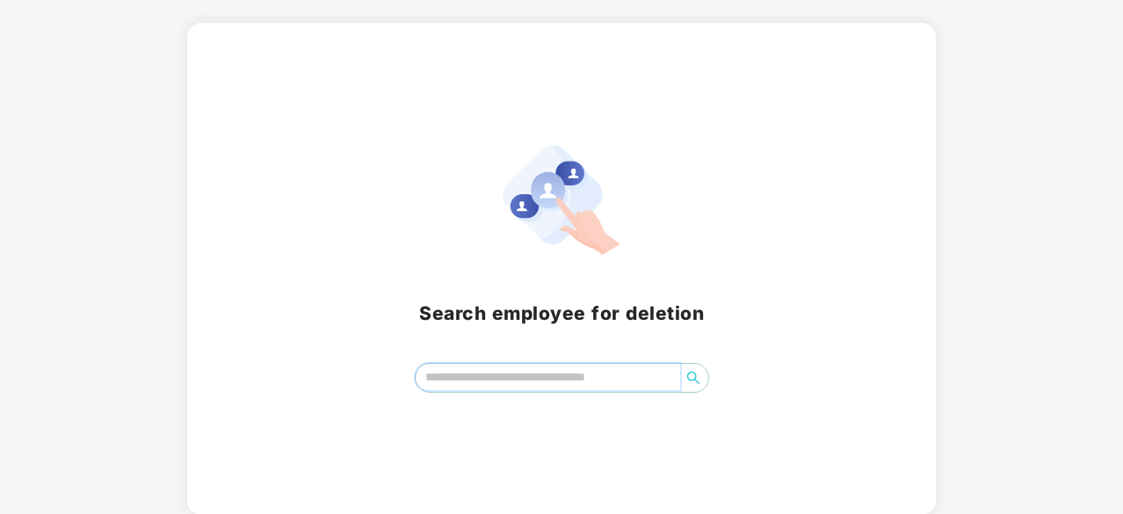
click at [505, 386] on input "search" at bounding box center [548, 377] width 265 height 26
type input "*"
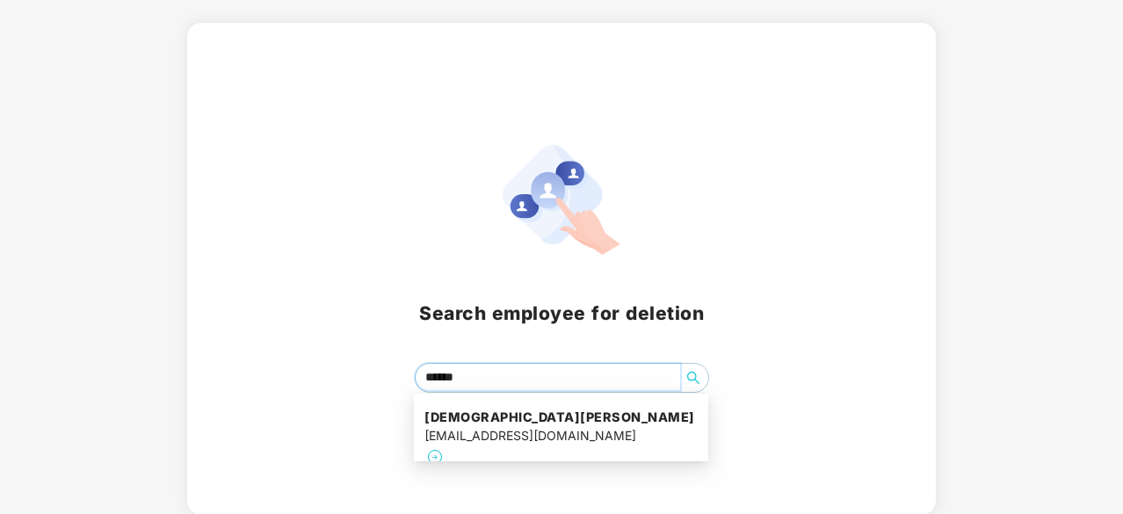
type input "*******"
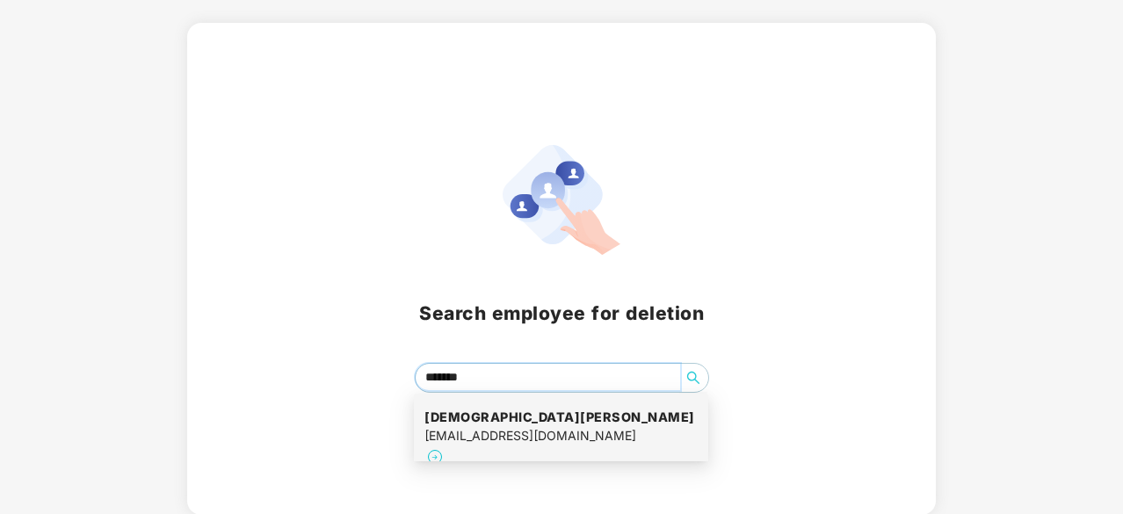
click at [567, 435] on div "[PERSON_NAME] [PERSON_NAME][EMAIL_ADDRESS][DOMAIN_NAME]" at bounding box center [561, 438] width 273 height 80
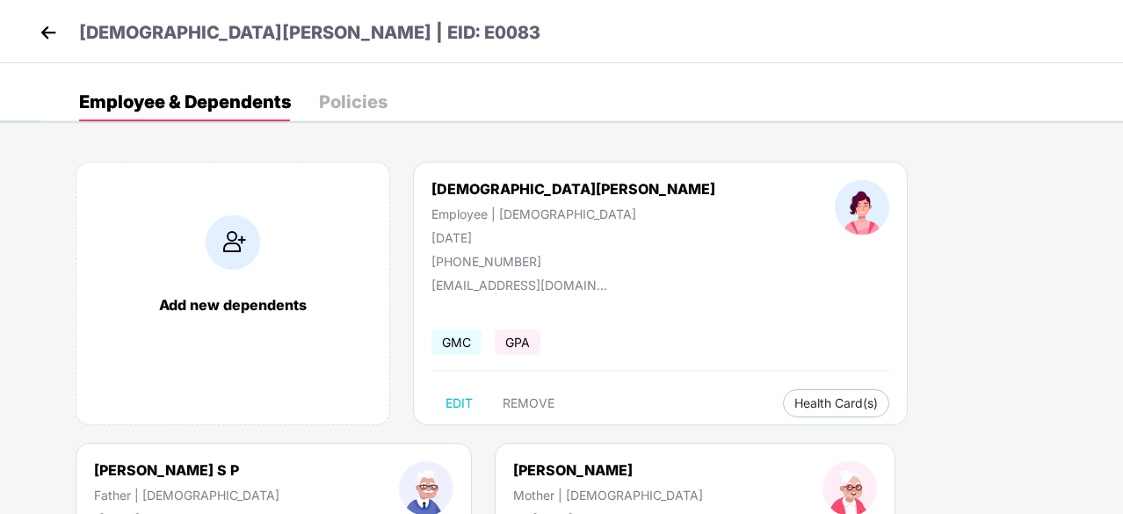
scroll to position [98, 0]
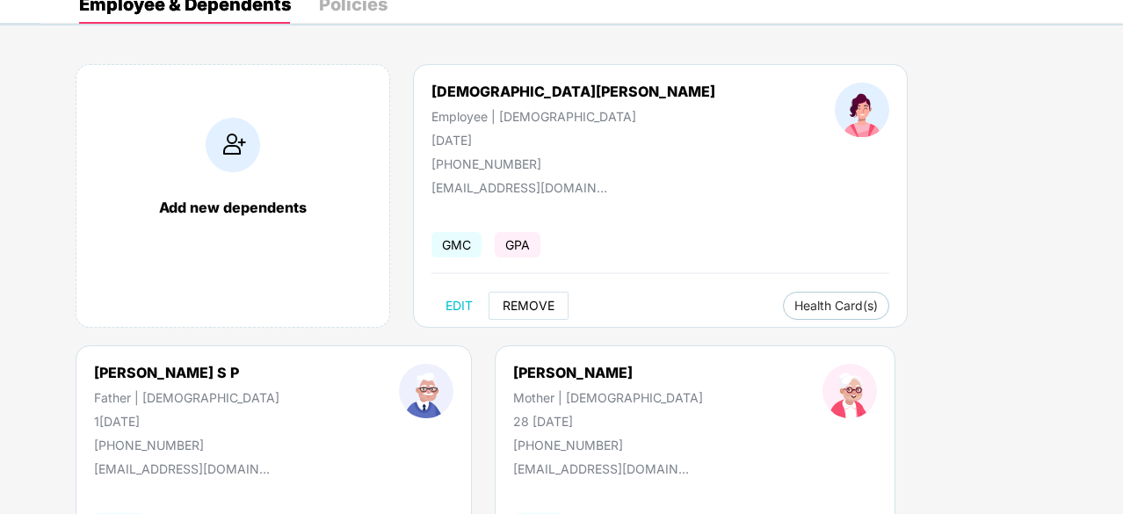
click at [516, 311] on span "REMOVE" at bounding box center [529, 306] width 52 height 14
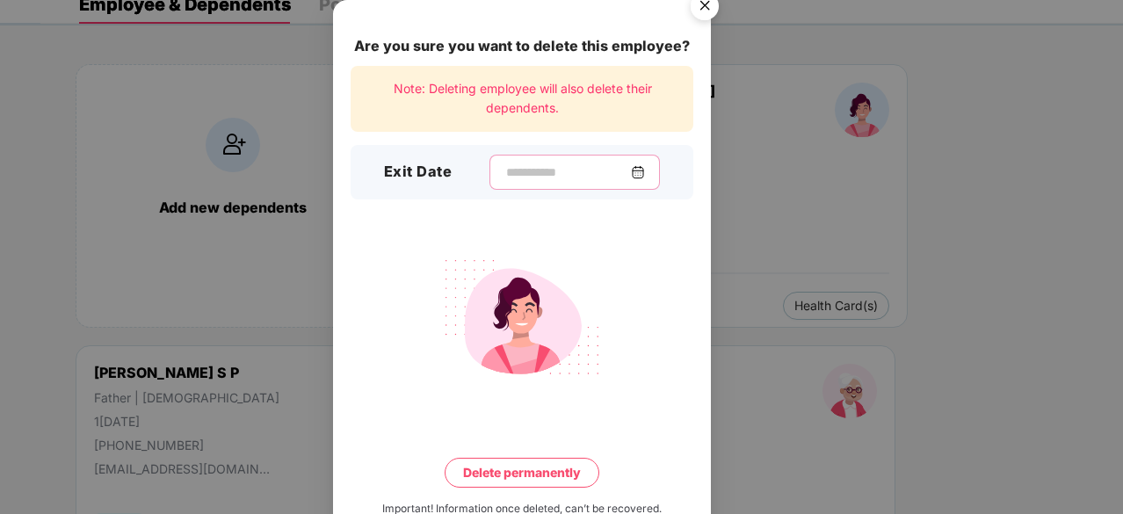
click at [538, 170] on input at bounding box center [568, 172] width 127 height 18
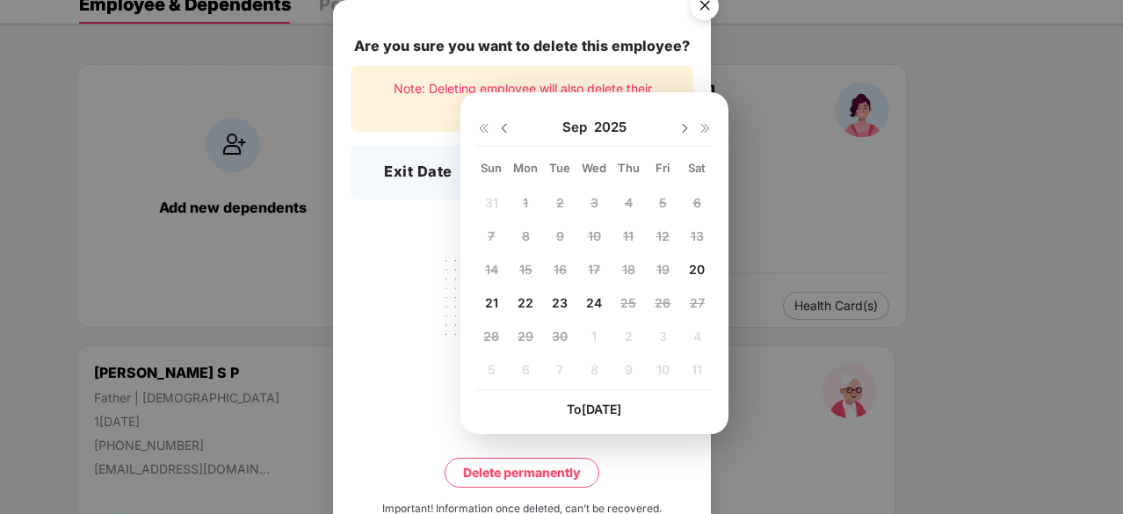
click at [505, 122] on img at bounding box center [505, 128] width 14 height 14
click at [677, 133] on div "[DATE]" at bounding box center [594, 127] width 236 height 35
click at [687, 131] on img at bounding box center [685, 128] width 14 height 14
click at [702, 274] on span "20" at bounding box center [697, 269] width 16 height 15
type input "**********"
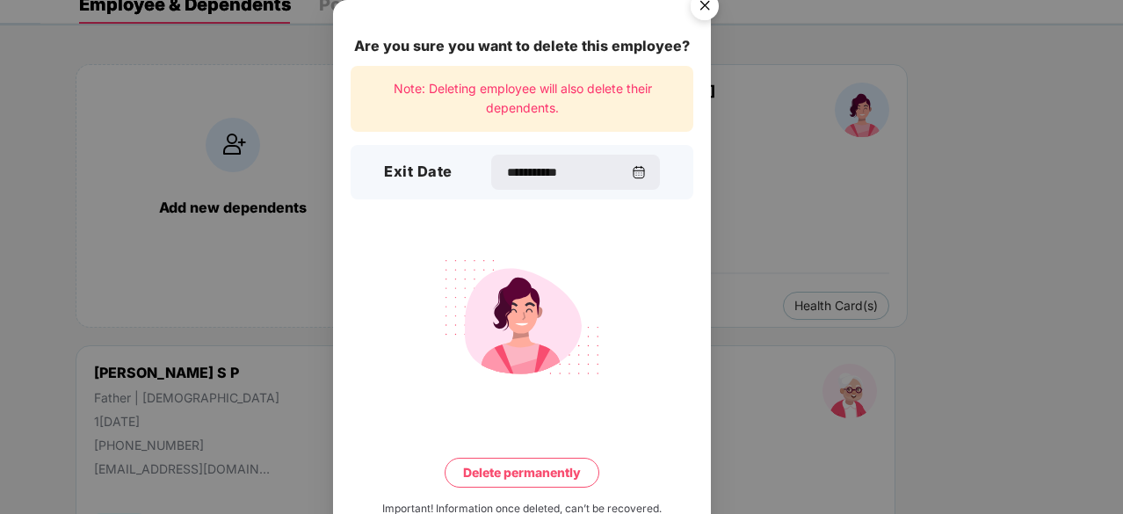
click at [704, 16] on img "Close" at bounding box center [704, 8] width 49 height 49
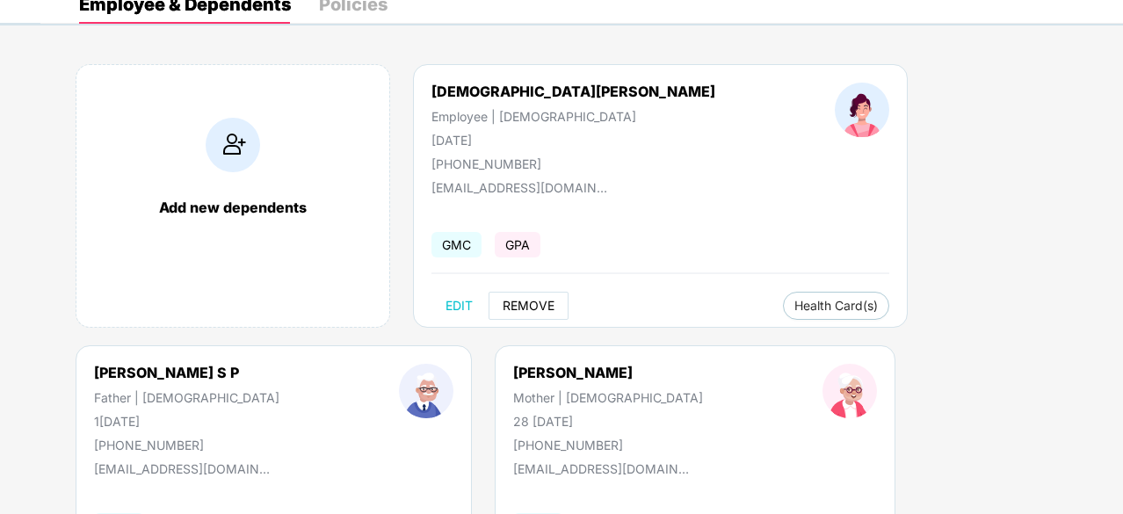
scroll to position [77, 0]
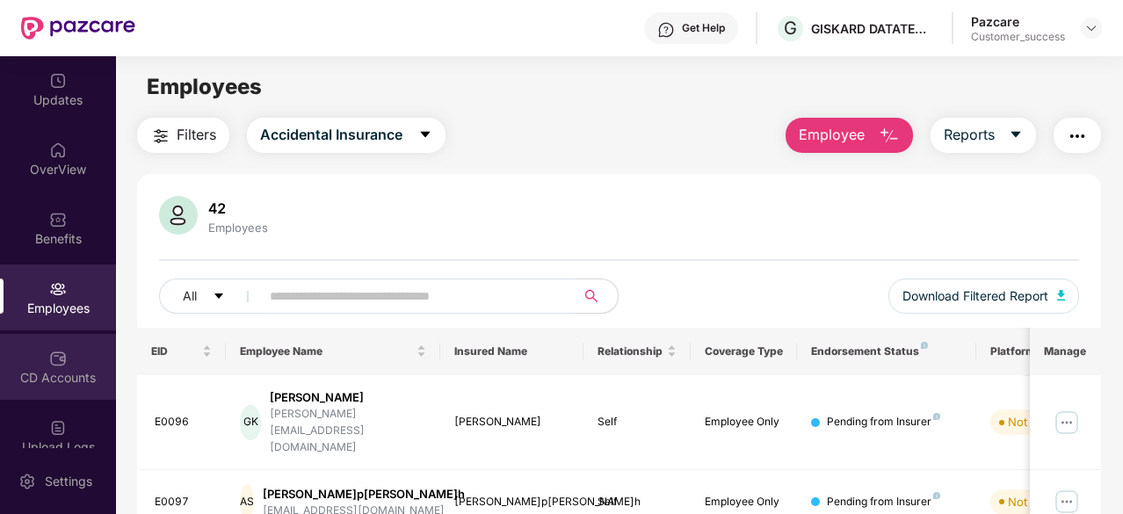
click at [31, 384] on div "CD Accounts" at bounding box center [58, 378] width 116 height 18
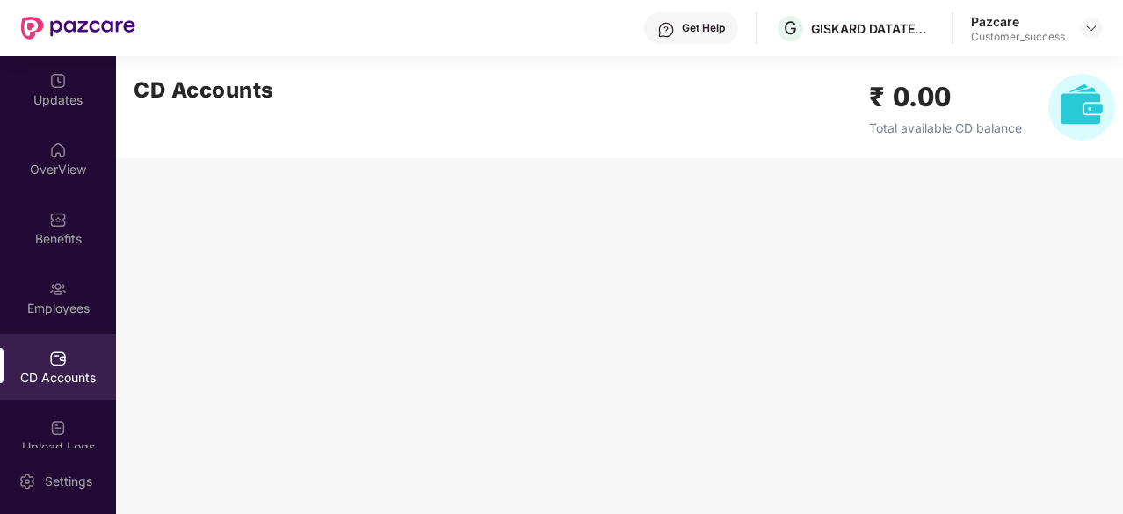
click at [723, 21] on div "Get Help" at bounding box center [703, 28] width 43 height 14
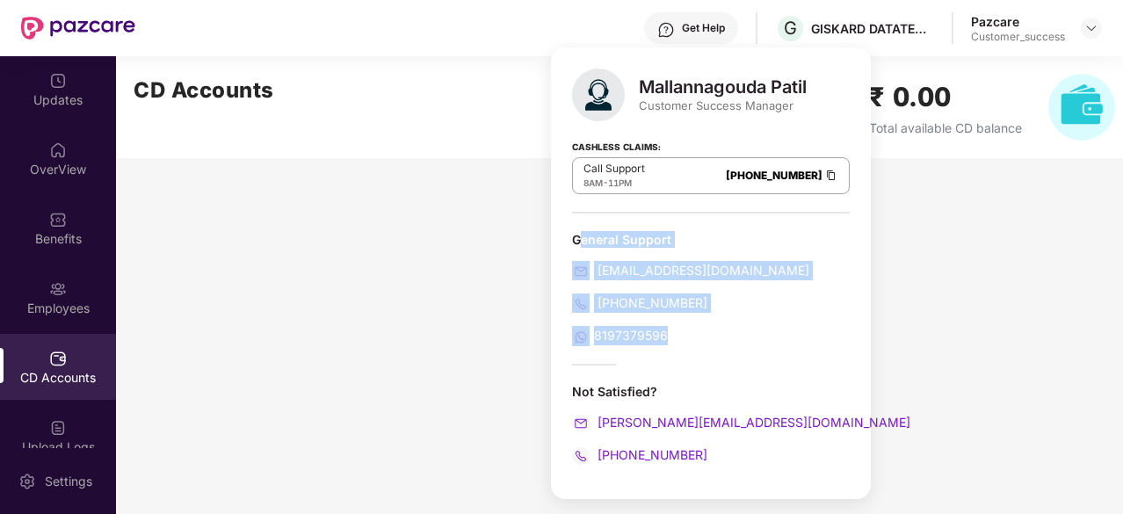
drag, startPoint x: 578, startPoint y: 236, endPoint x: 693, endPoint y: 328, distance: 146.9
click at [693, 328] on div "General Support [EMAIL_ADDRESS][DOMAIN_NAME] [PHONE_NUMBER] 8197379596" at bounding box center [711, 288] width 278 height 115
click at [737, 323] on div "General Support [EMAIL_ADDRESS][DOMAIN_NAME] [PHONE_NUMBER] 8197379596" at bounding box center [711, 288] width 278 height 115
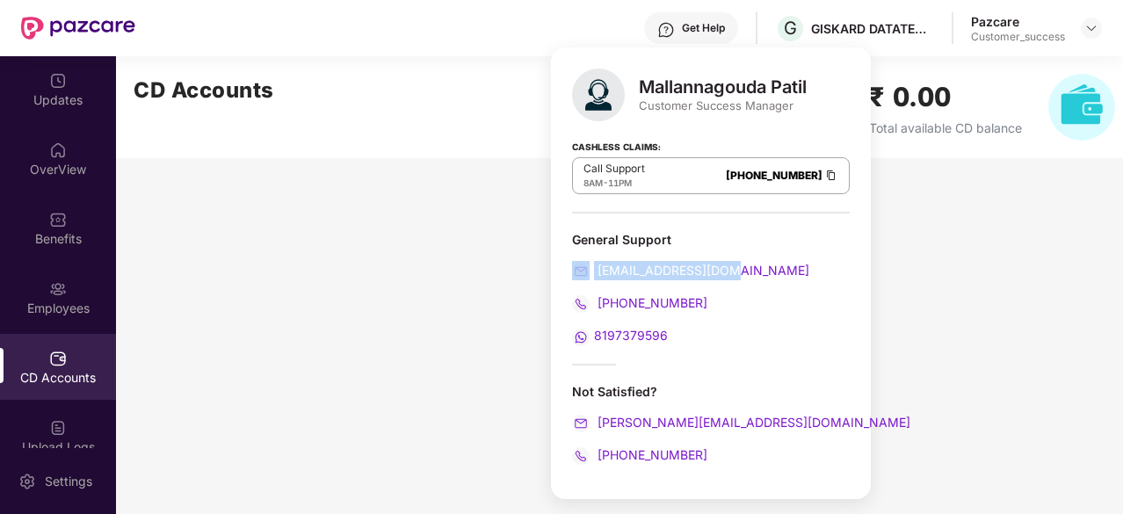
drag, startPoint x: 754, startPoint y: 263, endPoint x: 558, endPoint y: 265, distance: 196.0
click at [558, 265] on div "Mallannagouda Patil Customer Success Manager Cashless Claims: Call Support 8AM …" at bounding box center [711, 273] width 320 height 452
click at [774, 288] on div "General Support [EMAIL_ADDRESS][DOMAIN_NAME] [PHONE_NUMBER] 8197379596" at bounding box center [711, 288] width 278 height 115
drag, startPoint x: 702, startPoint y: 299, endPoint x: 563, endPoint y: 302, distance: 139.8
click at [563, 302] on div "Mallannagouda Patil Customer Success Manager Cashless Claims: Call Support 8AM …" at bounding box center [711, 273] width 320 height 452
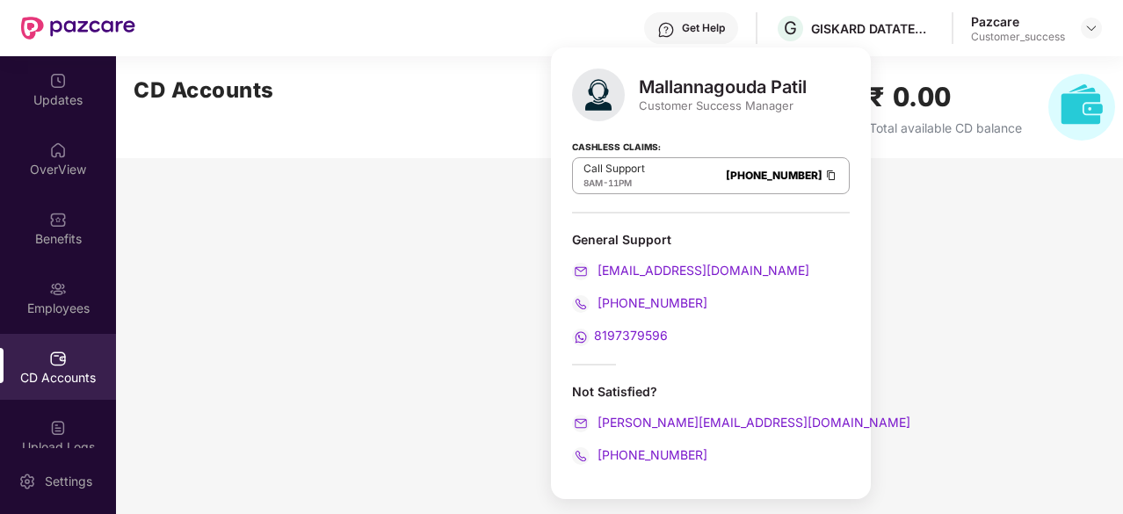
click at [755, 319] on div "General Support [EMAIL_ADDRESS][DOMAIN_NAME] [PHONE_NUMBER] 8197379596" at bounding box center [711, 288] width 278 height 115
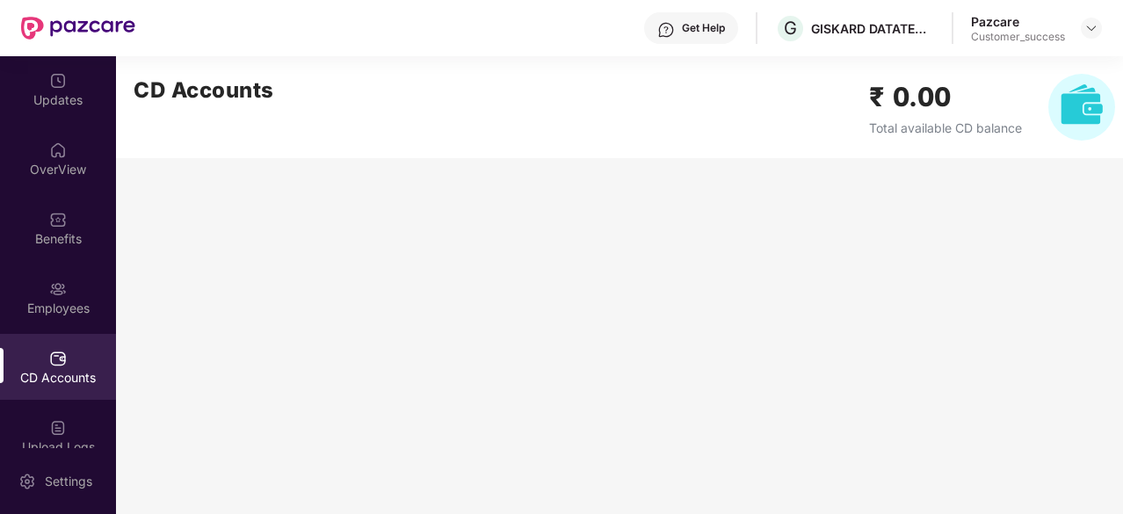
click at [901, 263] on main "CD Accounts ₹ 0.00 Total available CD balance" at bounding box center [619, 285] width 1007 height 458
click at [54, 239] on div "Benefits" at bounding box center [58, 239] width 116 height 18
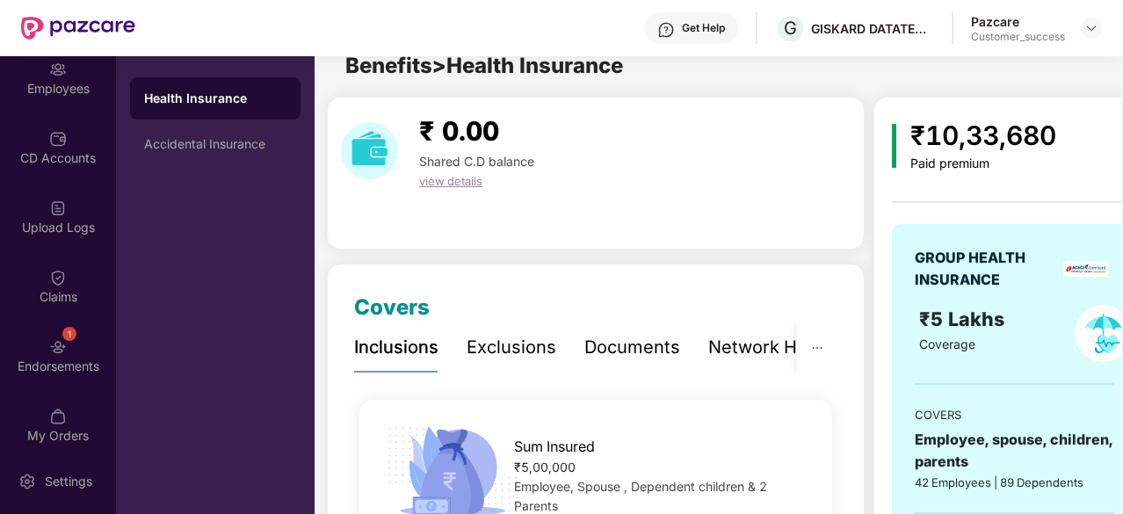
scroll to position [22, 0]
